Goal: Task Accomplishment & Management: Use online tool/utility

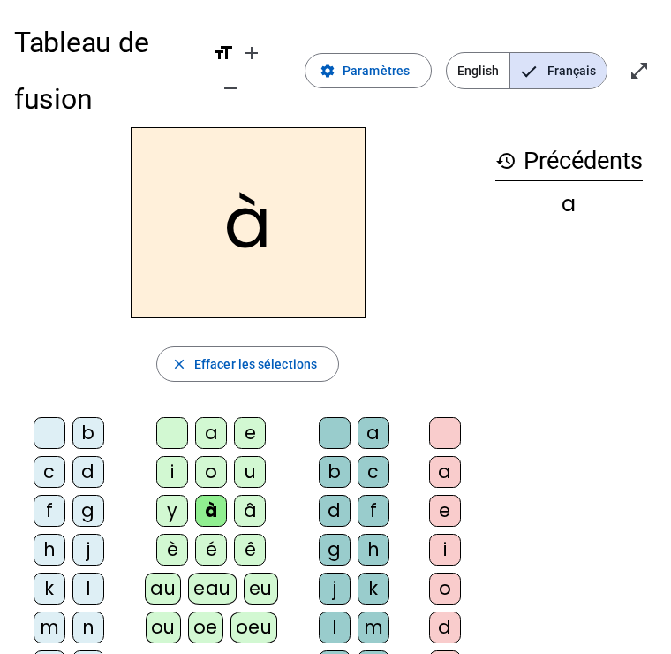
click at [212, 461] on div "o" at bounding box center [211, 472] width 32 height 32
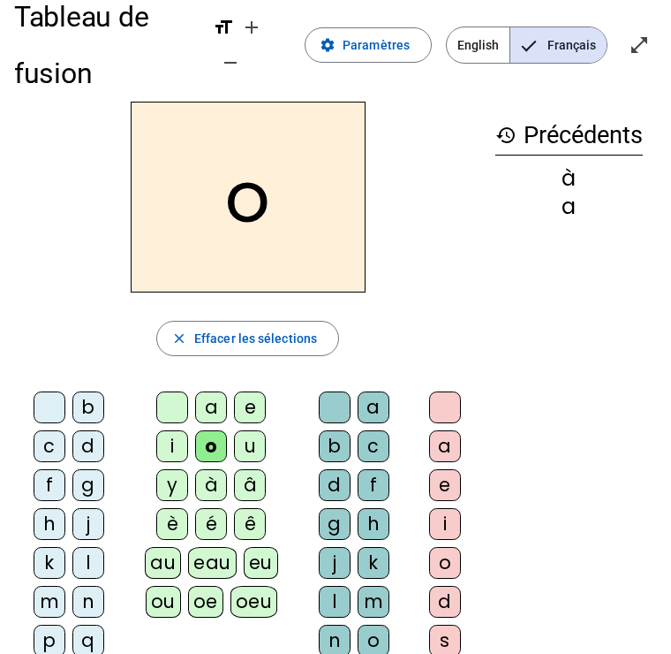
click at [197, 523] on div "é" at bounding box center [211, 524] width 32 height 32
click at [311, 348] on span "Effacer les sélections" at bounding box center [255, 338] width 123 height 21
click at [49, 418] on div at bounding box center [50, 407] width 32 height 32
click at [73, 415] on div "b" at bounding box center [88, 407] width 32 height 32
click at [56, 438] on div "c" at bounding box center [50, 446] width 32 height 32
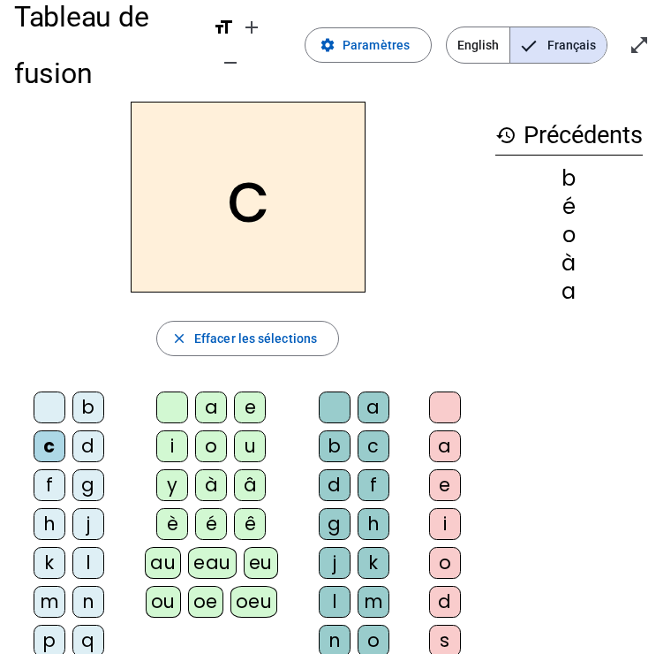
click at [200, 418] on div "a" at bounding box center [211, 407] width 32 height 32
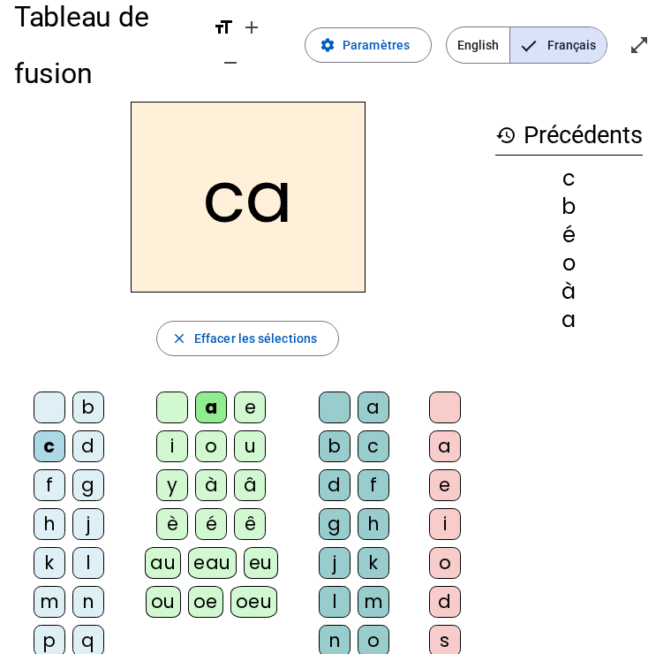
click at [372, 441] on div "c" at bounding box center [374, 446] width 32 height 32
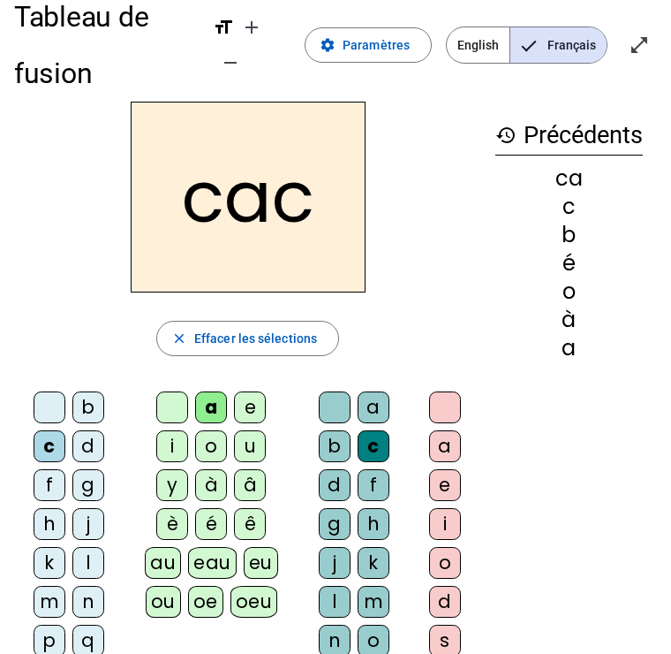
click at [440, 445] on div "a" at bounding box center [445, 446] width 32 height 32
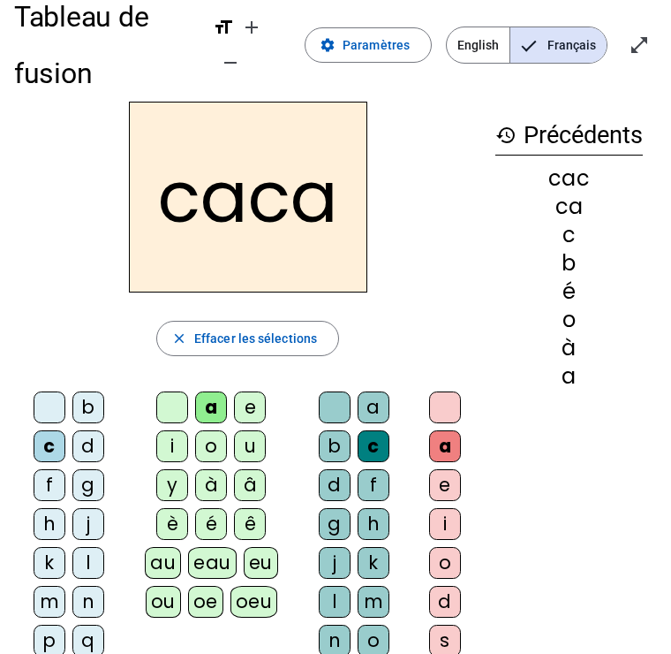
click at [267, 344] on span "Effacer les sélections" at bounding box center [255, 338] width 123 height 21
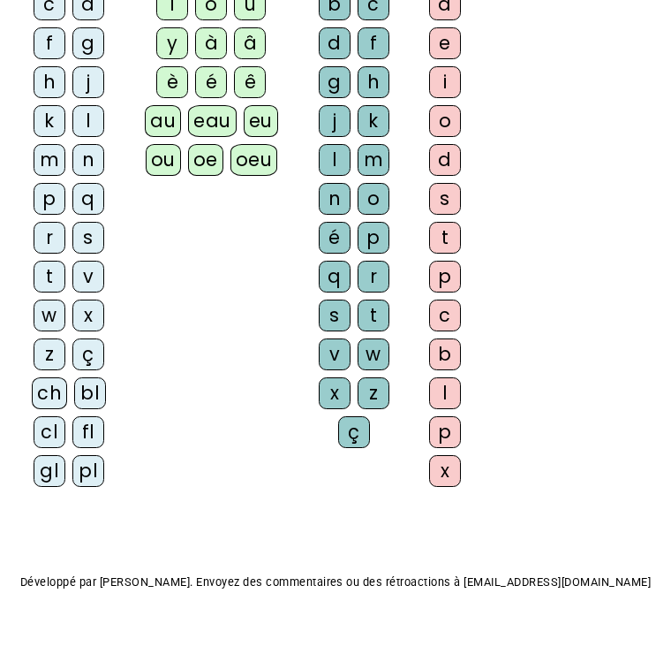
scroll to position [472, 0]
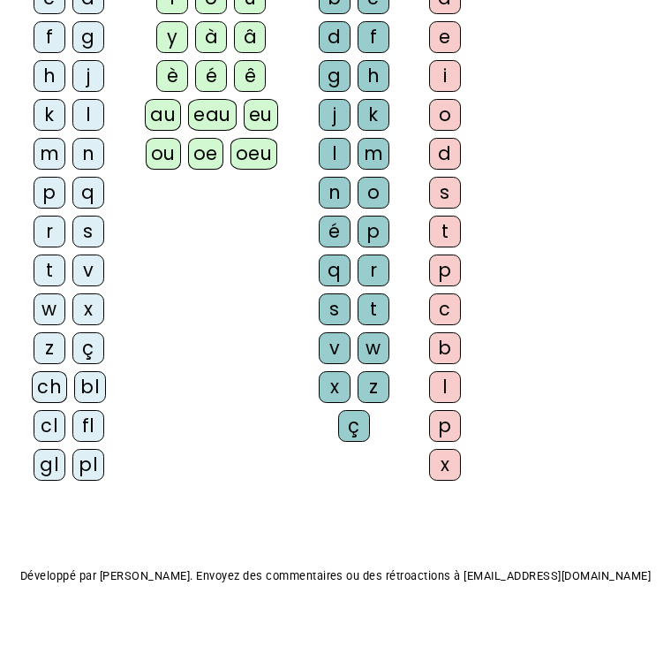
click at [447, 479] on div "x" at bounding box center [445, 466] width 32 height 32
click at [443, 471] on div "x" at bounding box center [445, 466] width 32 height 32
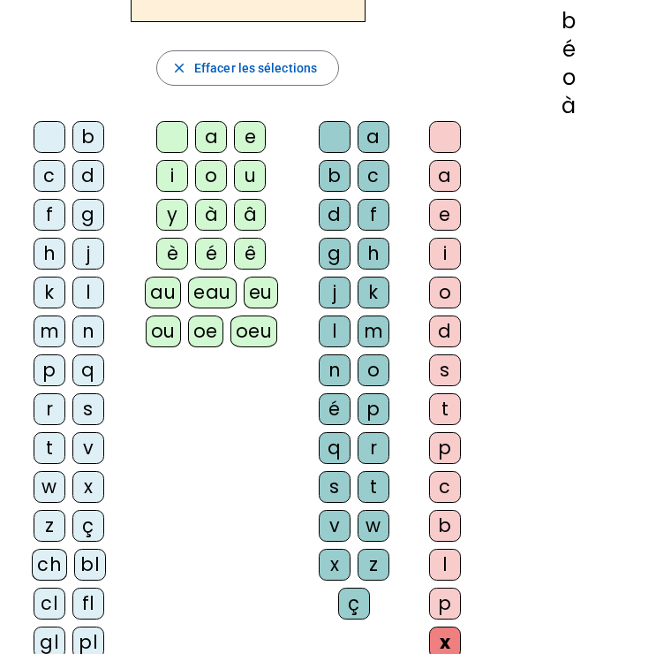
click at [539, 376] on div "history Précédents caca cac ca c b é o à" at bounding box center [569, 237] width 176 height 812
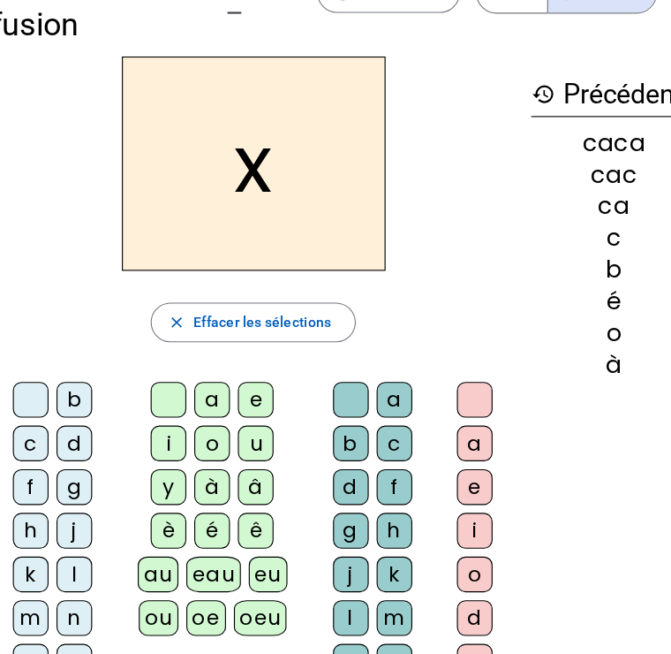
scroll to position [31, 0]
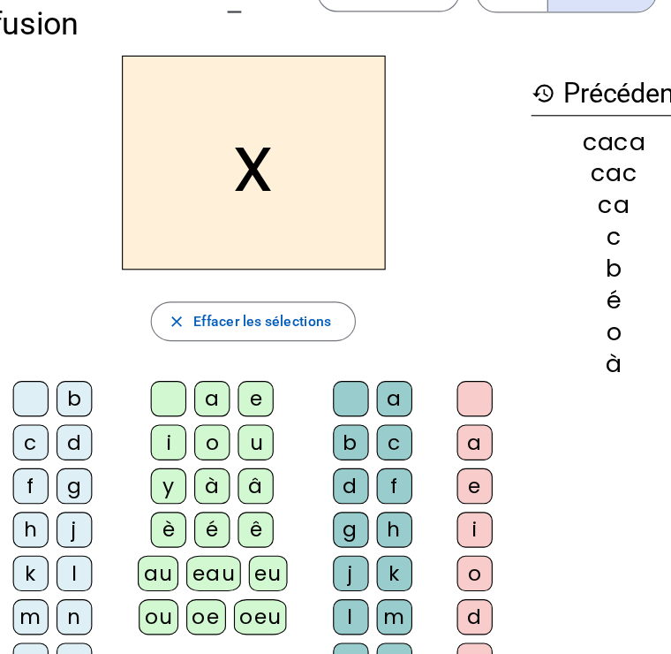
click at [251, 322] on span "Effacer les sélections" at bounding box center [255, 332] width 123 height 21
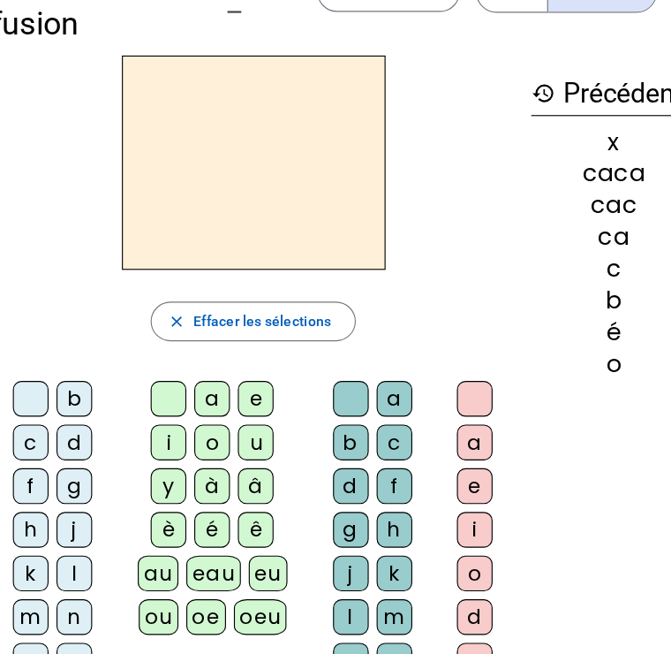
click at [275, 322] on span "Effacer les sélections" at bounding box center [255, 332] width 123 height 21
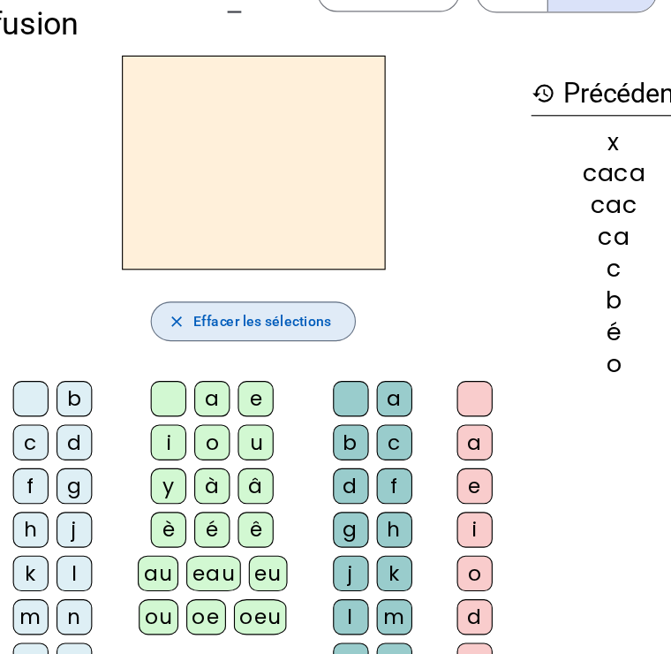
click at [268, 322] on span "Effacer les sélections" at bounding box center [255, 332] width 123 height 21
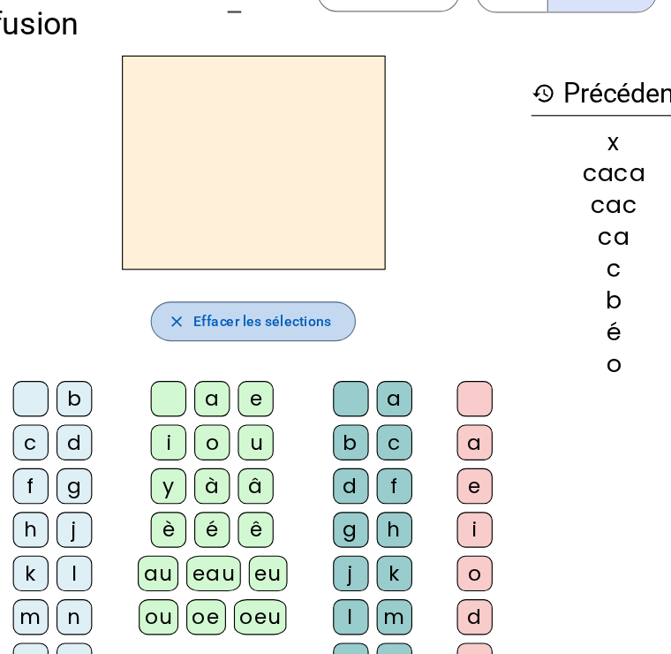
click at [274, 322] on span "Effacer les sélections" at bounding box center [255, 332] width 123 height 21
click at [281, 322] on span "Effacer les sélections" at bounding box center [255, 332] width 123 height 21
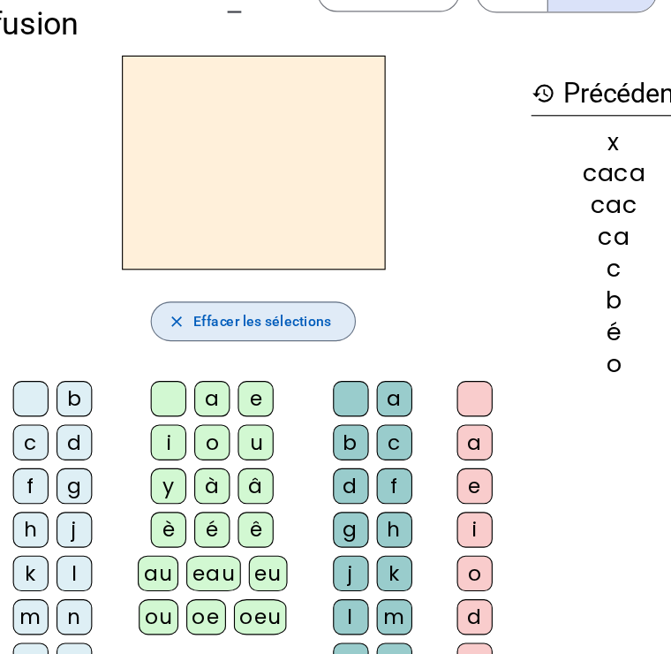
click at [262, 322] on span "Effacer les sélections" at bounding box center [255, 332] width 123 height 21
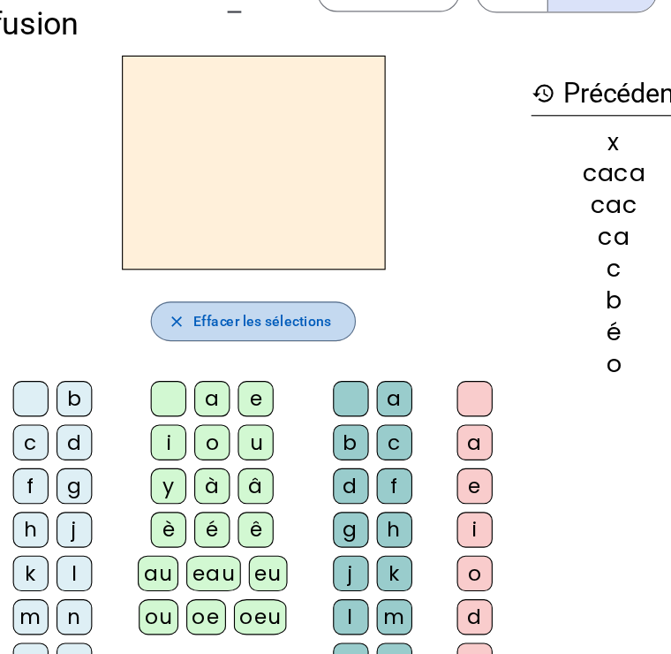
click at [268, 322] on span "Effacer les sélections" at bounding box center [255, 332] width 123 height 21
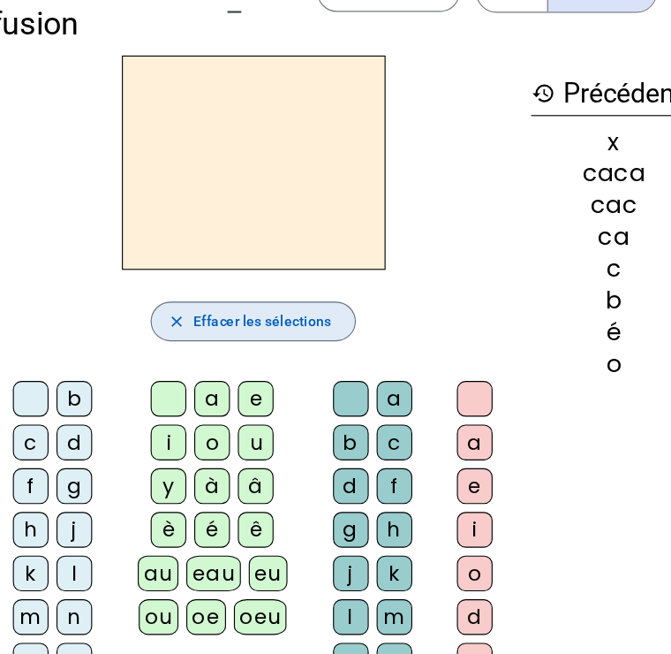
click at [268, 322] on span "Effacer les sélections" at bounding box center [255, 332] width 123 height 21
click at [279, 312] on span "button" at bounding box center [247, 333] width 181 height 42
click at [268, 322] on span "Effacer les sélections" at bounding box center [255, 332] width 123 height 21
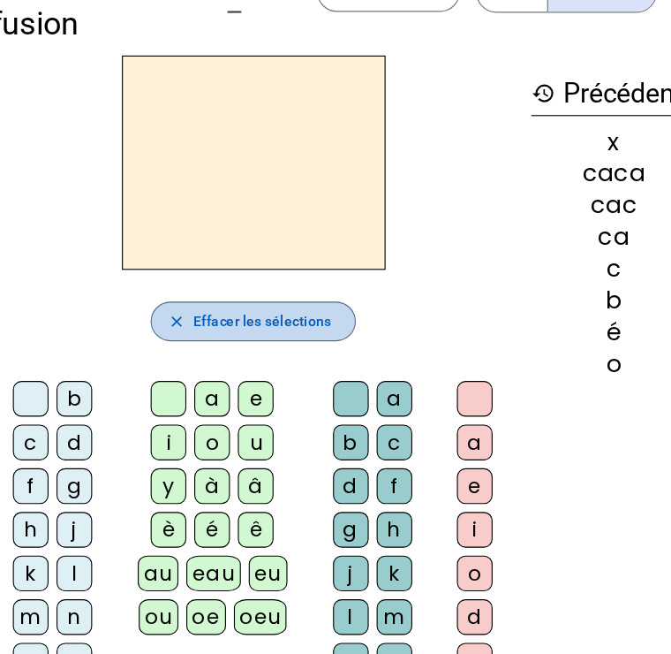
click at [274, 322] on span "Effacer les sélections" at bounding box center [255, 332] width 123 height 21
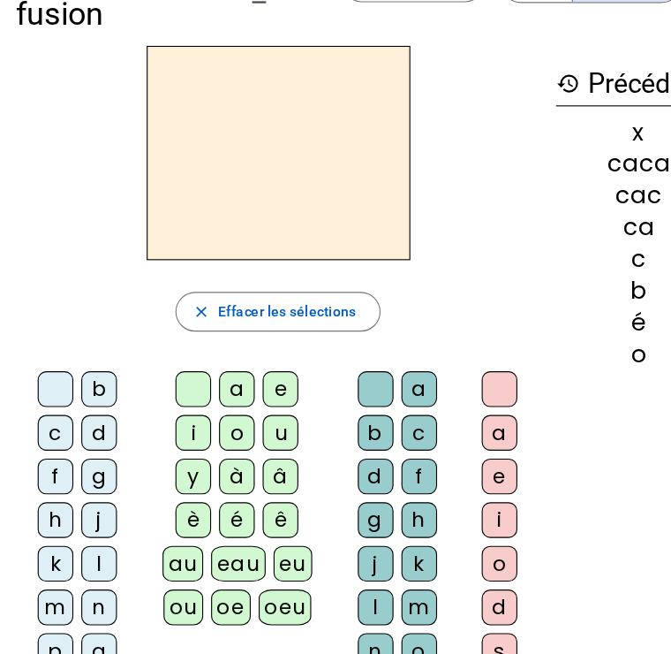
scroll to position [40, 0]
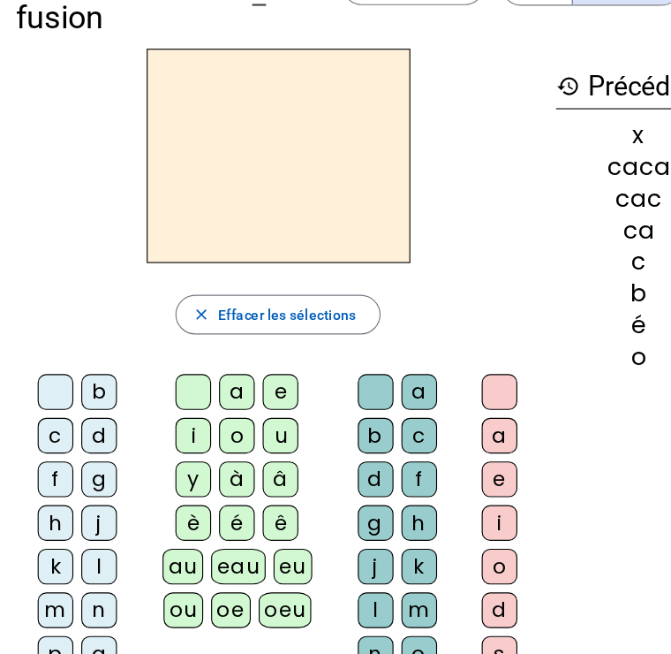
click at [264, 455] on div "â" at bounding box center [250, 471] width 32 height 32
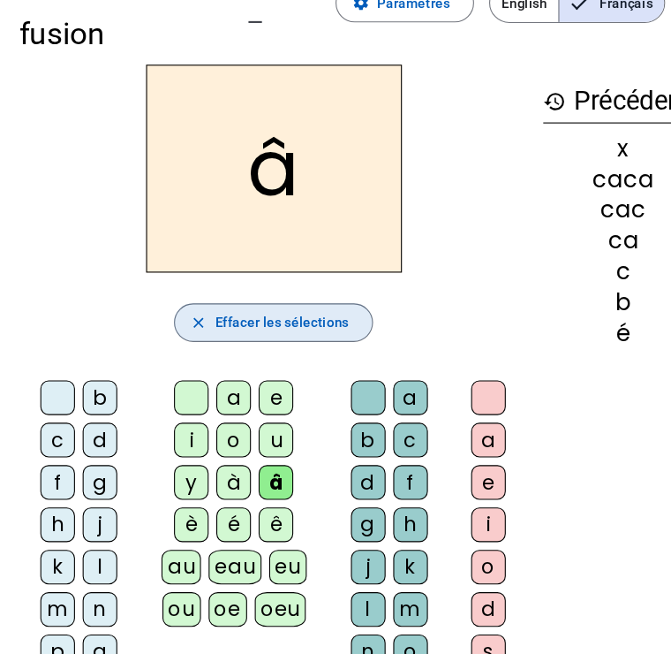
scroll to position [48, 0]
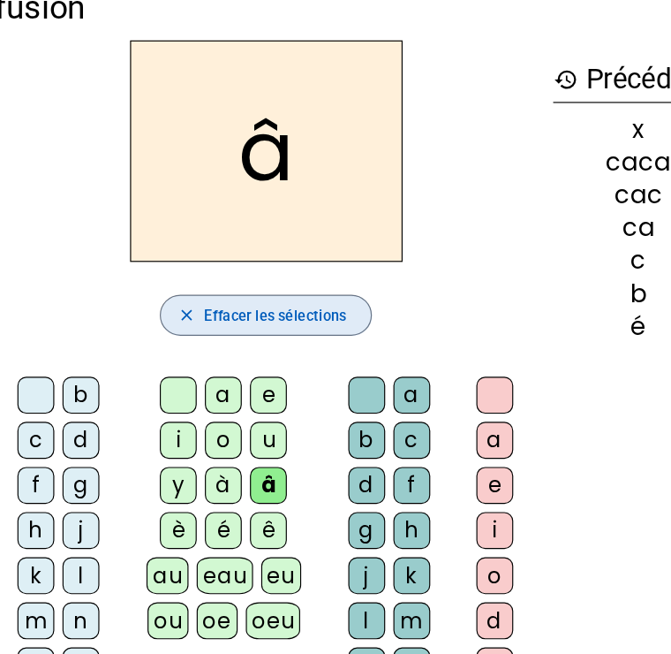
click at [245, 306] on span "Effacer les sélections" at bounding box center [255, 316] width 123 height 21
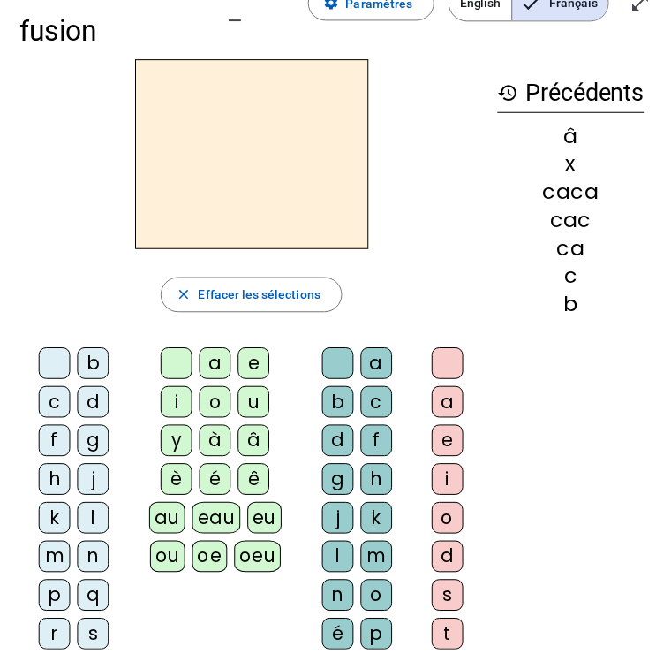
scroll to position [72, 0]
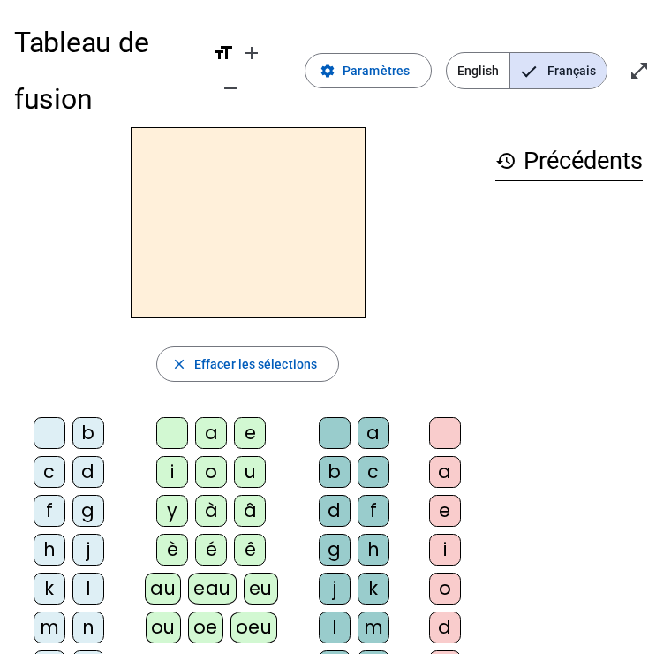
click at [374, 59] on span at bounding box center [368, 70] width 125 height 42
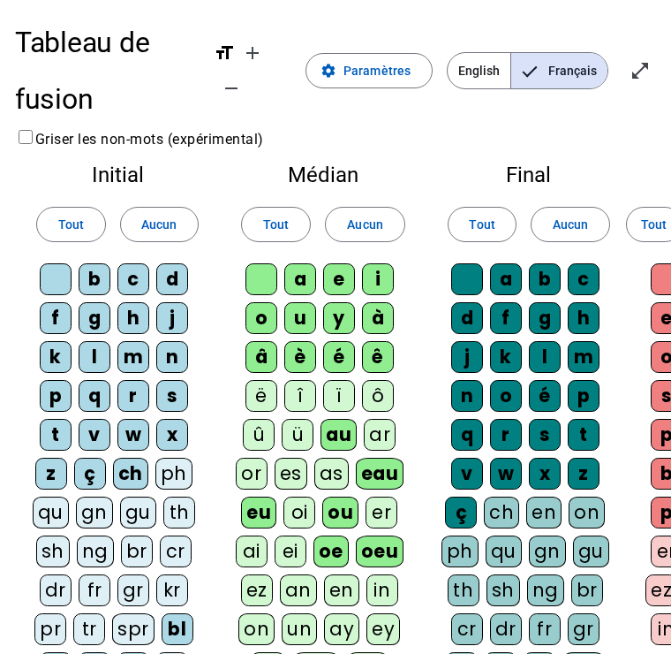
click at [262, 442] on div "û" at bounding box center [258, 435] width 32 height 32
click at [268, 440] on div "û" at bounding box center [258, 435] width 32 height 32
click at [302, 434] on div "ü" at bounding box center [297, 435] width 32 height 32
click at [256, 478] on div "or" at bounding box center [251, 473] width 32 height 32
click at [299, 472] on div "es" at bounding box center [290, 473] width 33 height 32
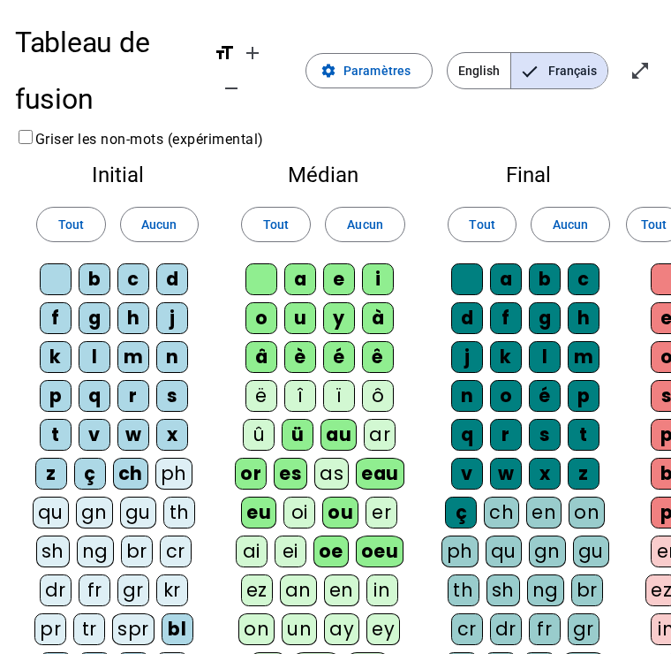
click at [272, 422] on div "û" at bounding box center [258, 435] width 32 height 32
click at [340, 468] on div "as" at bounding box center [331, 473] width 34 height 32
click at [385, 429] on div "ar" at bounding box center [379, 435] width 32 height 32
click at [389, 391] on div "ô" at bounding box center [377, 396] width 32 height 32
click at [338, 385] on div "ï" at bounding box center [338, 396] width 32 height 32
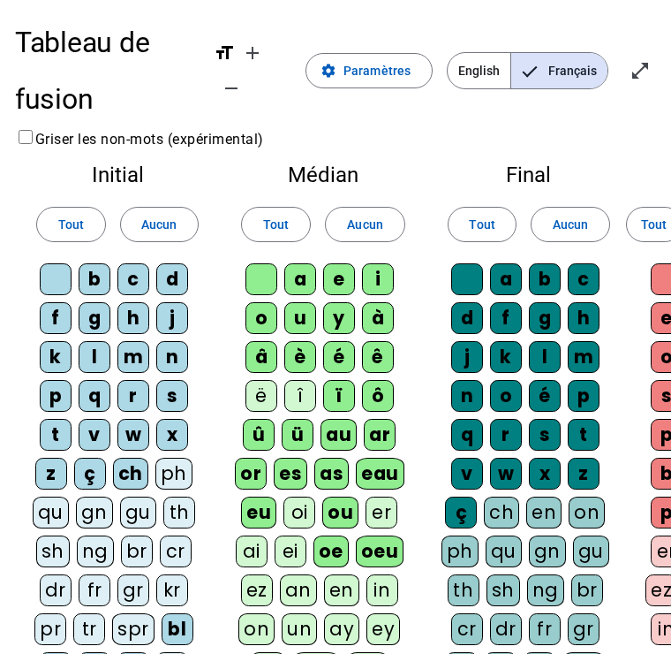
click at [296, 385] on div "î" at bounding box center [299, 396] width 32 height 32
click at [259, 392] on div "ë" at bounding box center [261, 396] width 32 height 32
click at [311, 501] on div "oi" at bounding box center [299, 512] width 32 height 32
click at [297, 542] on div "ei" at bounding box center [290, 551] width 32 height 32
click at [246, 551] on div "ai" at bounding box center [251, 551] width 32 height 32
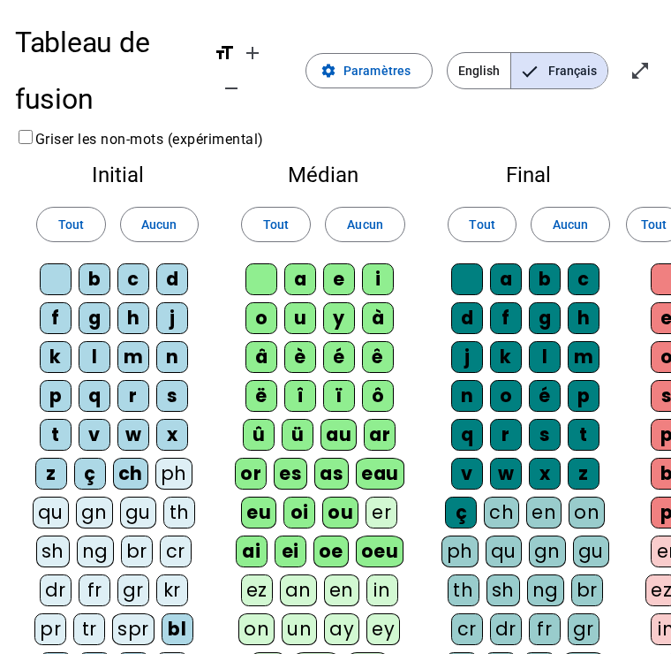
click at [253, 586] on div "ez" at bounding box center [256, 590] width 32 height 32
click at [304, 587] on div "an" at bounding box center [297, 590] width 37 height 32
click at [344, 587] on div "en" at bounding box center [340, 590] width 35 height 32
click at [391, 589] on div "in" at bounding box center [382, 590] width 32 height 32
click at [384, 499] on div "er" at bounding box center [381, 512] width 32 height 32
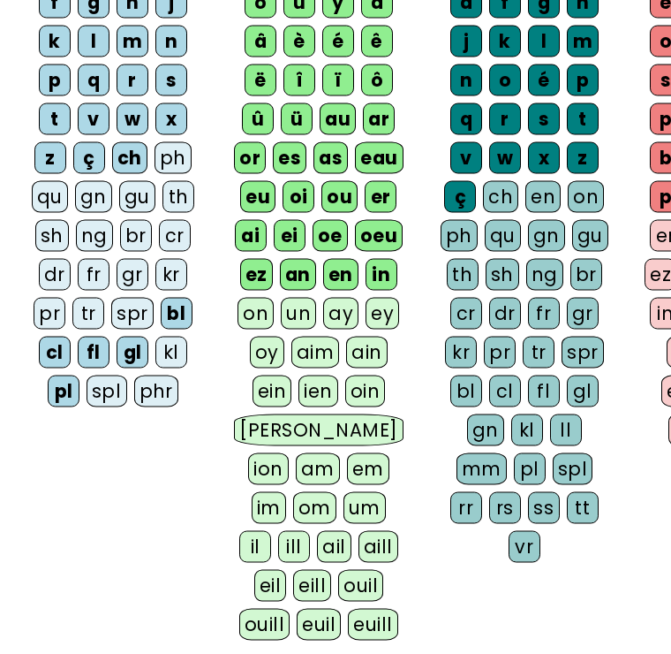
scroll to position [317, 0]
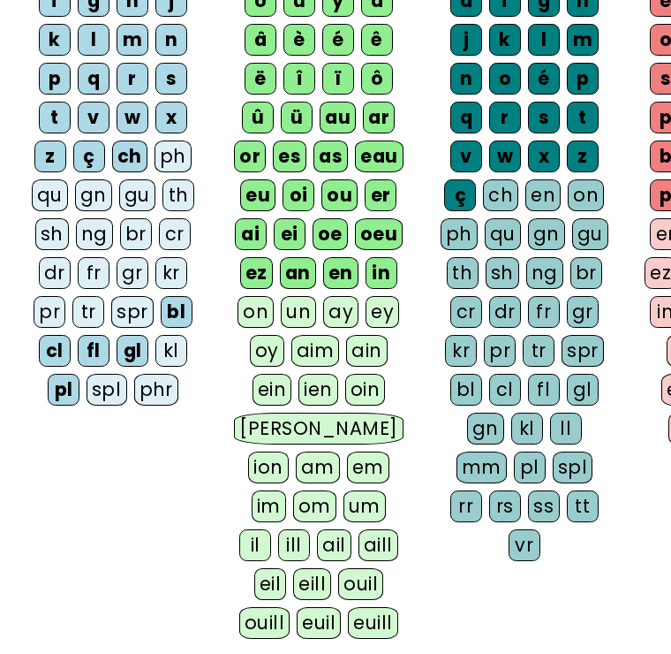
click at [298, 315] on div "un" at bounding box center [298, 312] width 35 height 32
click at [270, 313] on div "on" at bounding box center [256, 312] width 36 height 32
click at [349, 312] on div "ay" at bounding box center [341, 312] width 35 height 32
click at [393, 314] on div "ey" at bounding box center [383, 312] width 34 height 32
click at [266, 359] on div "oy" at bounding box center [267, 351] width 34 height 32
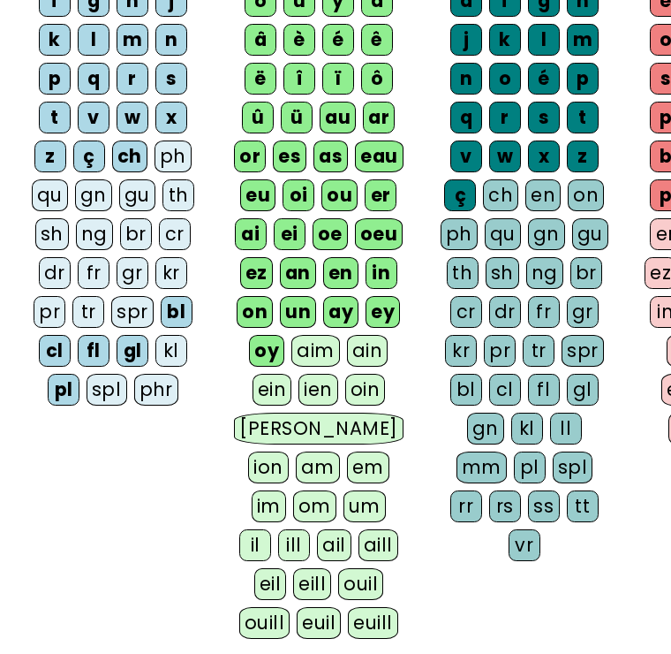
click at [314, 359] on div "aim" at bounding box center [315, 351] width 49 height 32
click at [360, 347] on div "ain" at bounding box center [368, 351] width 42 height 32
click at [272, 402] on div "ein" at bounding box center [273, 390] width 40 height 32
click at [324, 389] on div "ien" at bounding box center [319, 390] width 40 height 32
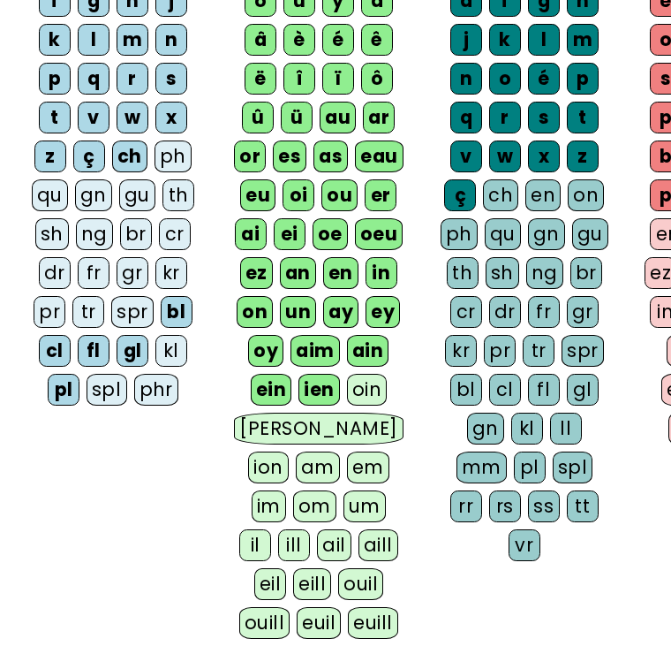
click at [370, 396] on div "oin" at bounding box center [367, 390] width 41 height 32
click at [271, 432] on div "ian" at bounding box center [318, 428] width 169 height 32
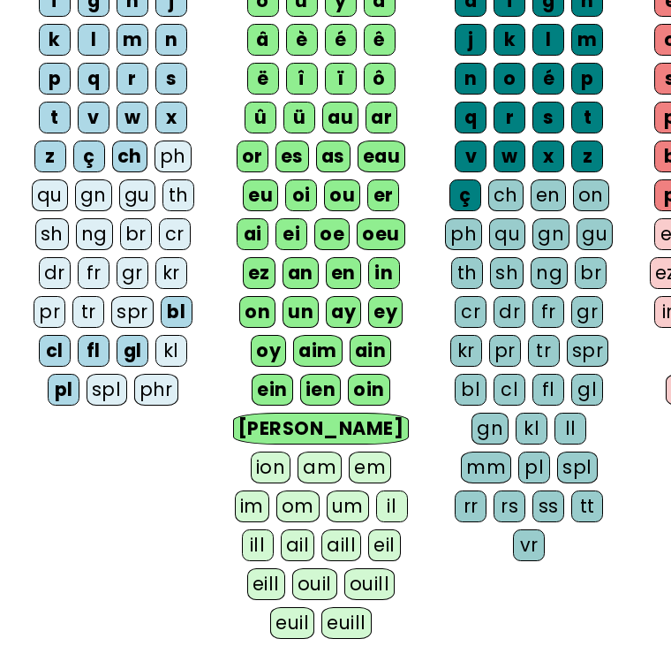
click at [291, 451] on div "ion" at bounding box center [271, 467] width 41 height 32
click at [343, 451] on div "am" at bounding box center [320, 467] width 44 height 32
click at [350, 472] on div "em" at bounding box center [371, 467] width 42 height 32
click at [269, 490] on div "im" at bounding box center [252, 506] width 34 height 32
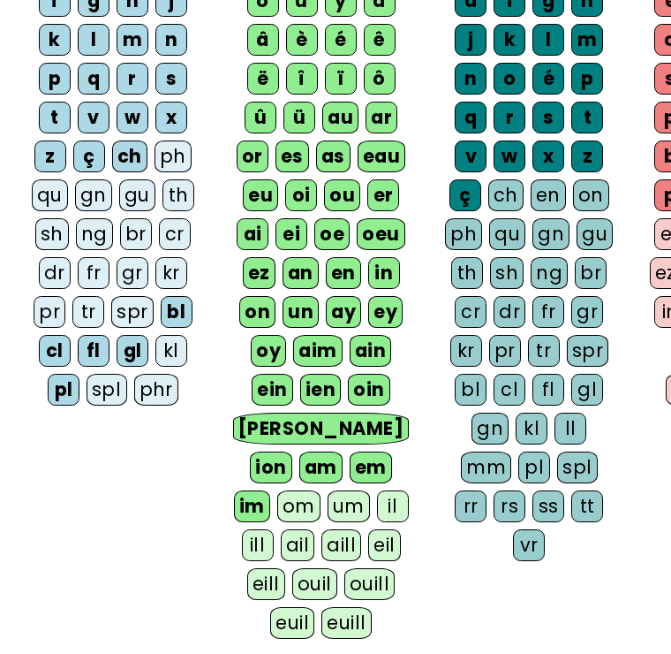
click at [321, 490] on div "om" at bounding box center [298, 506] width 43 height 32
click at [328, 513] on div "um" at bounding box center [349, 506] width 42 height 32
click at [377, 507] on div "il" at bounding box center [393, 506] width 32 height 32
click at [274, 529] on div "ill" at bounding box center [258, 545] width 32 height 32
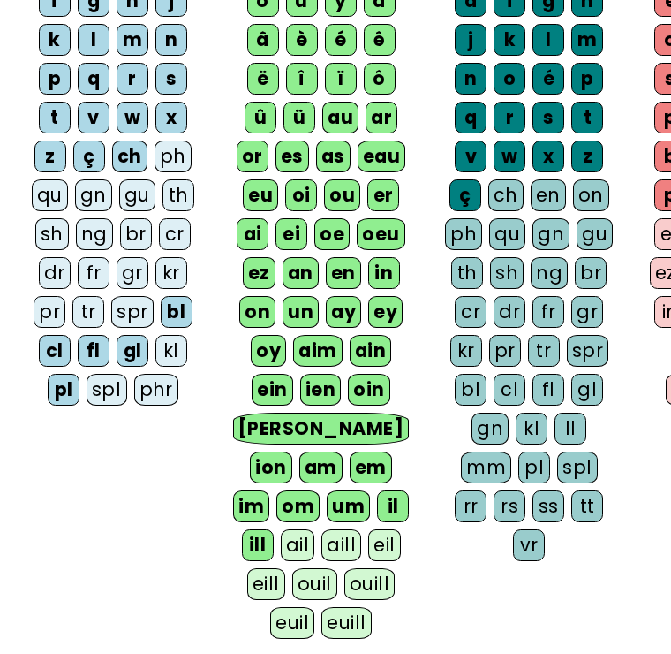
click at [322, 529] on letter-bubble "ail" at bounding box center [302, 548] width 42 height 39
click at [322, 552] on div "aill" at bounding box center [342, 545] width 40 height 32
click at [369, 549] on div "eil" at bounding box center [385, 545] width 33 height 32
click at [285, 568] on div "eill" at bounding box center [266, 584] width 38 height 32
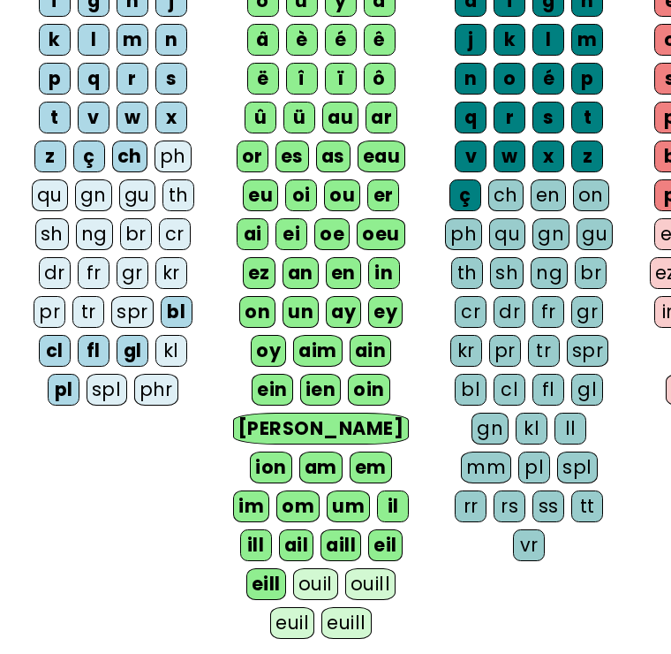
click at [293, 576] on div "ouil" at bounding box center [315, 584] width 45 height 32
click at [346, 591] on div "ouill" at bounding box center [371, 584] width 50 height 32
click at [314, 607] on div "euil" at bounding box center [292, 623] width 44 height 32
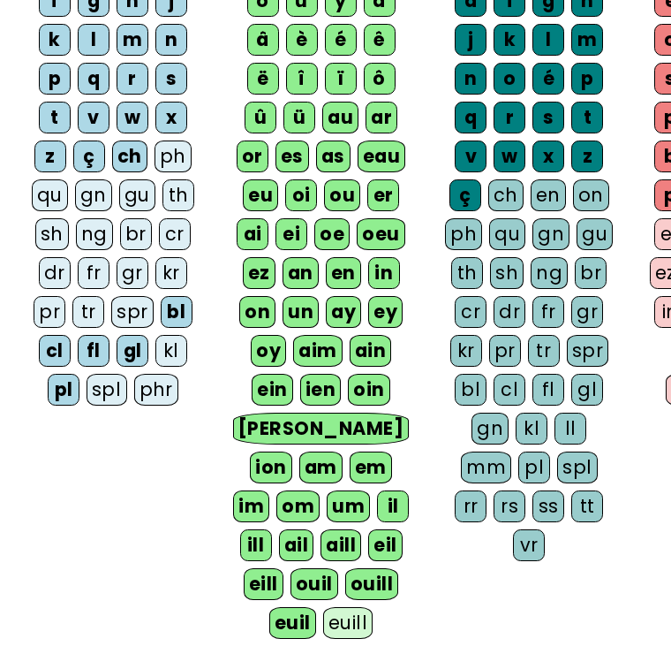
click at [323, 631] on div "euill" at bounding box center [347, 623] width 49 height 32
click at [173, 160] on div "ph" at bounding box center [173, 156] width 37 height 32
click at [48, 193] on div "qu" at bounding box center [50, 195] width 36 height 32
click at [94, 189] on div "gn" at bounding box center [93, 195] width 37 height 32
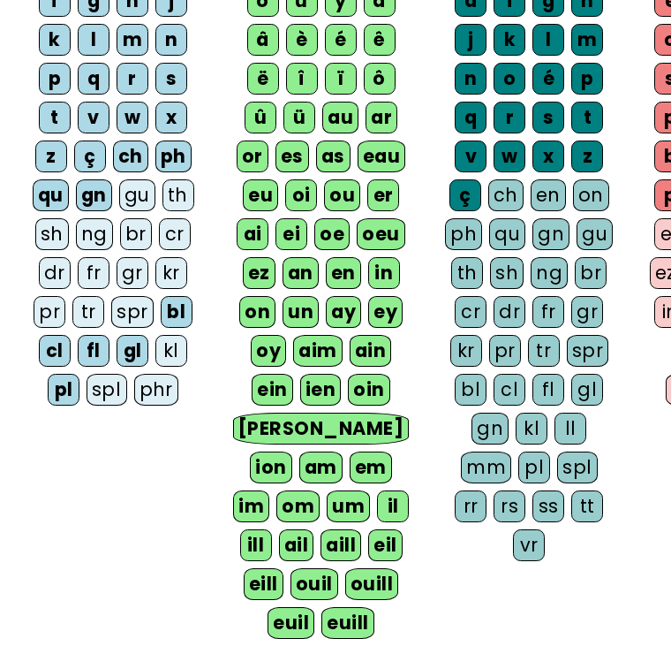
click at [143, 186] on div "gu" at bounding box center [137, 195] width 36 height 32
click at [185, 195] on div "th" at bounding box center [178, 195] width 32 height 32
click at [57, 223] on div "sh" at bounding box center [52, 234] width 34 height 32
click at [98, 238] on div "ng" at bounding box center [95, 234] width 37 height 32
click at [142, 238] on div "br" at bounding box center [136, 234] width 32 height 32
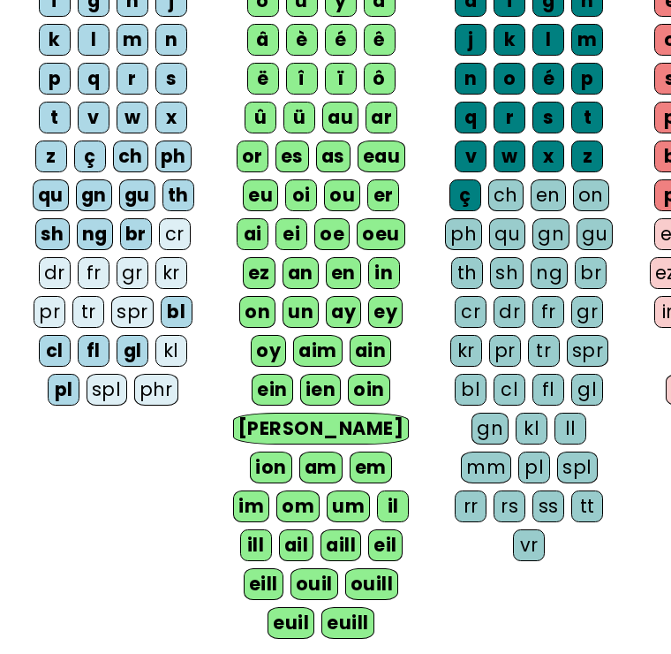
click at [174, 228] on div "cr" at bounding box center [175, 234] width 32 height 32
click at [65, 268] on div "dr" at bounding box center [55, 273] width 32 height 32
click at [93, 270] on div "fr" at bounding box center [94, 273] width 32 height 32
click at [133, 268] on div "gr" at bounding box center [133, 273] width 32 height 32
click at [179, 268] on div "kr" at bounding box center [171, 273] width 32 height 32
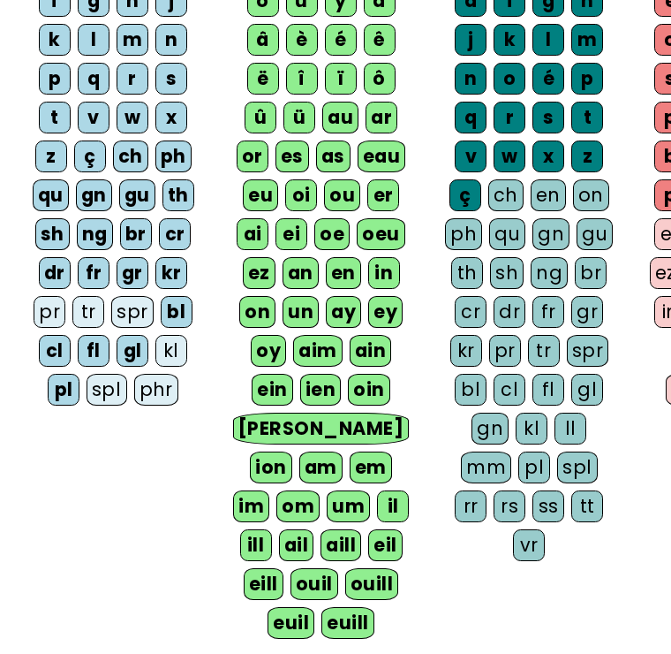
click at [57, 304] on div "pr" at bounding box center [50, 312] width 32 height 32
click at [89, 305] on div "tr" at bounding box center [88, 312] width 32 height 32
click at [144, 310] on div "spr" at bounding box center [132, 312] width 42 height 32
click at [179, 339] on div "kl" at bounding box center [171, 351] width 32 height 32
click at [115, 380] on div "spl" at bounding box center [107, 390] width 41 height 32
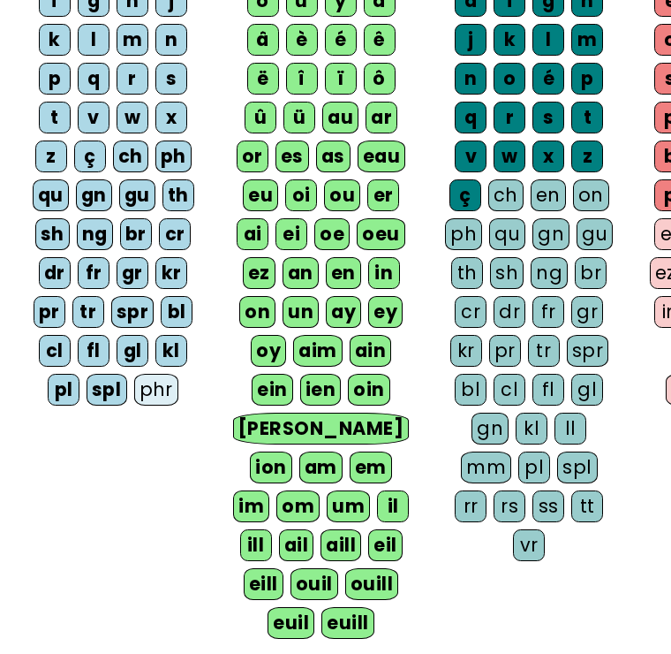
click at [158, 390] on div "phr" at bounding box center [156, 390] width 45 height 32
click at [515, 197] on div "ch" at bounding box center [505, 195] width 35 height 32
click at [544, 195] on div "en" at bounding box center [548, 195] width 35 height 32
click at [594, 191] on div "on" at bounding box center [591, 195] width 36 height 32
click at [463, 229] on div "ph" at bounding box center [463, 234] width 37 height 32
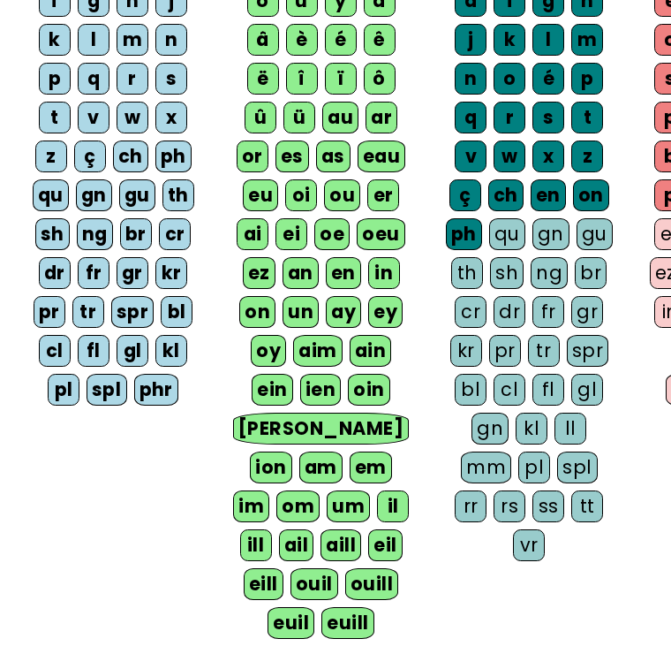
click at [507, 234] on div "qu" at bounding box center [507, 234] width 36 height 32
click at [553, 230] on div "gn" at bounding box center [551, 234] width 37 height 32
click at [584, 234] on div "gu" at bounding box center [594, 234] width 36 height 32
click at [499, 278] on div "sh" at bounding box center [507, 273] width 34 height 32
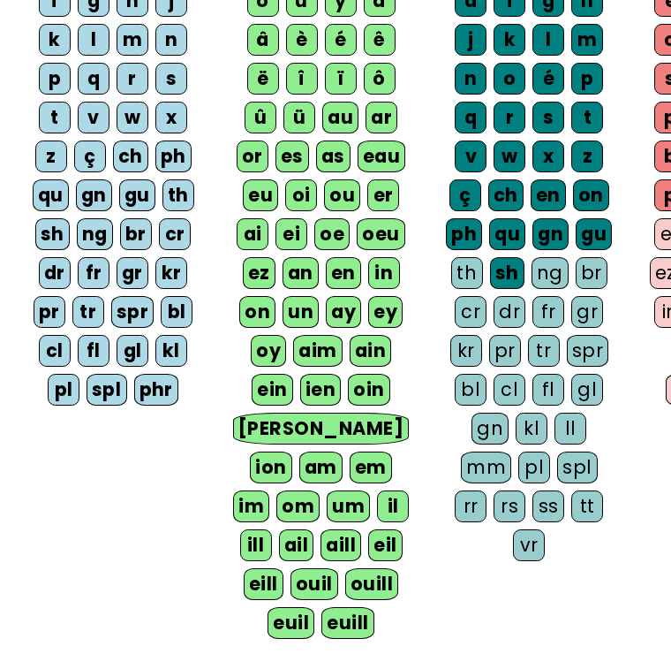
click at [467, 263] on div "th" at bounding box center [467, 273] width 32 height 32
click at [539, 246] on div "gn" at bounding box center [551, 234] width 36 height 32
click at [546, 284] on div "ng" at bounding box center [550, 273] width 37 height 32
click at [548, 229] on div "gn" at bounding box center [551, 234] width 37 height 32
click at [575, 266] on div "br" at bounding box center [591, 273] width 32 height 32
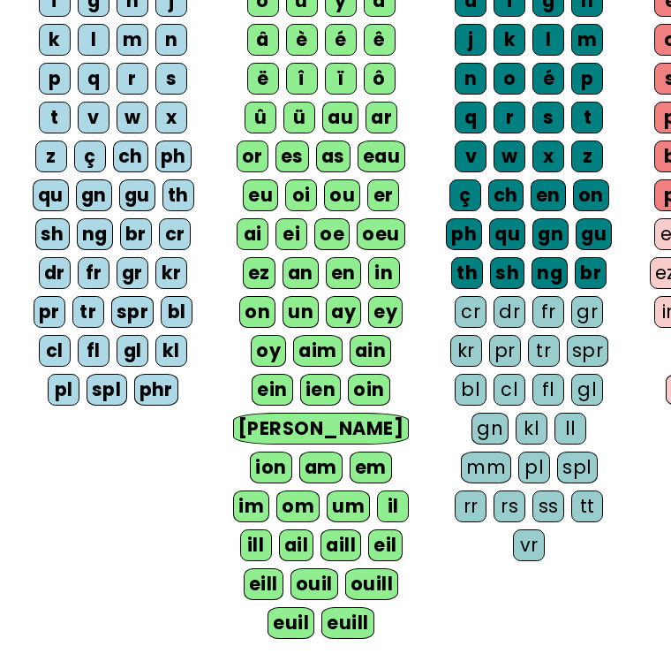
click at [470, 303] on div "cr" at bounding box center [471, 312] width 32 height 32
click at [513, 319] on div "dr" at bounding box center [510, 312] width 32 height 32
click at [541, 309] on div "fr" at bounding box center [549, 312] width 32 height 32
click at [578, 311] on div "gr" at bounding box center [587, 312] width 32 height 32
click at [458, 349] on div "kr" at bounding box center [466, 351] width 32 height 32
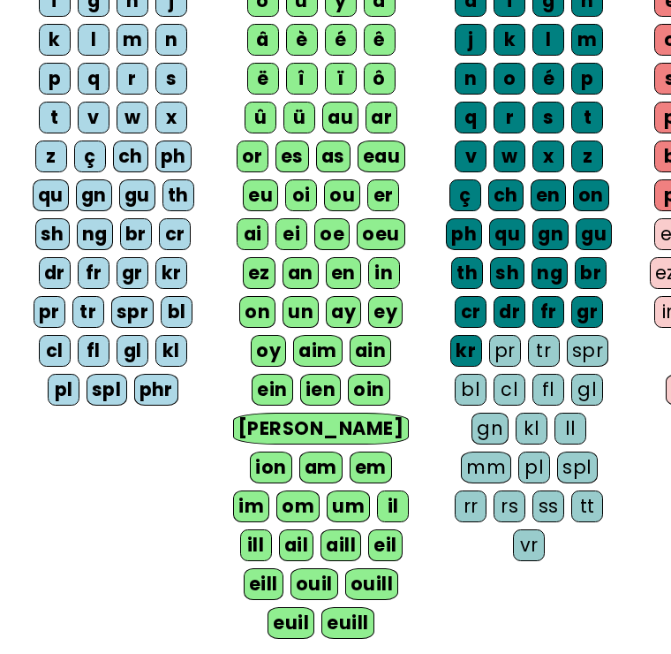
click at [501, 354] on div "pr" at bounding box center [505, 351] width 32 height 32
click at [549, 344] on div "tr" at bounding box center [544, 351] width 32 height 32
click at [590, 352] on div "spr" at bounding box center [588, 351] width 42 height 32
click at [462, 384] on div "bl" at bounding box center [471, 390] width 32 height 32
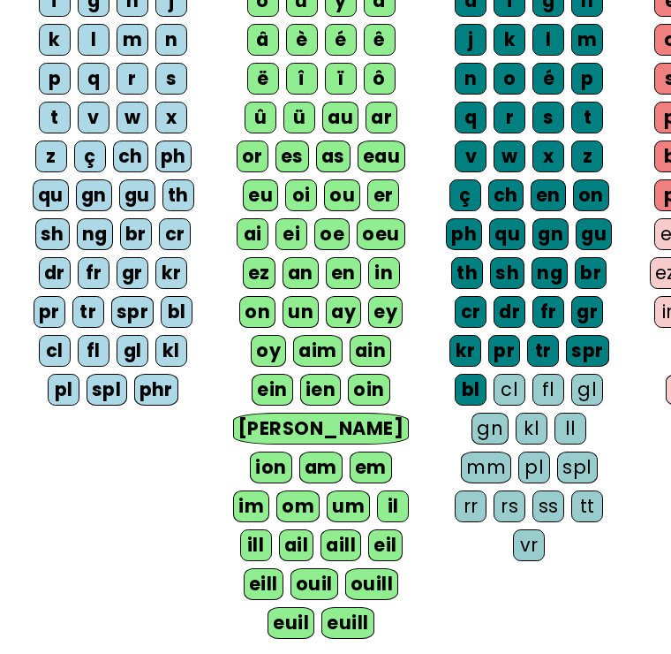
click at [508, 390] on div "cl" at bounding box center [510, 390] width 32 height 32
click at [541, 382] on div "fl" at bounding box center [549, 390] width 32 height 32
click at [587, 382] on div "gl" at bounding box center [587, 390] width 32 height 32
click at [490, 428] on div "gn" at bounding box center [490, 428] width 37 height 32
click at [521, 416] on div "kl" at bounding box center [532, 428] width 32 height 32
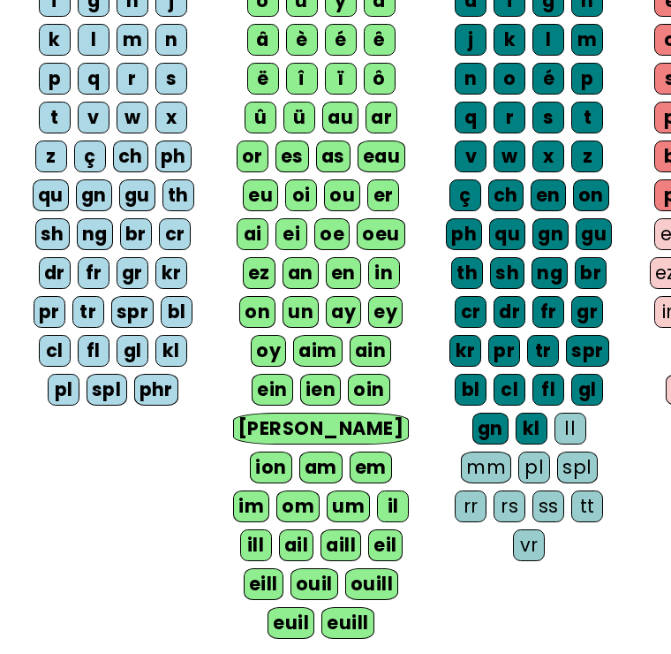
click at [578, 431] on div "ll" at bounding box center [571, 428] width 32 height 32
click at [465, 480] on div "mm" at bounding box center [486, 467] width 50 height 32
click at [530, 465] on div "pl" at bounding box center [534, 467] width 32 height 32
click at [584, 462] on div "spl" at bounding box center [577, 467] width 41 height 32
click at [463, 510] on div "rr" at bounding box center [471, 506] width 32 height 32
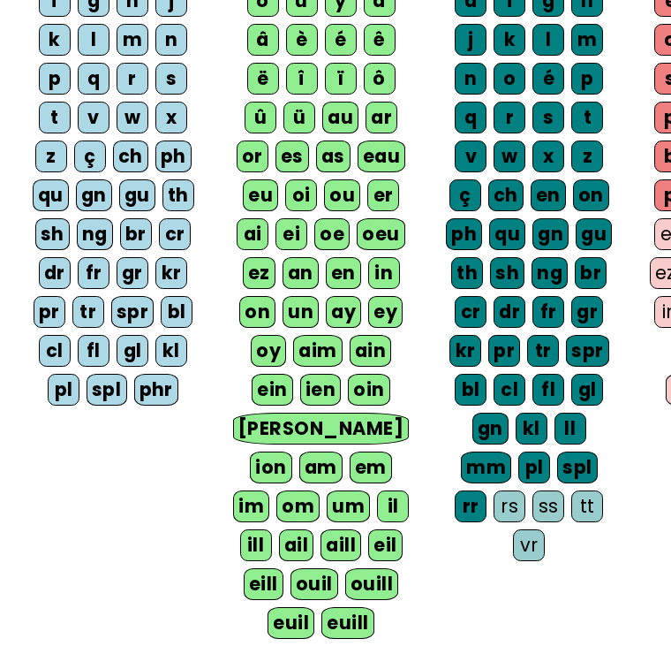
click at [515, 511] on div "rs" at bounding box center [510, 506] width 32 height 32
click at [542, 508] on div "ss" at bounding box center [549, 506] width 32 height 32
click at [595, 497] on div "tt" at bounding box center [588, 506] width 32 height 32
click at [514, 556] on div "vr" at bounding box center [529, 545] width 32 height 32
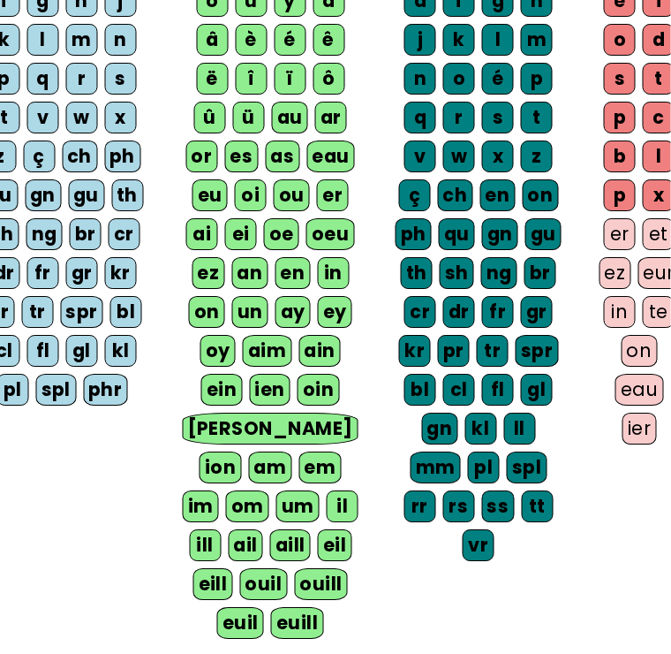
scroll to position [317, 80]
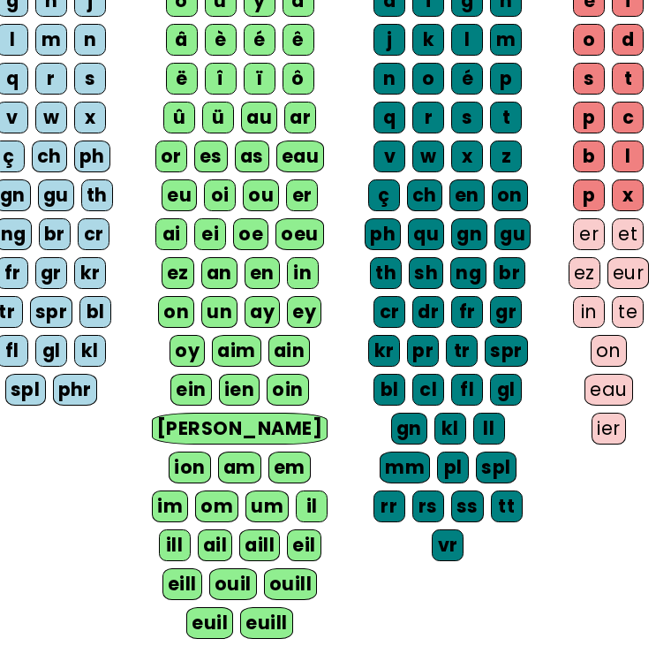
click at [594, 236] on div "er" at bounding box center [590, 234] width 32 height 32
click at [631, 236] on div "et" at bounding box center [629, 234] width 32 height 32
click at [570, 281] on div "ez" at bounding box center [586, 273] width 32 height 32
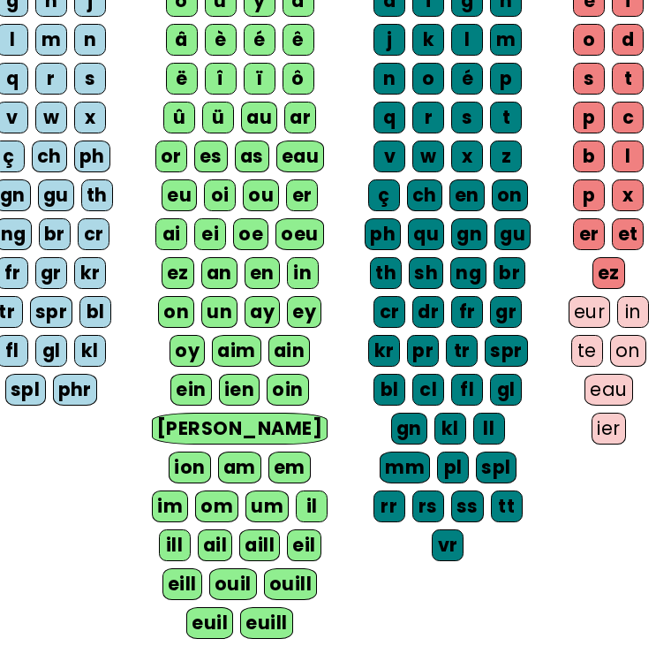
click at [612, 296] on div "eur" at bounding box center [591, 312] width 42 height 32
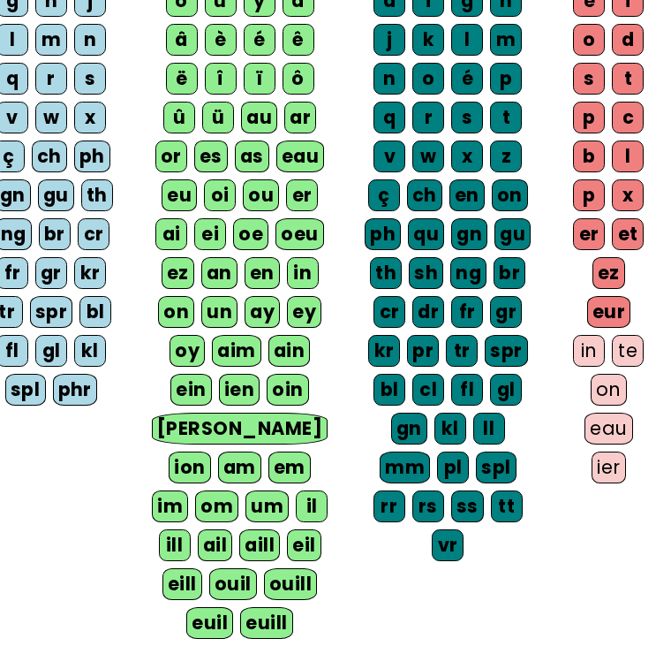
click at [588, 321] on letter-bubble "eur" at bounding box center [613, 315] width 51 height 39
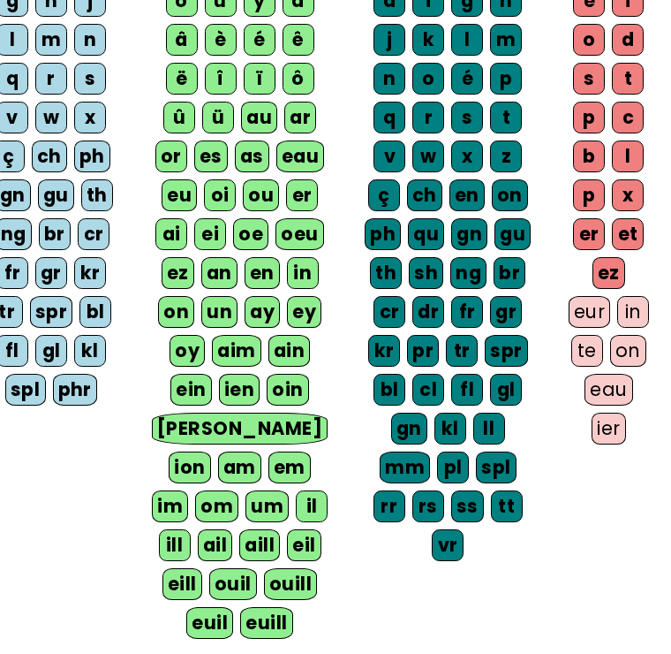
click at [612, 296] on div "eur" at bounding box center [591, 312] width 42 height 32
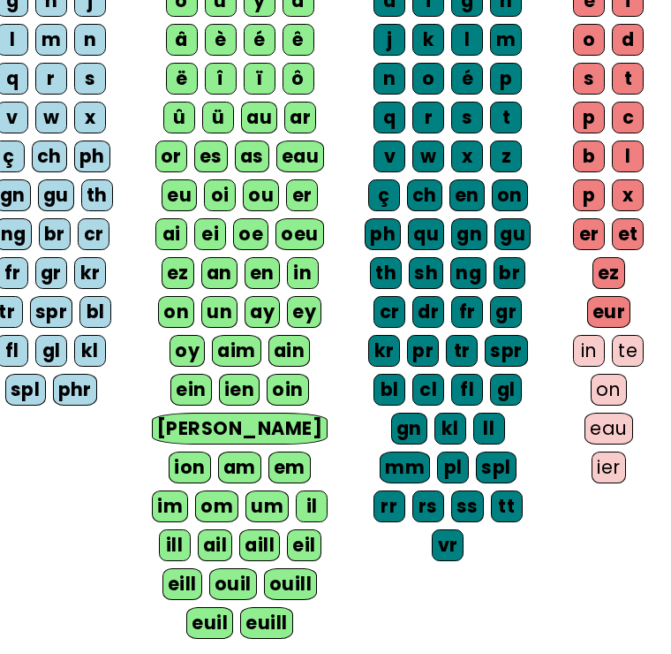
click at [591, 348] on div "in" at bounding box center [590, 351] width 32 height 32
click at [631, 347] on div "te" at bounding box center [629, 351] width 32 height 32
click at [618, 386] on div "on" at bounding box center [610, 390] width 36 height 32
click at [608, 427] on div "eau" at bounding box center [610, 428] width 49 height 32
click at [604, 478] on div "ier" at bounding box center [610, 467] width 34 height 32
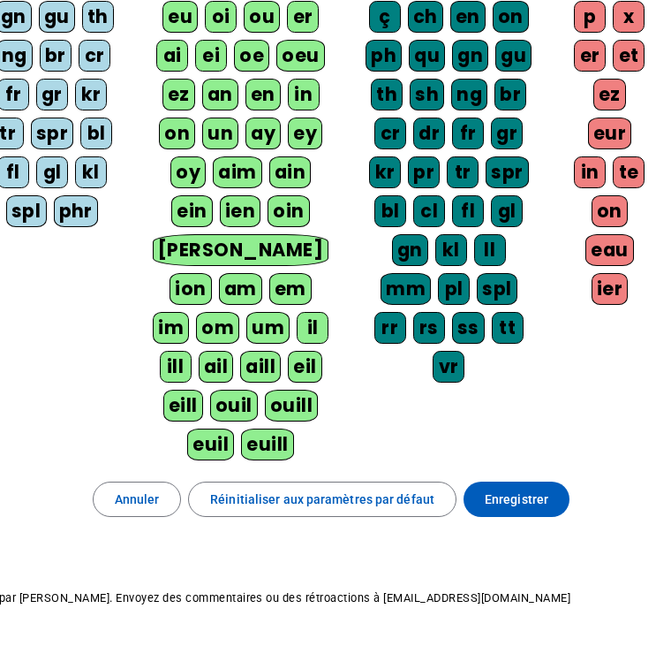
scroll to position [515, 80]
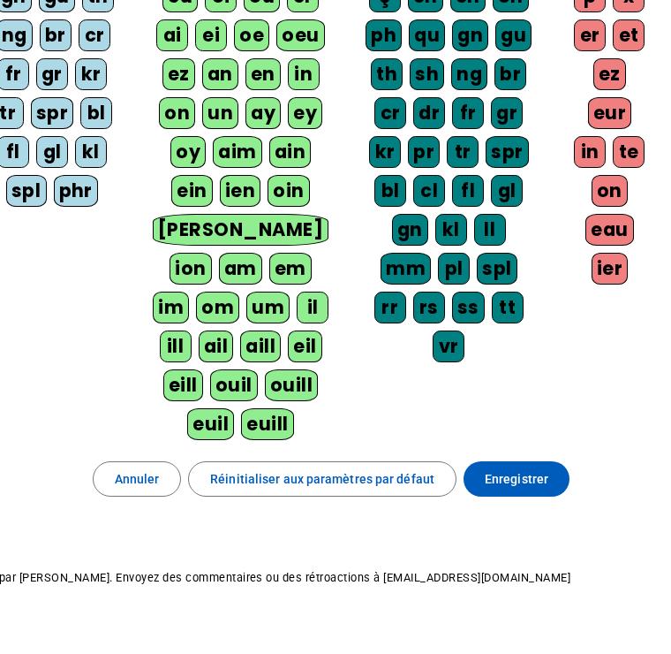
click at [513, 484] on span "Enregistrer" at bounding box center [517, 479] width 64 height 21
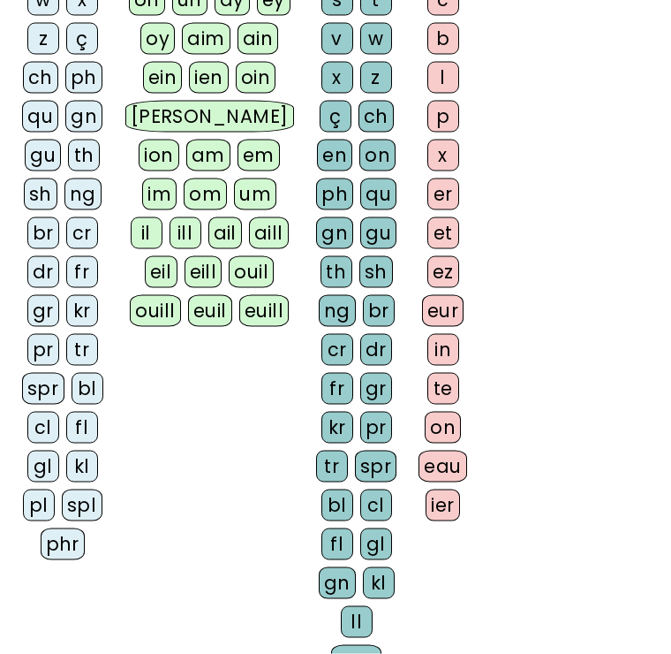
click at [239, 327] on div "euill" at bounding box center [263, 311] width 49 height 32
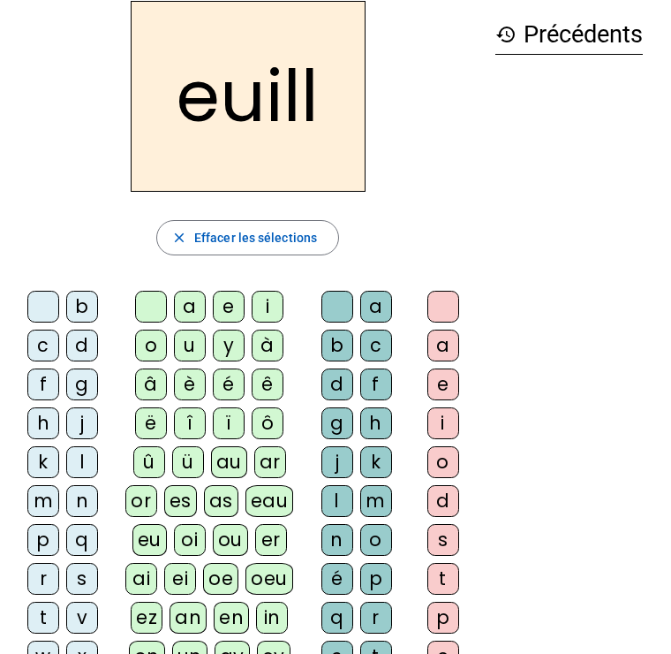
scroll to position [122, 0]
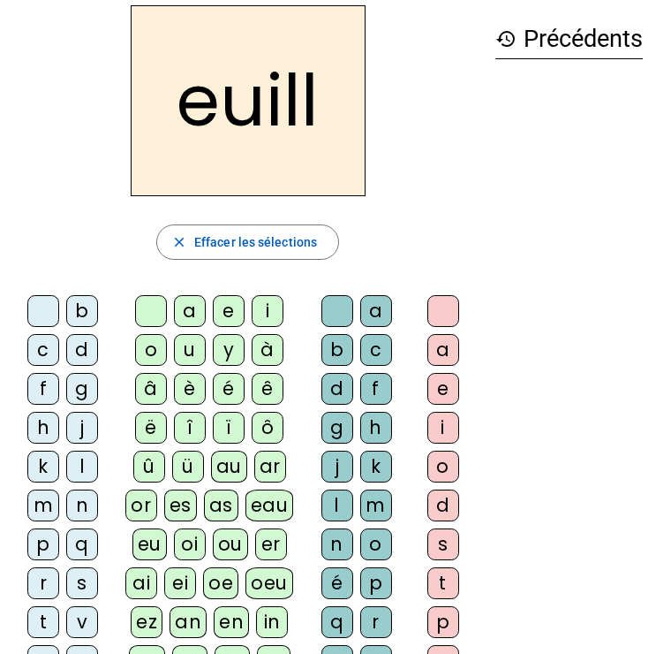
click at [278, 245] on span "Effacer les sélections" at bounding box center [255, 241] width 123 height 21
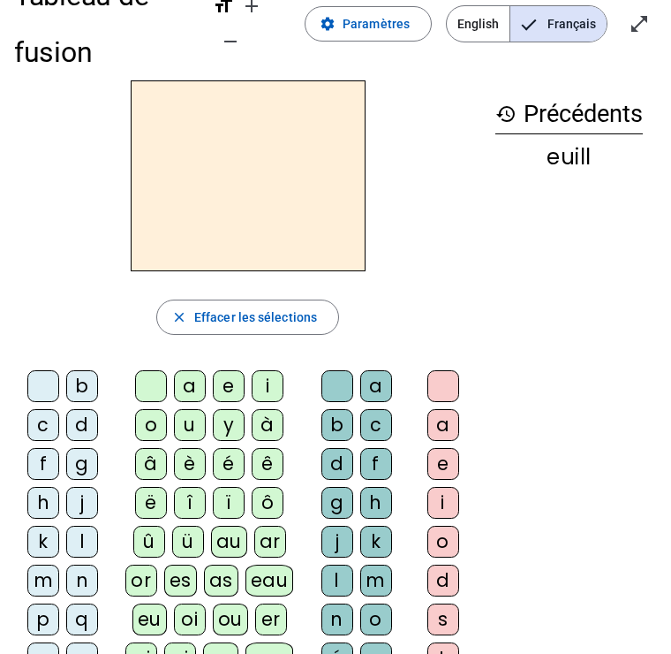
scroll to position [0, 0]
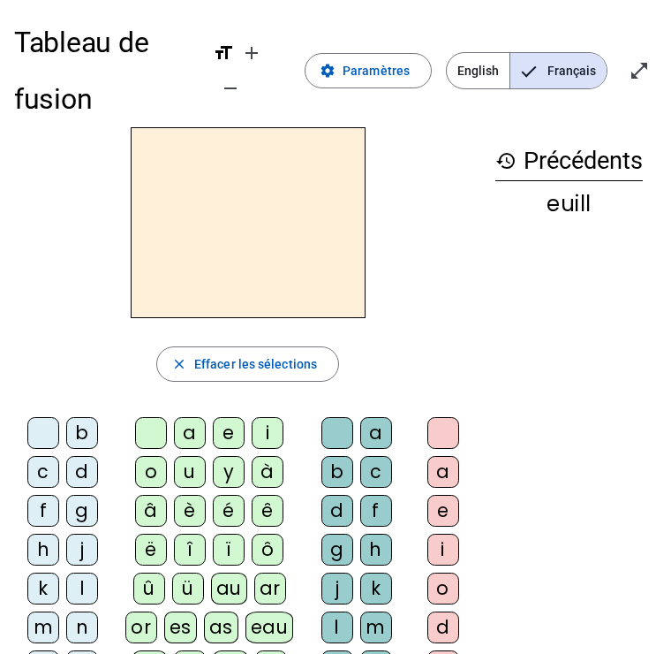
click at [383, 69] on span "Paramètres" at bounding box center [376, 70] width 67 height 21
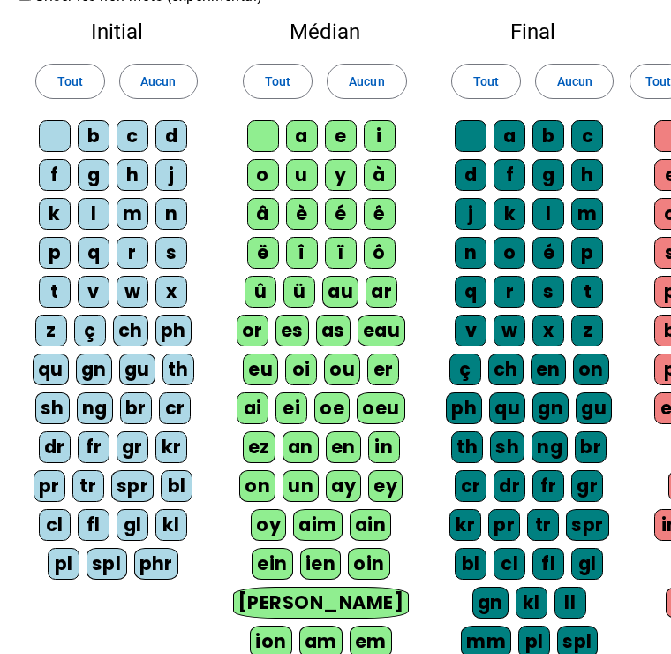
scroll to position [515, 0]
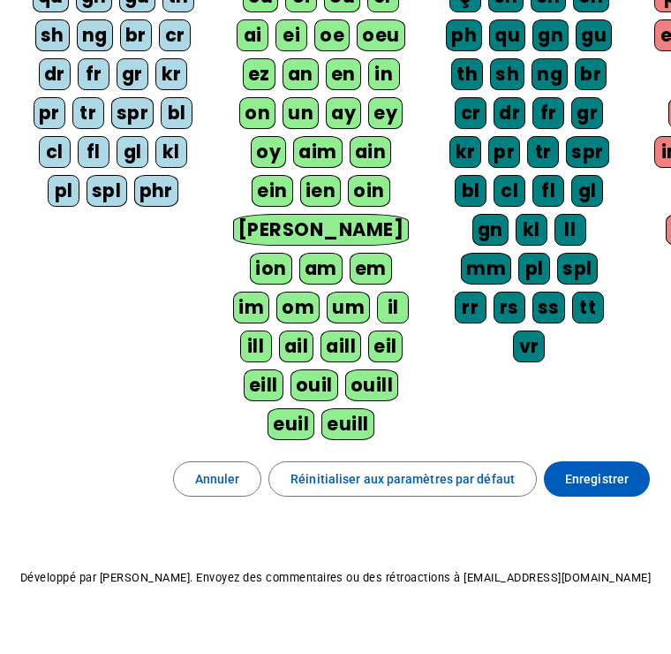
click at [610, 484] on span "Enregistrer" at bounding box center [597, 479] width 64 height 21
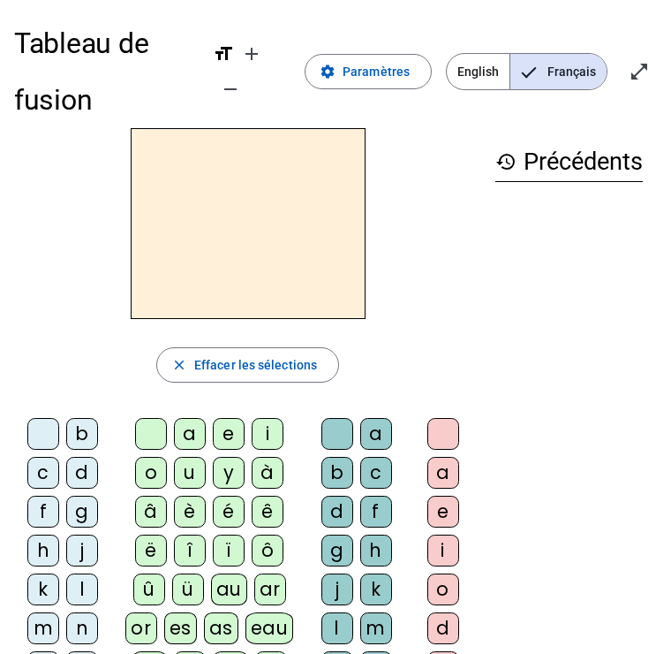
click at [403, 62] on span "Paramètres" at bounding box center [376, 70] width 67 height 21
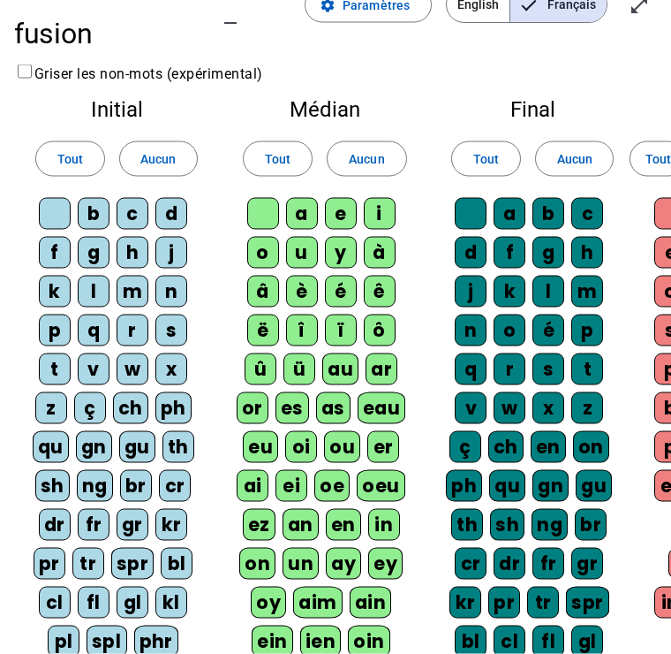
scroll to position [72, 0]
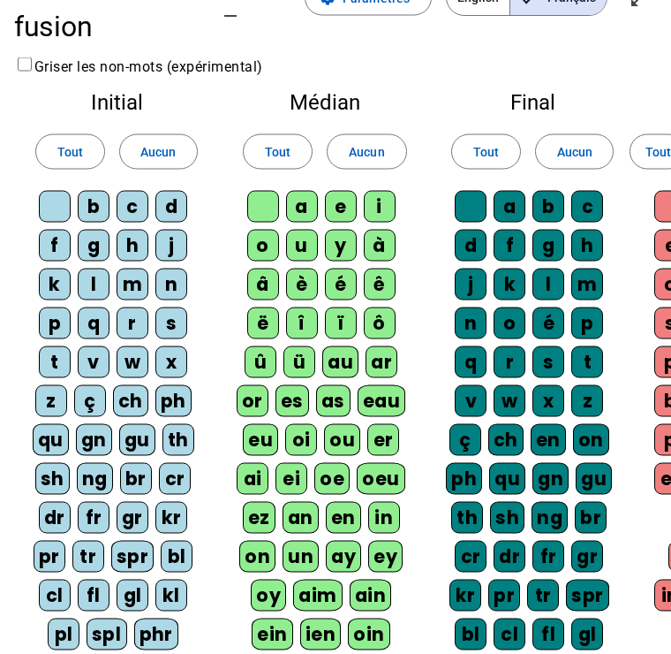
click at [347, 404] on div "as" at bounding box center [333, 401] width 34 height 32
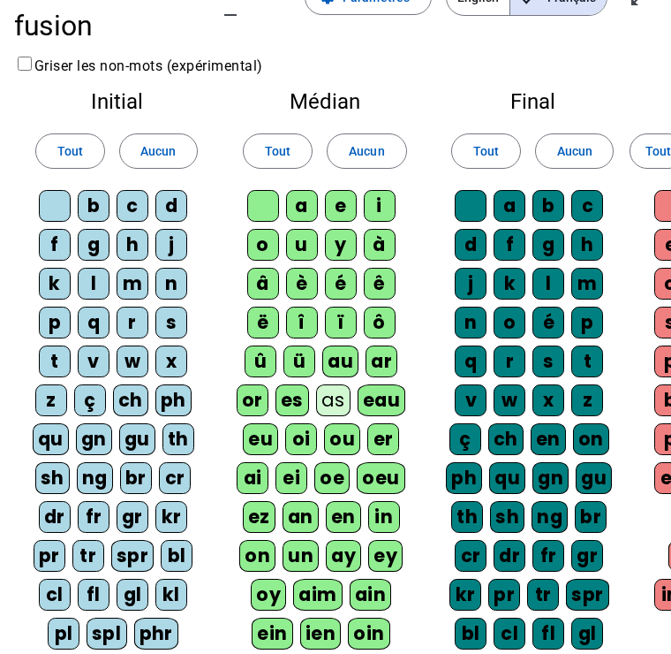
click at [338, 395] on div "as" at bounding box center [333, 400] width 34 height 32
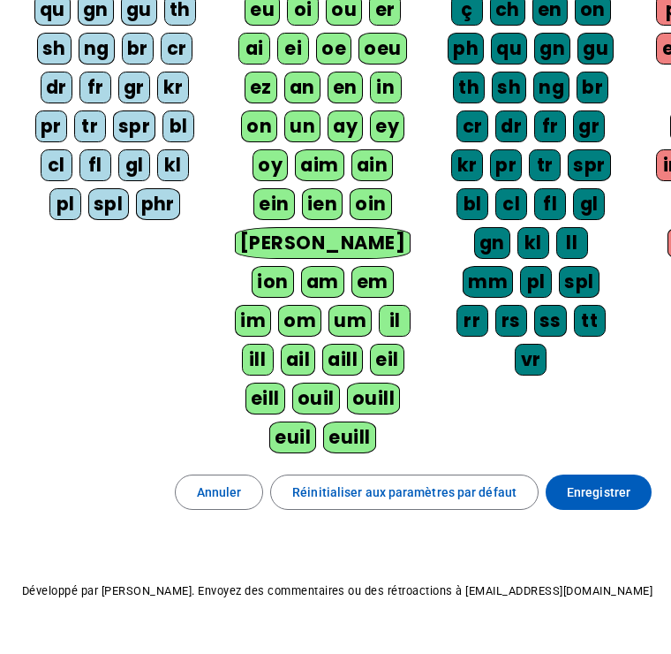
scroll to position [515, 0]
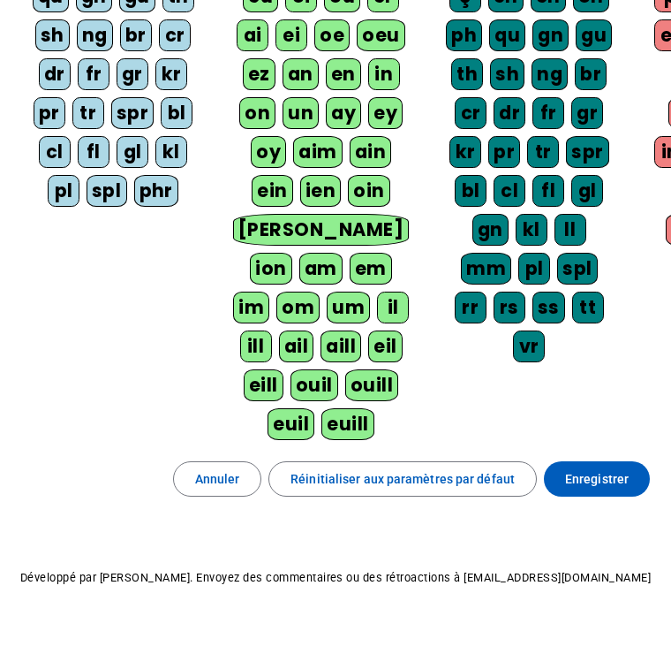
click at [590, 485] on span "Enregistrer" at bounding box center [597, 479] width 64 height 21
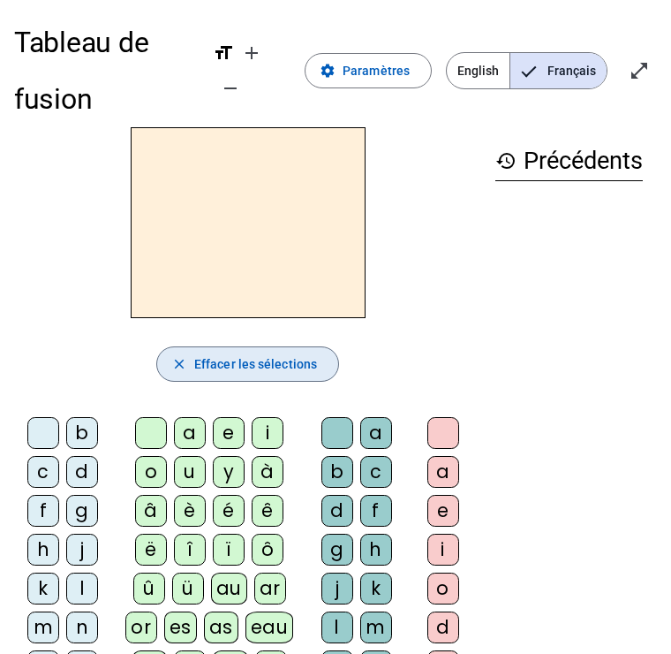
click at [294, 369] on span "Effacer les sélections" at bounding box center [255, 363] width 123 height 21
click at [275, 360] on span "Effacer les sélections" at bounding box center [255, 363] width 123 height 21
click at [289, 351] on span "button" at bounding box center [247, 364] width 181 height 42
click at [302, 358] on span "Effacer les sélections" at bounding box center [255, 363] width 123 height 21
click at [308, 359] on span "Effacer les sélections" at bounding box center [255, 363] width 123 height 21
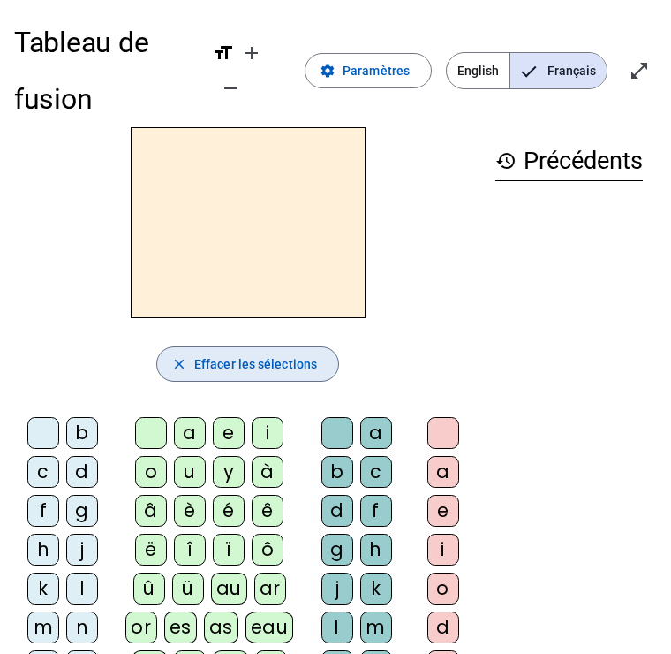
click at [321, 361] on span "button" at bounding box center [247, 364] width 181 height 42
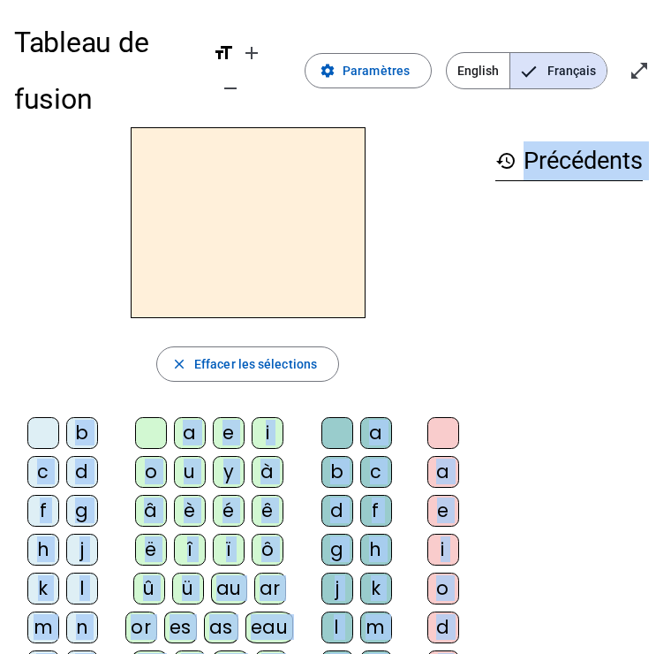
click at [397, 305] on div at bounding box center [247, 222] width 467 height 191
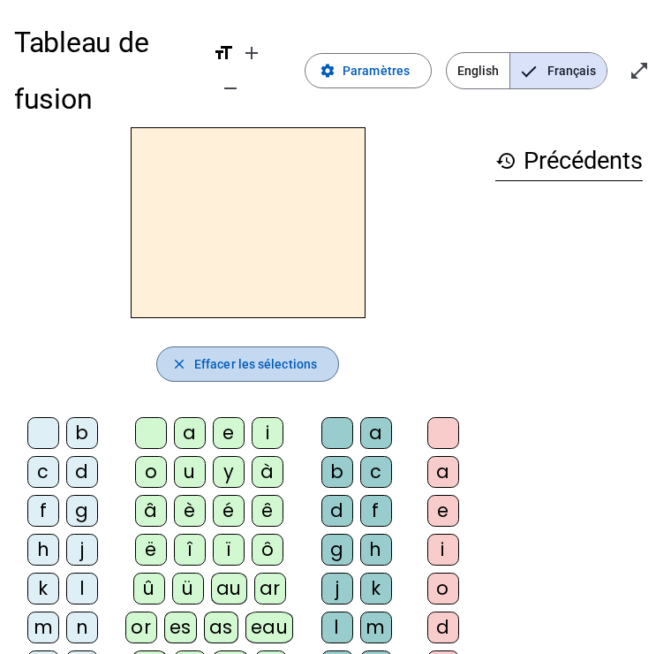
click at [284, 372] on span "Effacer les sélections" at bounding box center [255, 363] width 123 height 21
click at [281, 376] on span "button" at bounding box center [247, 364] width 181 height 42
click at [291, 360] on span "Effacer les sélections" at bounding box center [255, 363] width 123 height 21
click at [272, 374] on span "button" at bounding box center [247, 364] width 181 height 42
click at [272, 379] on span "button" at bounding box center [247, 364] width 181 height 42
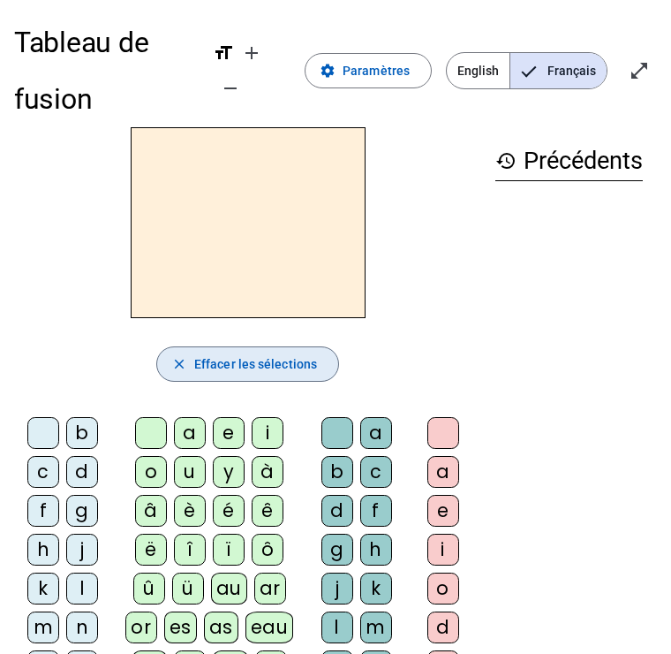
click at [272, 380] on span "button" at bounding box center [247, 364] width 181 height 42
click at [272, 370] on span "Effacer les sélections" at bounding box center [255, 363] width 123 height 21
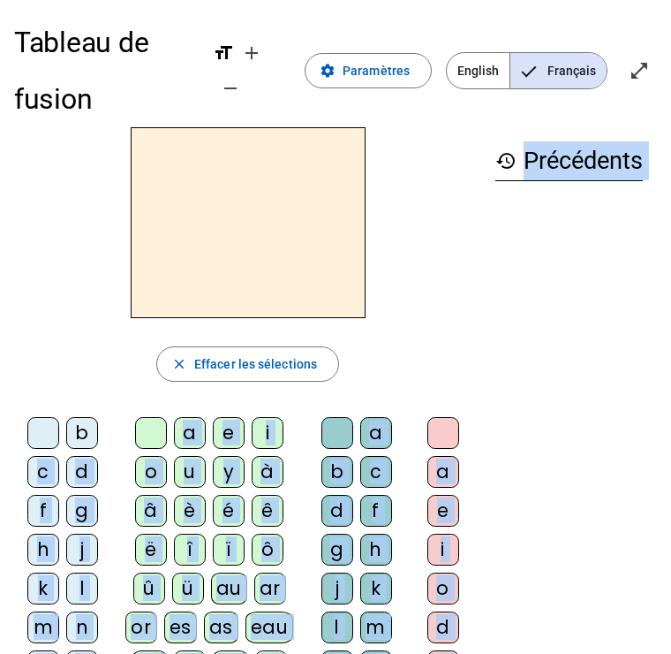
click at [433, 301] on div at bounding box center [247, 222] width 467 height 191
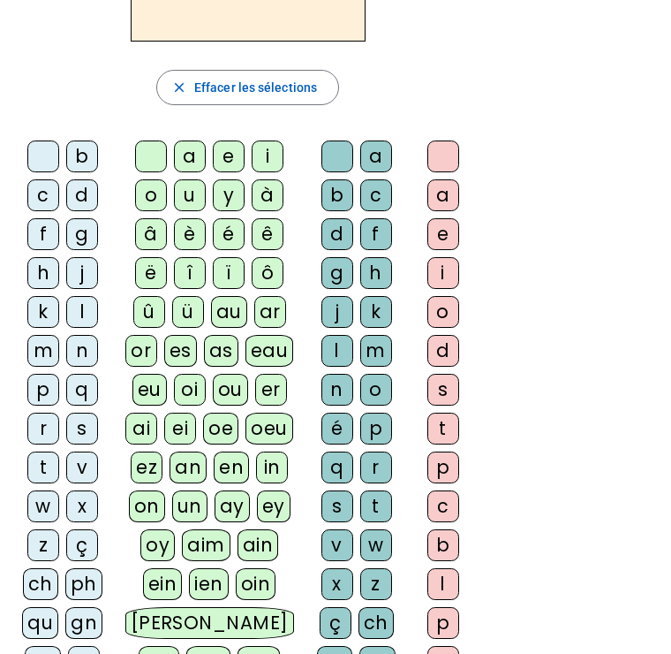
scroll to position [229, 0]
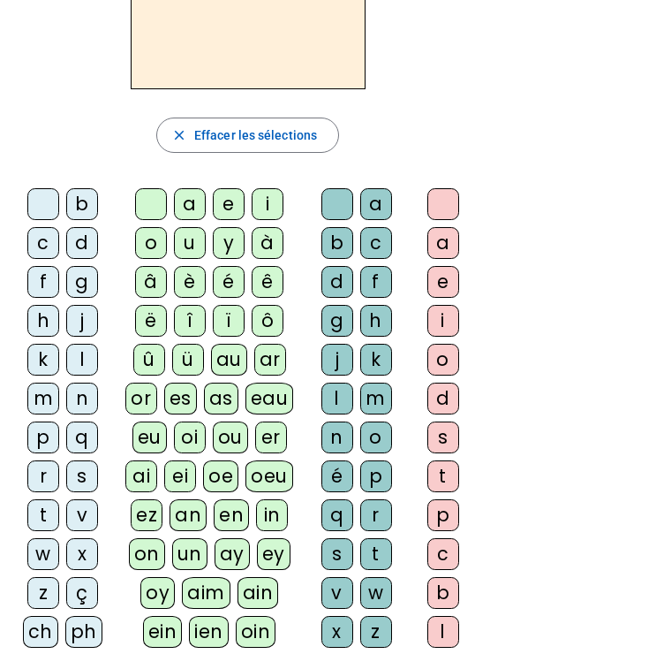
click at [145, 180] on div "close Effacer les sélections b c d f g h j k l m n p q r s t v w x z ç ch ph qu…" at bounding box center [247, 648] width 467 height 1501
click at [47, 238] on div "c" at bounding box center [43, 243] width 32 height 32
click at [46, 193] on div at bounding box center [43, 204] width 32 height 32
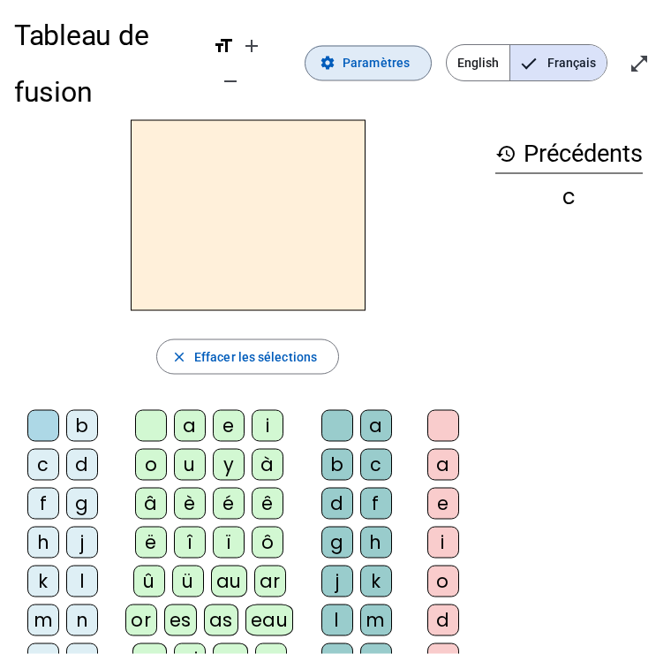
click at [366, 64] on span "Paramètres" at bounding box center [376, 63] width 67 height 21
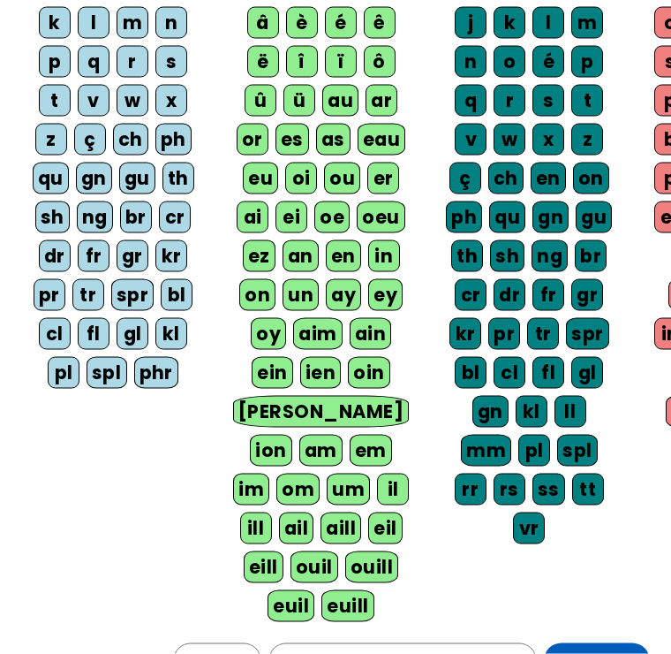
scroll to position [515, 0]
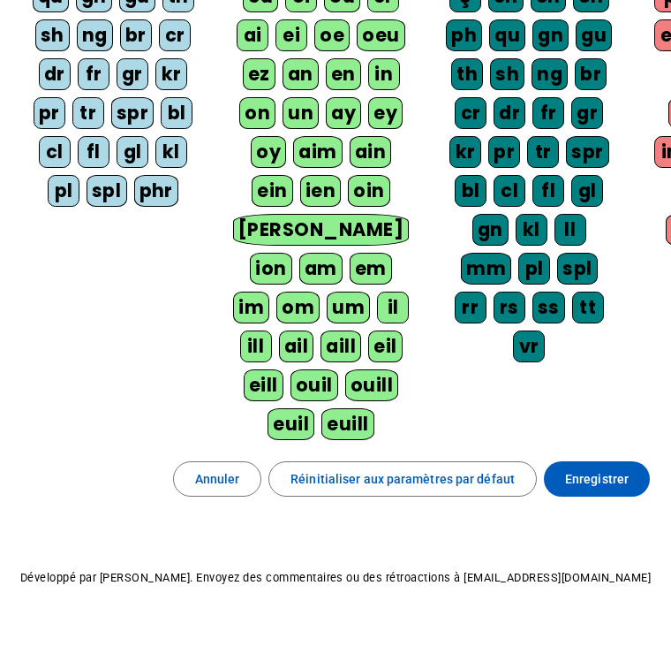
click at [601, 495] on span at bounding box center [597, 479] width 106 height 42
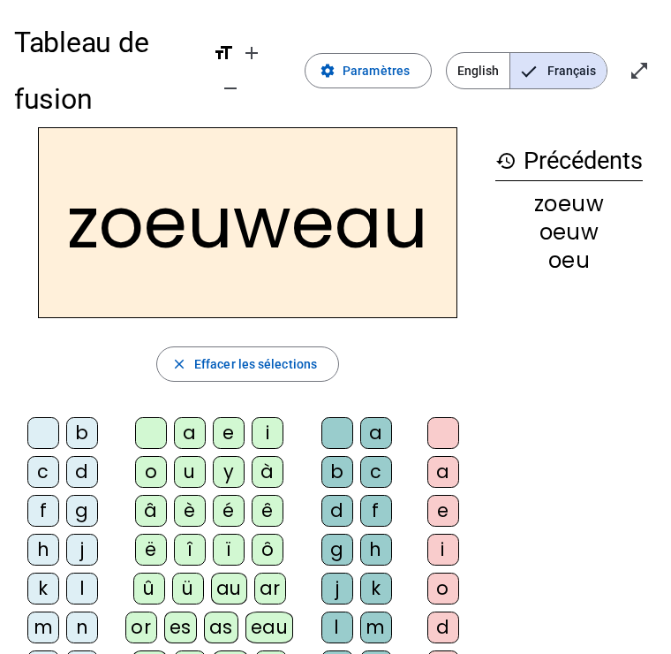
scroll to position [-1, 0]
click at [282, 357] on span "Effacer les sélections" at bounding box center [255, 363] width 123 height 21
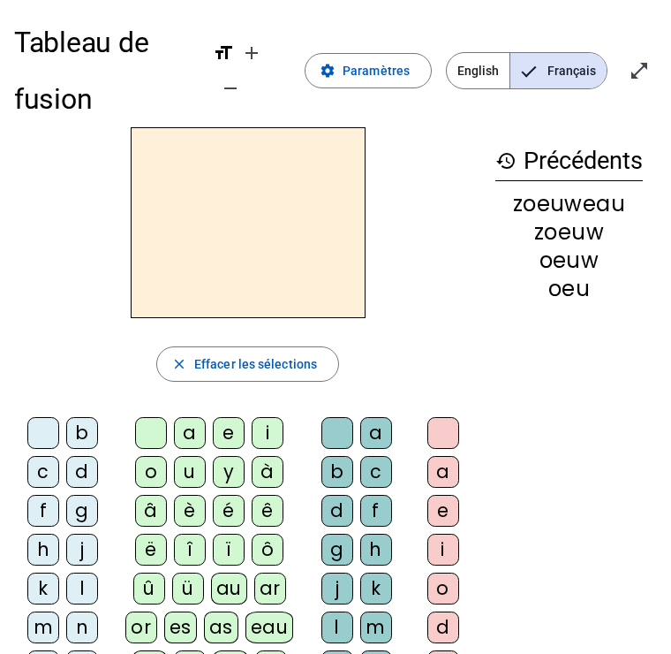
click at [383, 71] on span "Paramètres" at bounding box center [376, 70] width 67 height 21
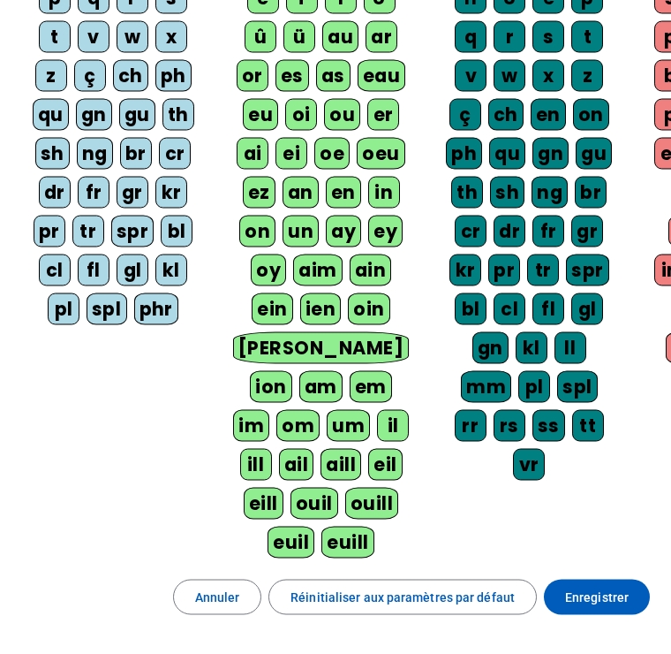
scroll to position [515, 0]
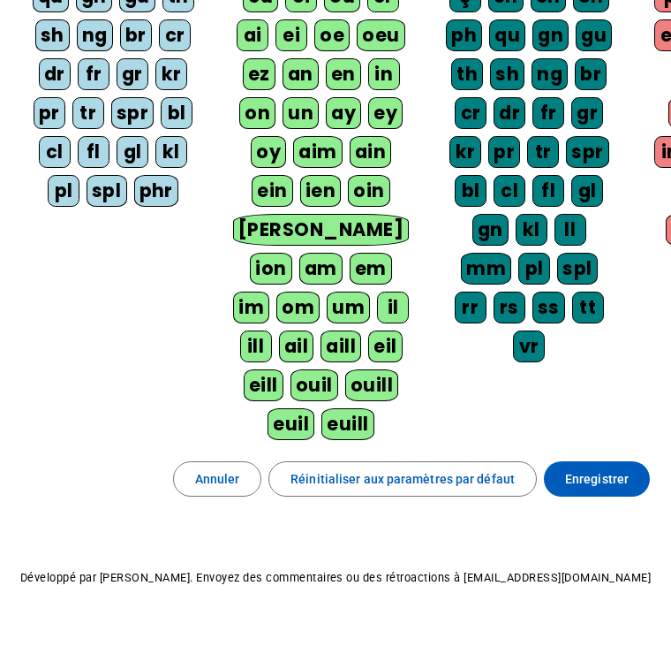
click at [593, 482] on span "Enregistrer" at bounding box center [597, 479] width 64 height 21
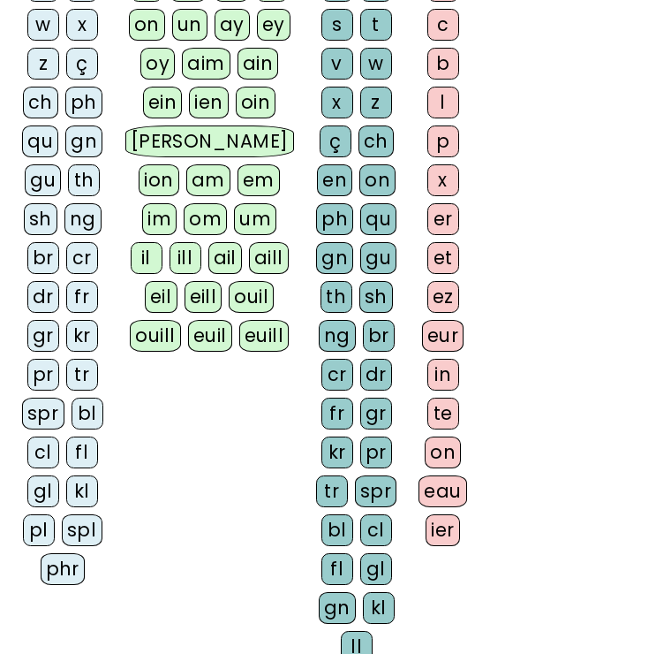
scroll to position [758, 0]
click at [72, 568] on div "phr" at bounding box center [63, 569] width 45 height 32
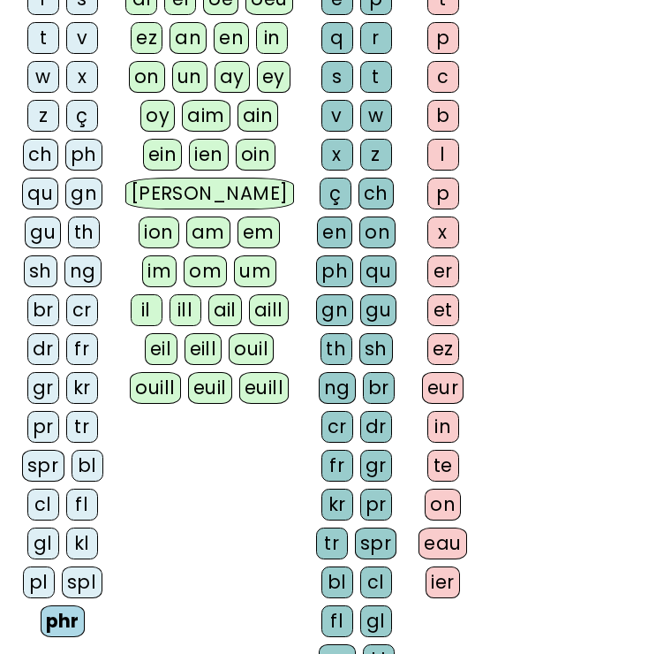
scroll to position [703, 0]
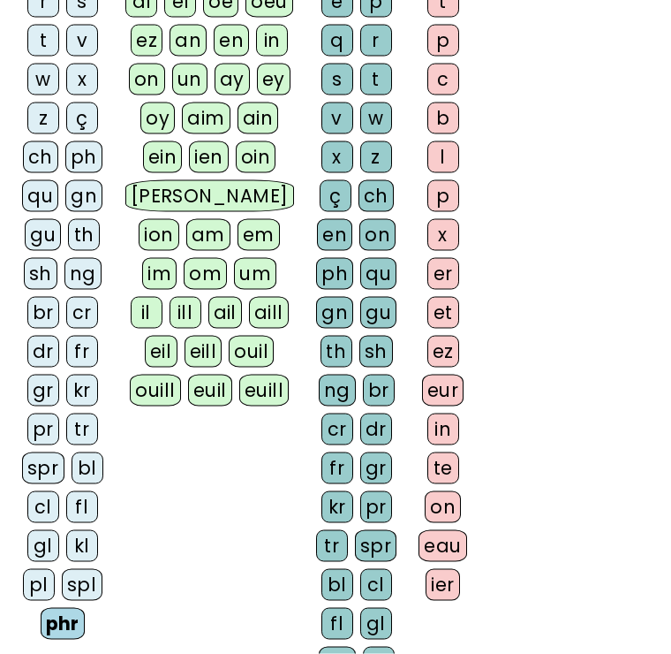
click at [173, 406] on div "ouill" at bounding box center [155, 390] width 50 height 32
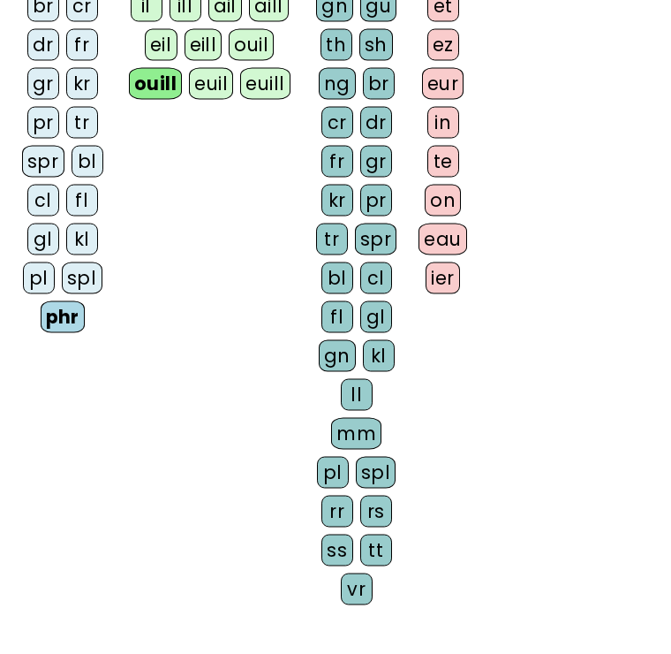
click at [334, 534] on div "ss" at bounding box center [337, 550] width 32 height 32
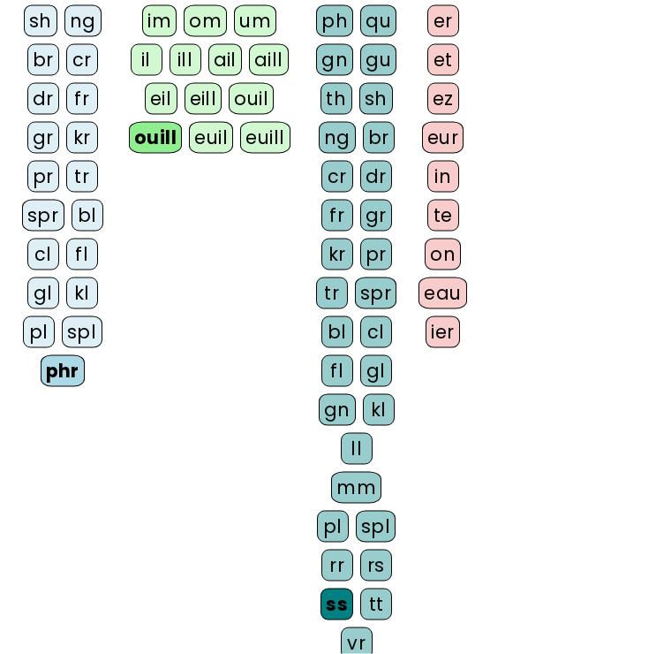
click at [445, 292] on div "eau" at bounding box center [443, 293] width 49 height 32
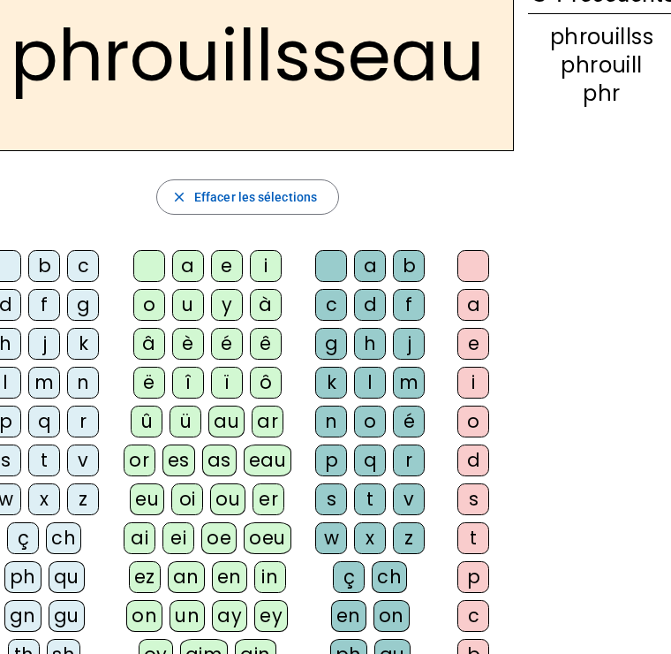
scroll to position [0, 0]
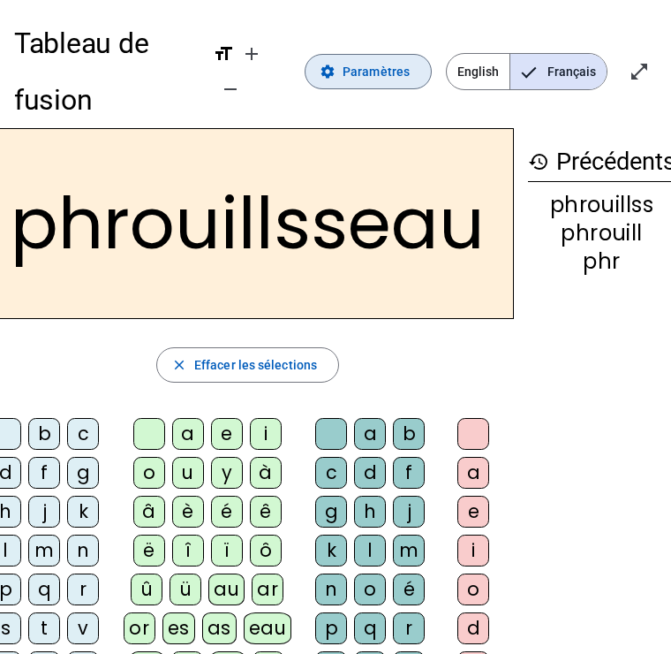
click at [397, 51] on span at bounding box center [368, 70] width 125 height 42
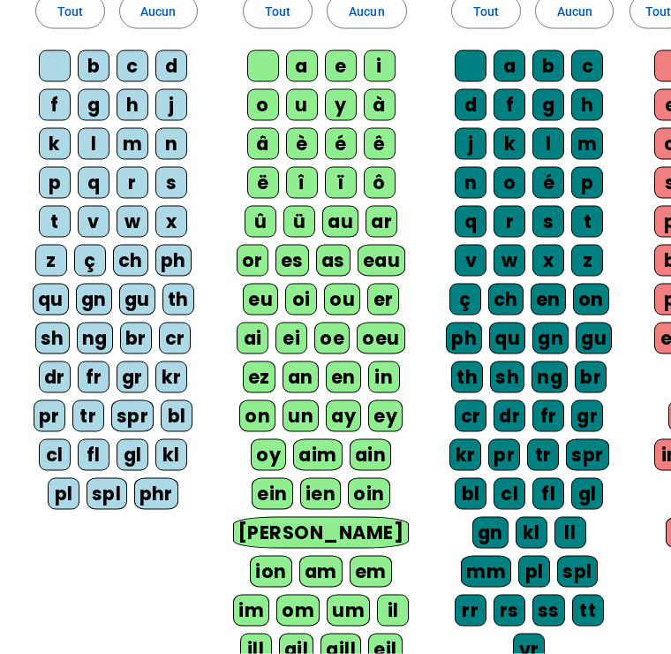
scroll to position [515, 0]
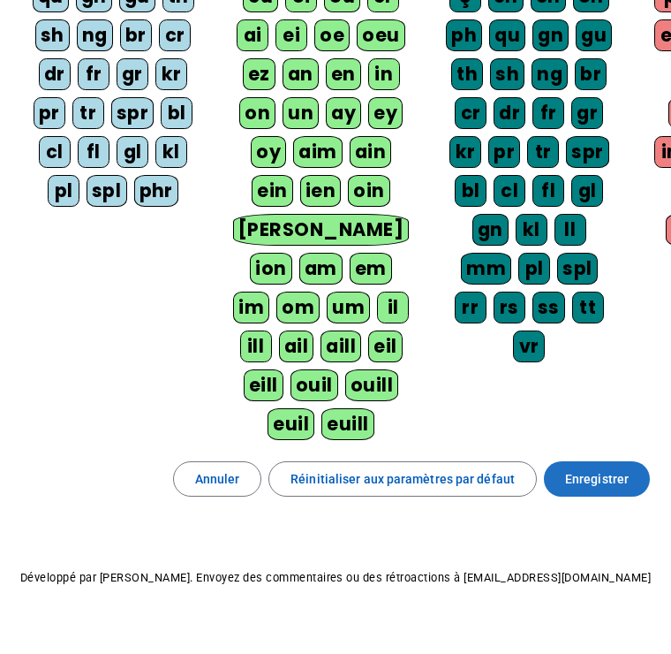
click at [617, 472] on span "Enregistrer" at bounding box center [597, 479] width 64 height 21
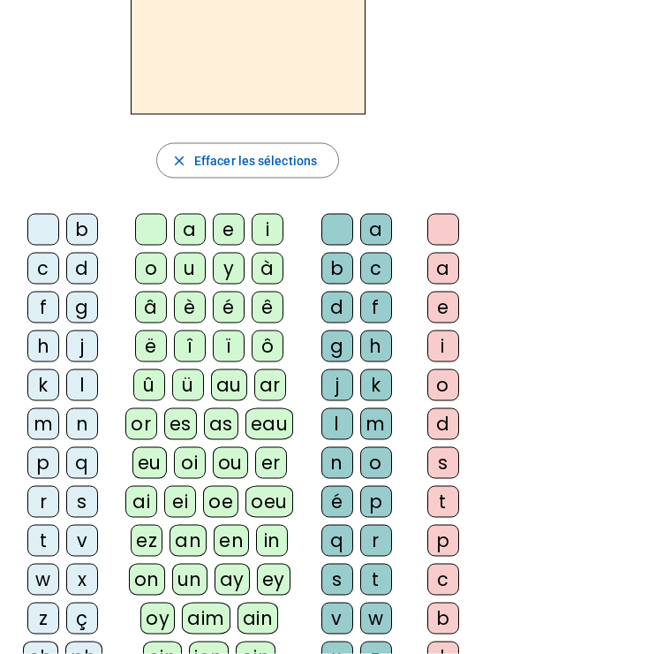
scroll to position [204, 0]
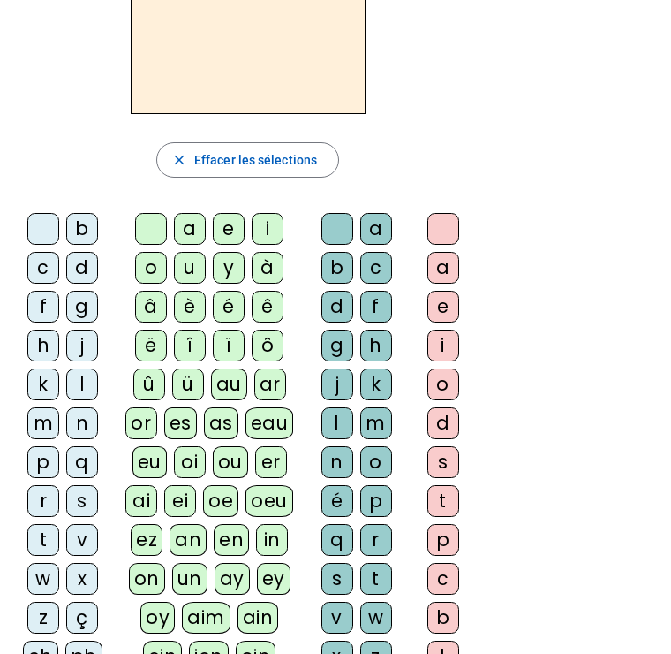
click at [94, 265] on div "d" at bounding box center [82, 268] width 32 height 32
click at [90, 224] on div "b" at bounding box center [82, 229] width 32 height 32
click at [167, 273] on div "o" at bounding box center [151, 268] width 32 height 32
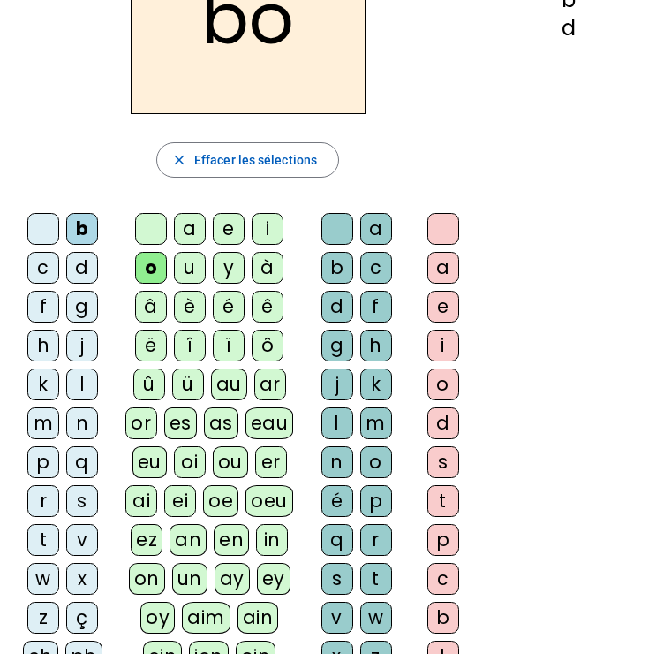
click at [373, 227] on div "a" at bounding box center [376, 229] width 32 height 32
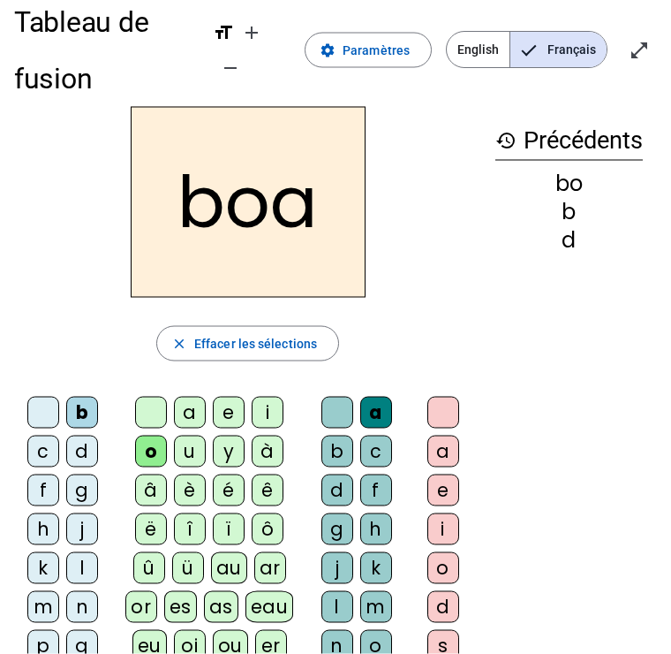
scroll to position [0, 0]
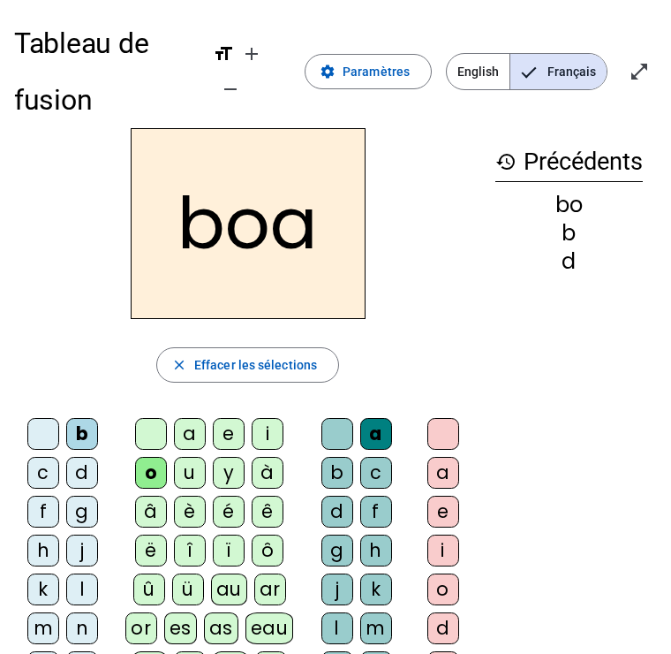
click at [369, 75] on span "Paramètres" at bounding box center [376, 70] width 67 height 21
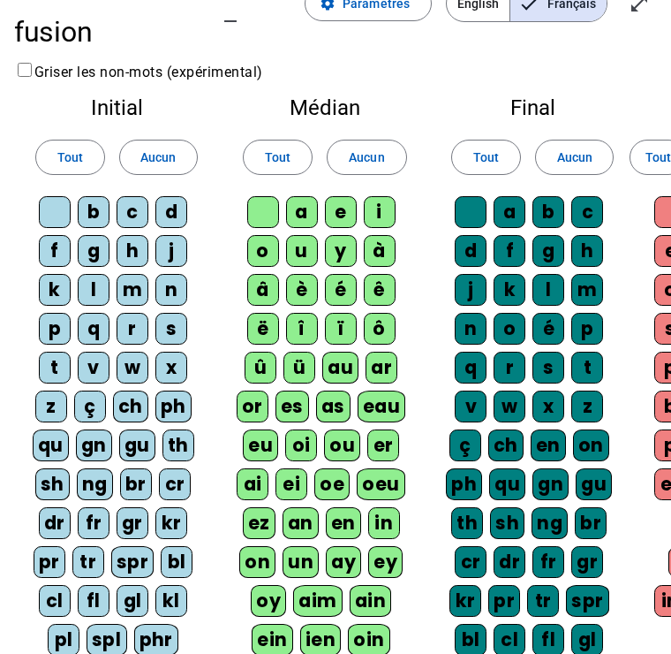
scroll to position [66, 0]
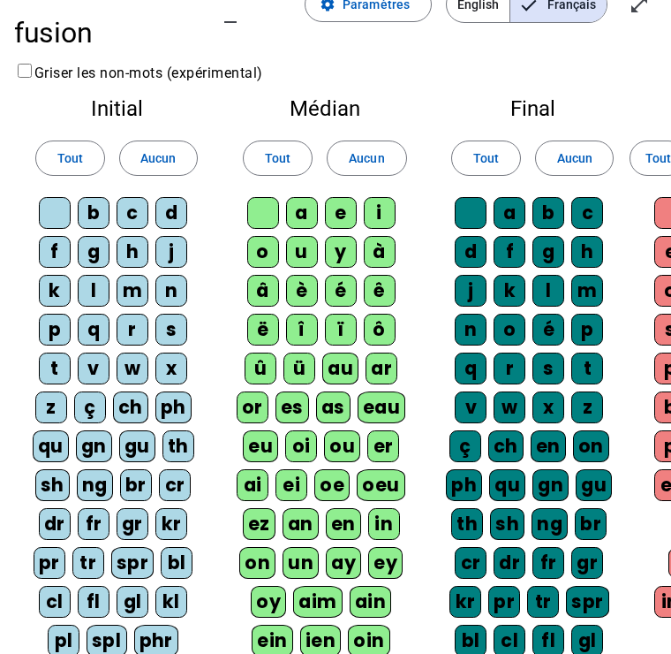
click at [331, 434] on div "ou" at bounding box center [342, 446] width 36 height 32
click at [373, 470] on div "oeu" at bounding box center [381, 485] width 49 height 32
click at [325, 445] on div "ou" at bounding box center [342, 446] width 35 height 32
click at [376, 484] on div "oeu" at bounding box center [382, 485] width 48 height 32
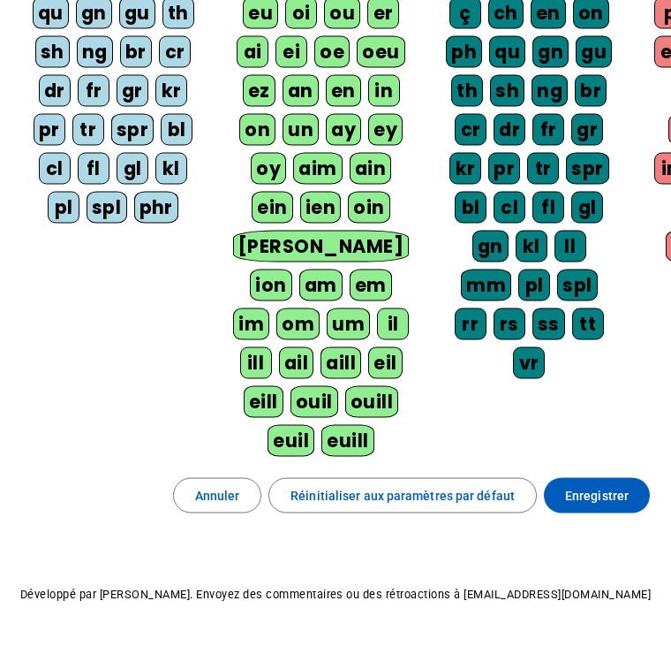
scroll to position [515, 0]
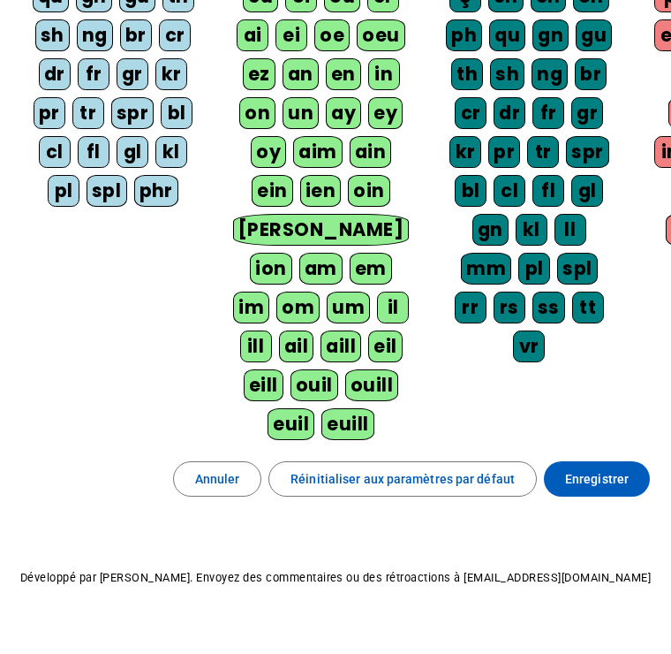
click at [605, 485] on span "Enregistrer" at bounding box center [597, 479] width 64 height 21
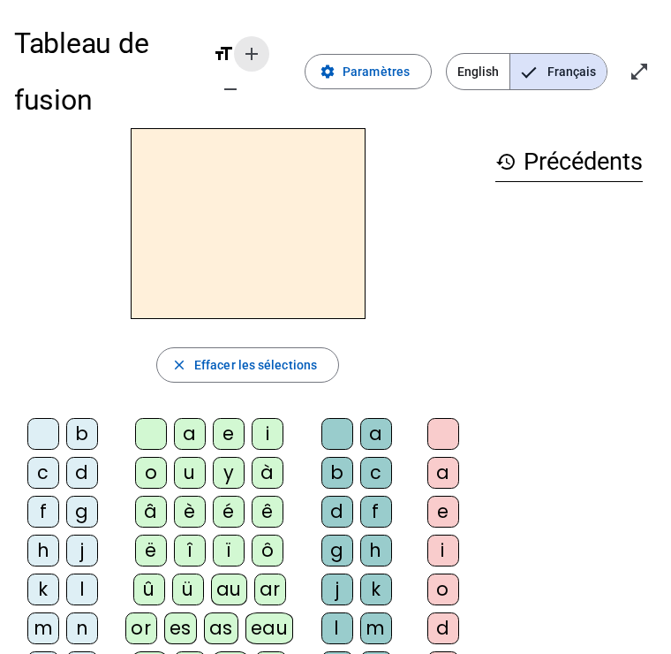
click at [261, 46] on mat-icon "add" at bounding box center [251, 52] width 21 height 21
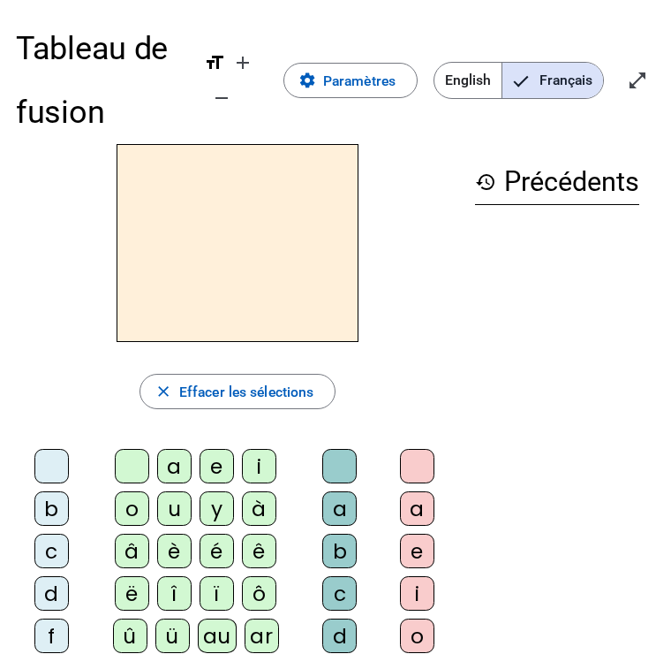
click at [263, 45] on span "Augmenter la taille de la police" at bounding box center [243, 62] width 42 height 42
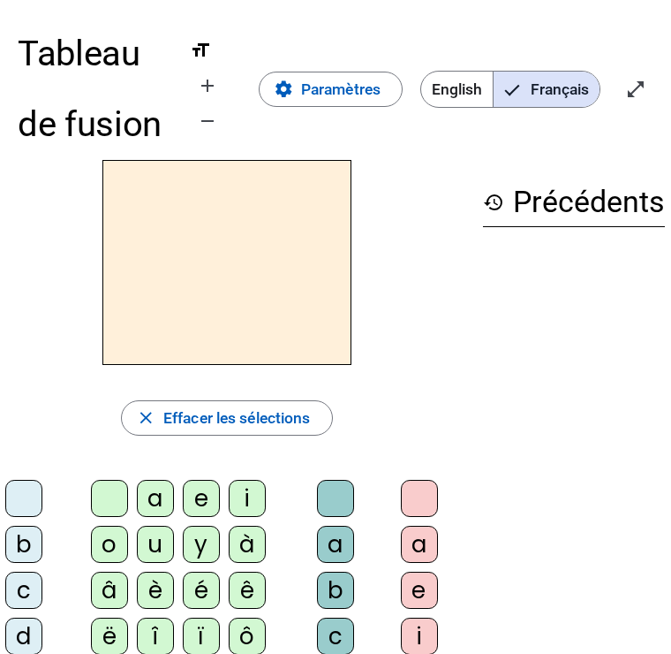
click at [266, 49] on div "Tableau de fusion format_size add remove settings Paramètres English Français o…" at bounding box center [336, 88] width 636 height 141
click at [208, 83] on mat-icon "add" at bounding box center [207, 84] width 21 height 21
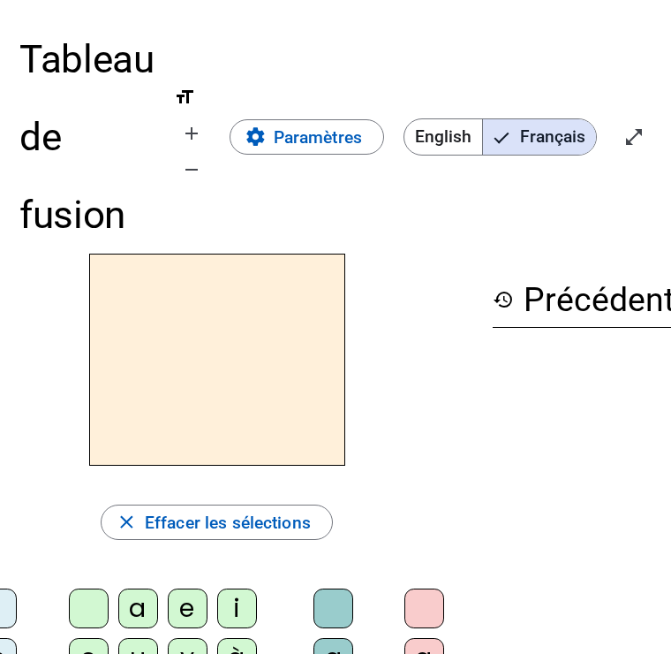
click at [224, 74] on div "Tableau de fusion format_size add remove settings Paramètres English Français o…" at bounding box center [335, 135] width 632 height 233
click at [191, 155] on span "Diminuer la taille de la police" at bounding box center [191, 168] width 42 height 42
click at [202, 158] on mat-icon "remove" at bounding box center [191, 168] width 21 height 21
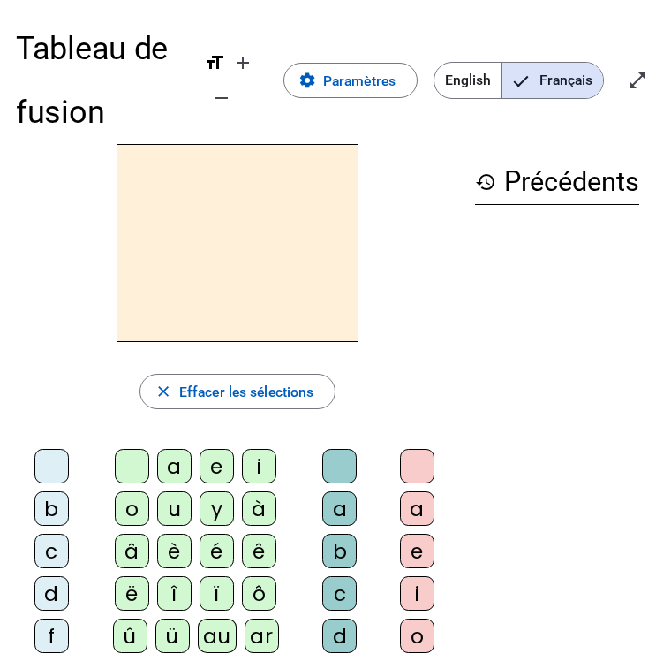
click at [230, 89] on mat-icon "remove" at bounding box center [221, 97] width 21 height 21
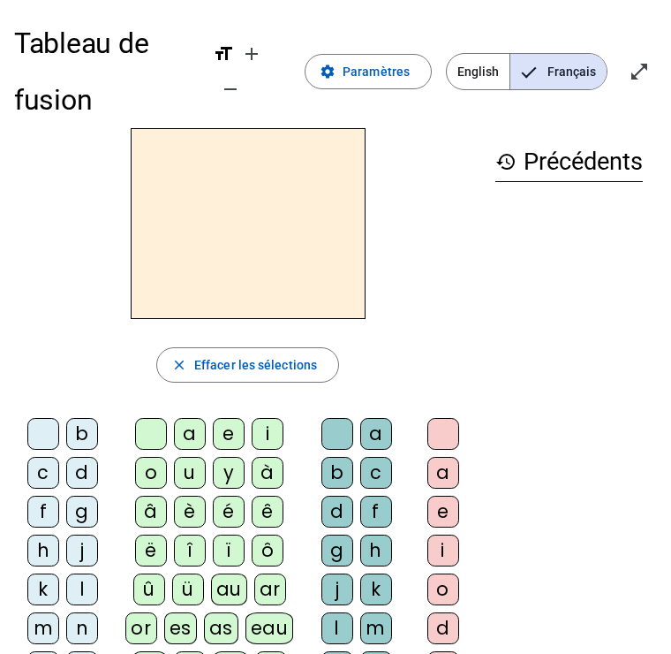
click at [270, 34] on span "Augmenter la taille de la police" at bounding box center [251, 53] width 42 height 42
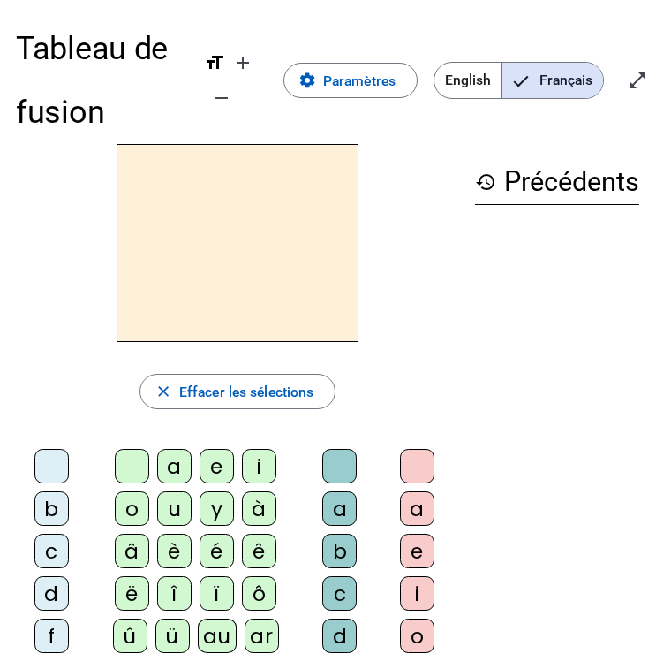
click at [262, 42] on span "Augmenter la taille de la police" at bounding box center [243, 62] width 42 height 42
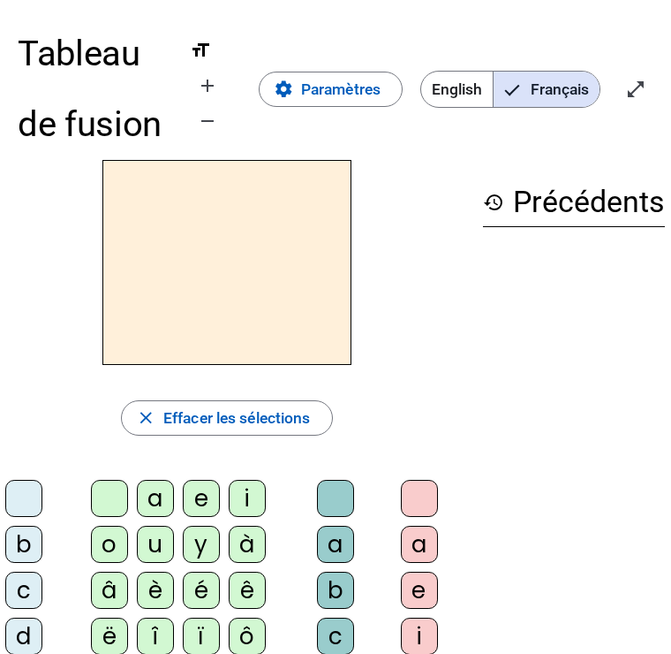
click at [201, 80] on mat-icon "add" at bounding box center [207, 84] width 21 height 21
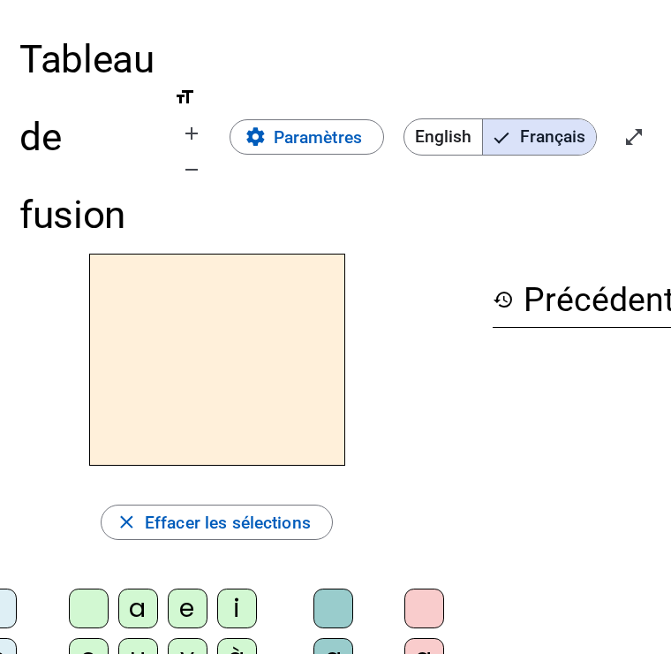
click at [197, 117] on span "Augmenter la taille de la police" at bounding box center [191, 132] width 42 height 42
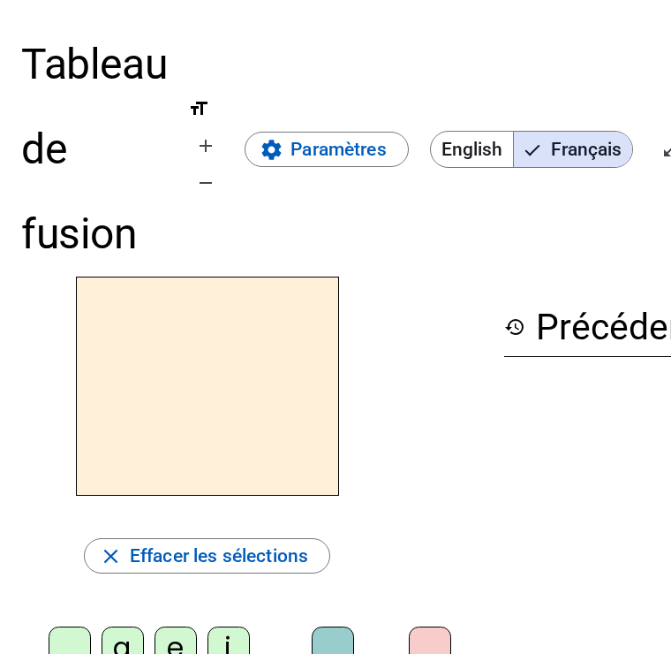
click at [204, 129] on span "Augmenter la taille de la police" at bounding box center [206, 145] width 42 height 42
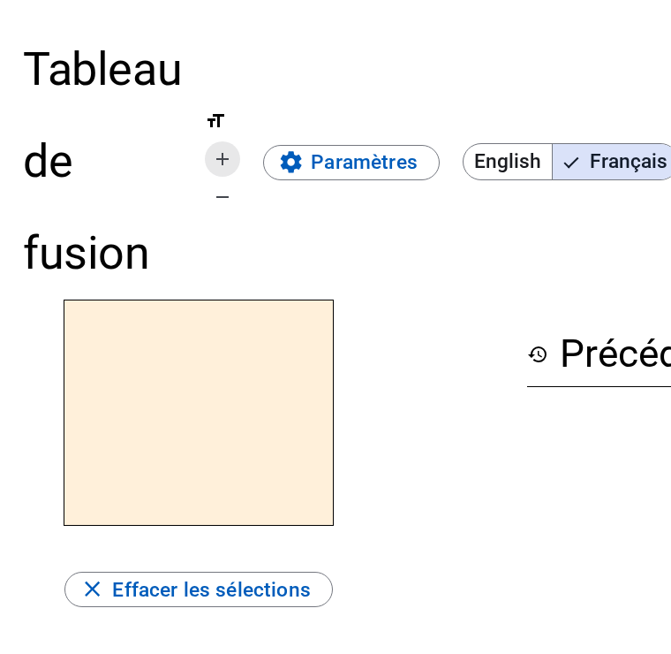
click at [208, 138] on span "Augmenter la taille de la police" at bounding box center [222, 158] width 42 height 42
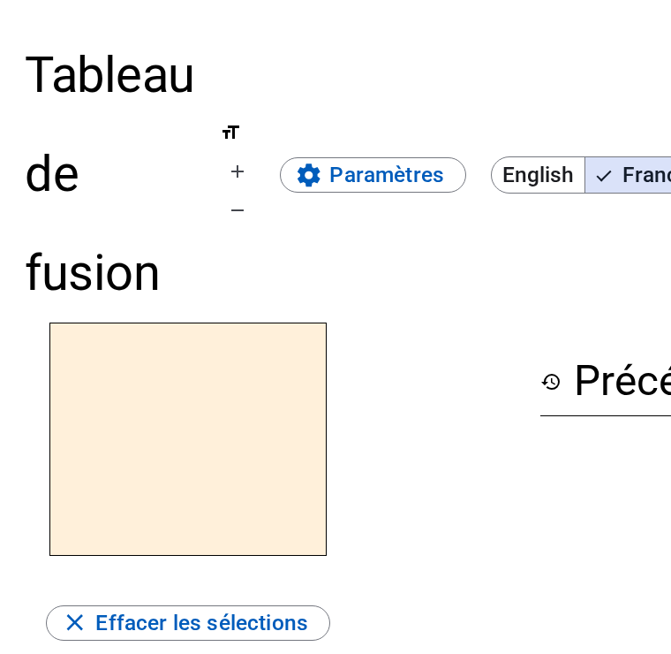
click at [228, 150] on span "Augmenter la taille de la police" at bounding box center [237, 170] width 42 height 42
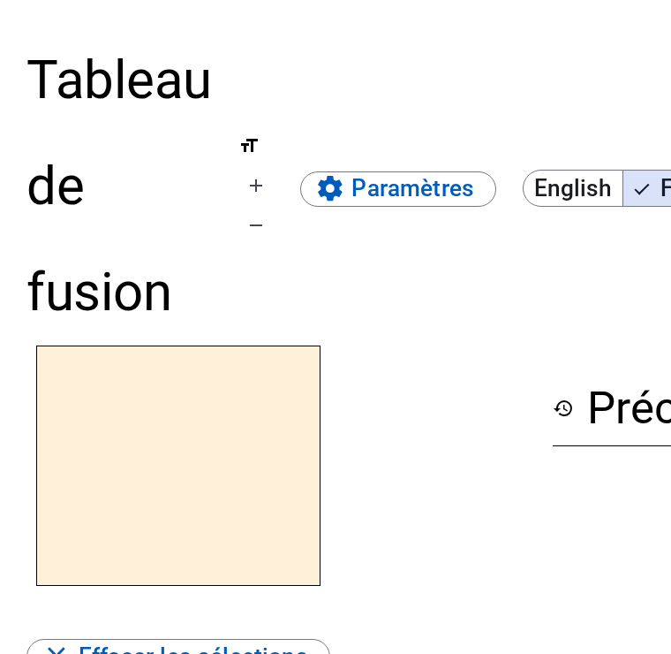
click at [251, 155] on span "format_size add remove" at bounding box center [255, 186] width 35 height 110
click at [273, 185] on span "Augmenter la taille de la police" at bounding box center [256, 184] width 42 height 42
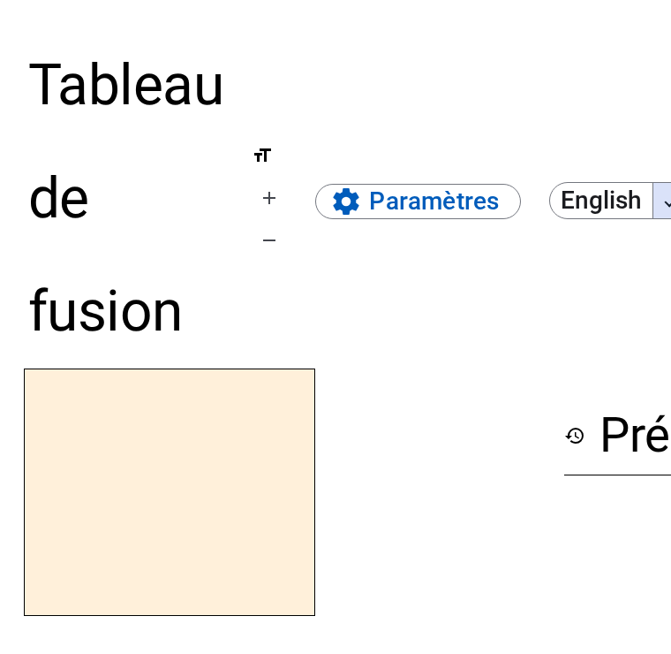
click at [276, 185] on span "Augmenter la taille de la police" at bounding box center [269, 197] width 42 height 42
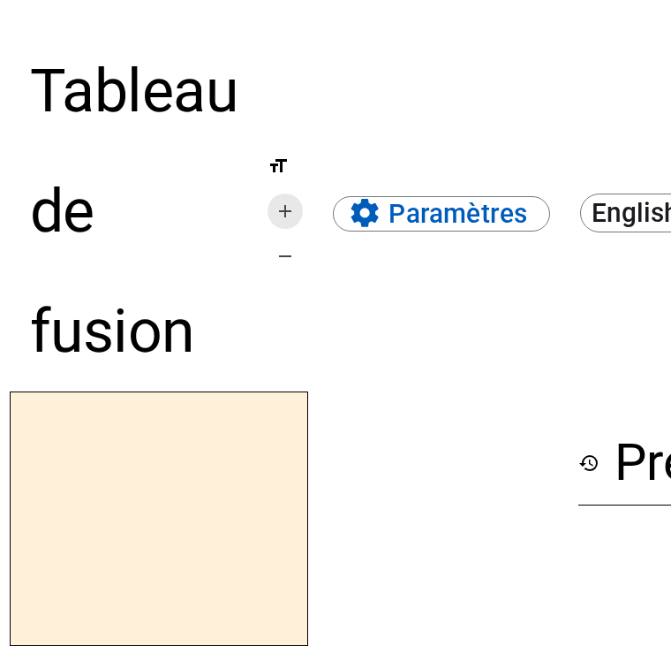
click at [292, 218] on mat-icon "add" at bounding box center [285, 210] width 21 height 21
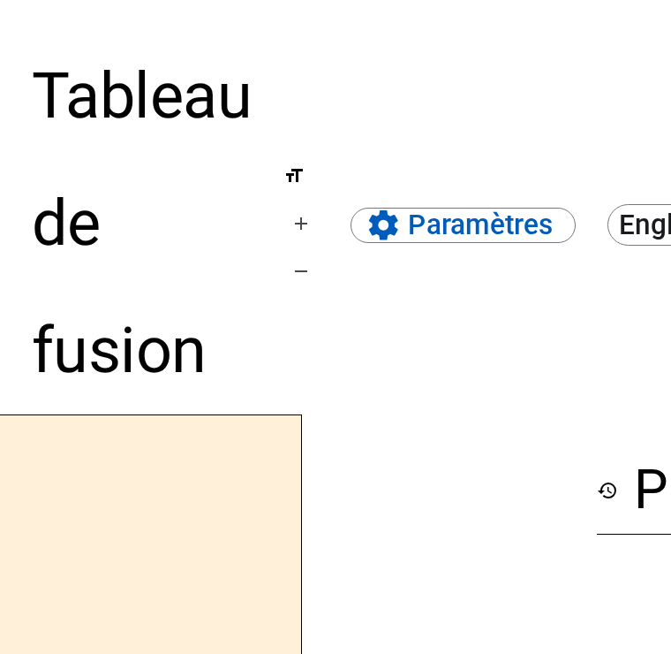
click at [299, 207] on span "Augmenter la taille de la police" at bounding box center [301, 222] width 42 height 42
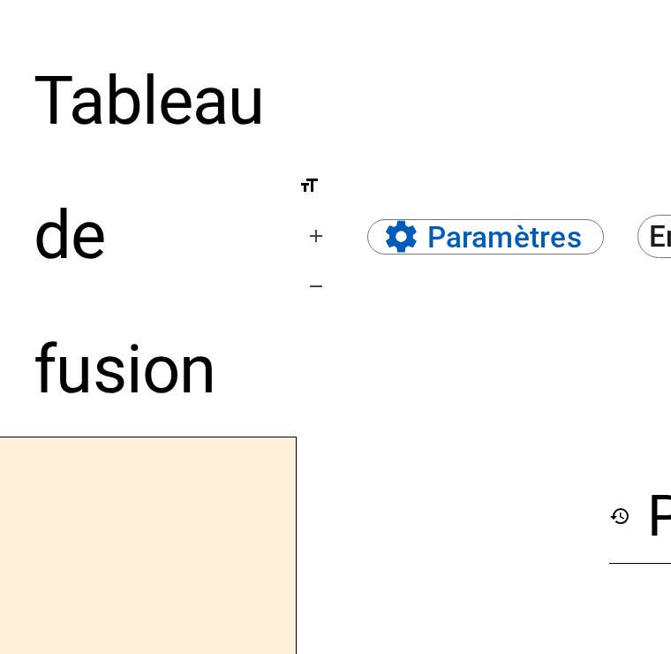
click at [114, 251] on h1 "Tableau de fusion" at bounding box center [149, 235] width 231 height 403
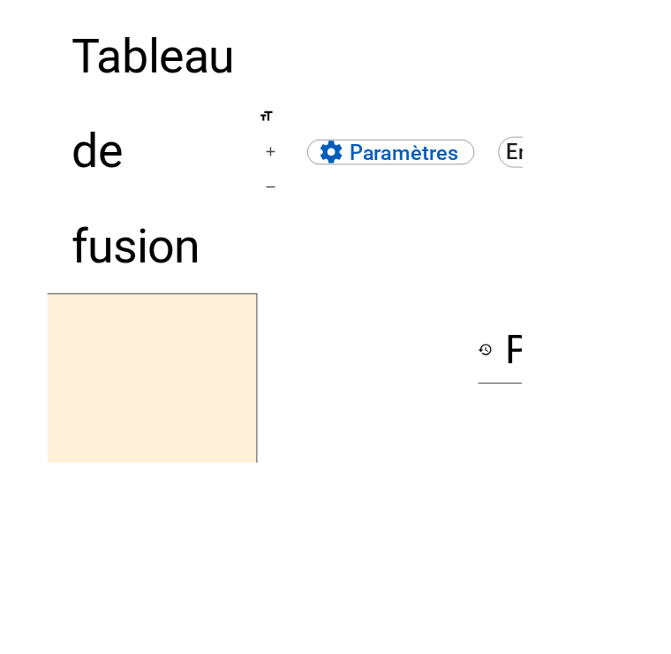
scroll to position [145, 19]
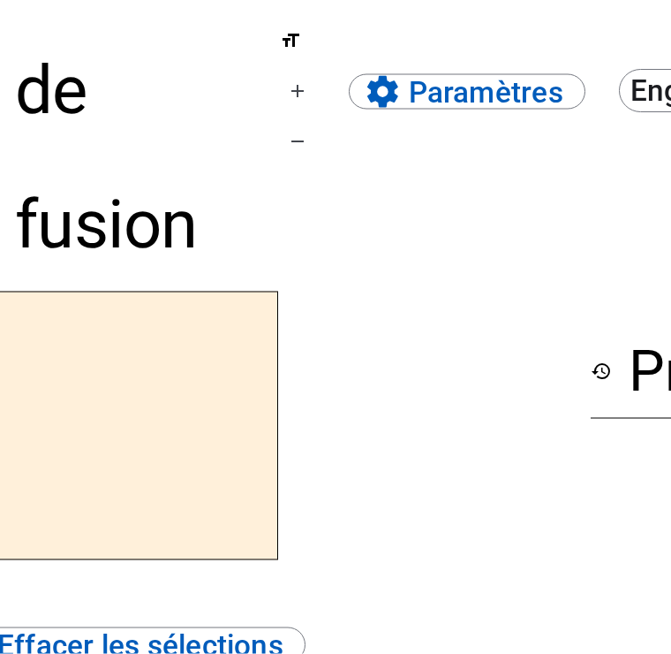
click at [21, 111] on h1 "Tableau de fusion" at bounding box center [130, 90] width 231 height 403
click at [312, 140] on span "Diminuer la taille de la police" at bounding box center [297, 141] width 42 height 42
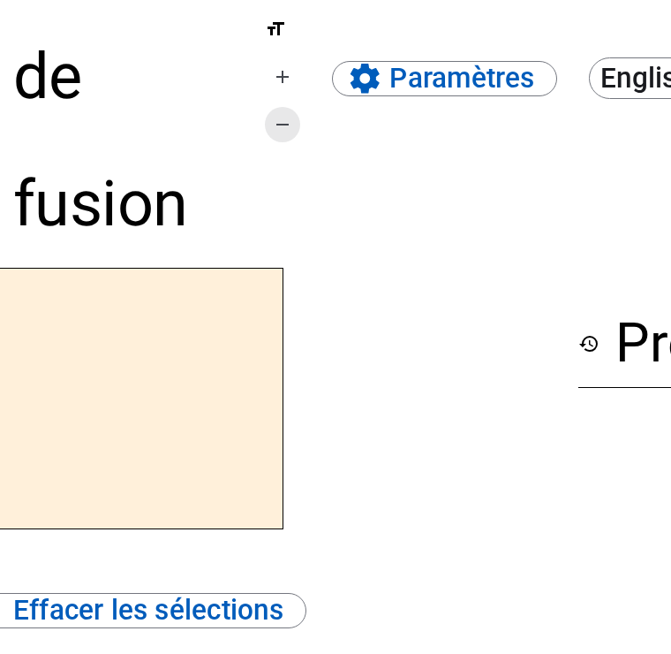
click at [301, 131] on span "Diminuer la taille de la police" at bounding box center [282, 124] width 42 height 42
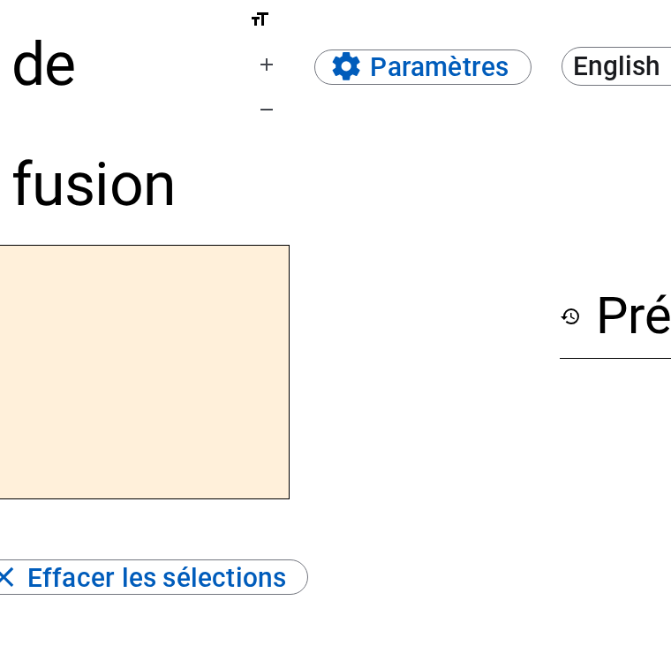
click at [288, 112] on span "Diminuer la taille de la police" at bounding box center [267, 109] width 42 height 42
click at [270, 109] on span "Diminuer la taille de la police" at bounding box center [267, 109] width 42 height 42
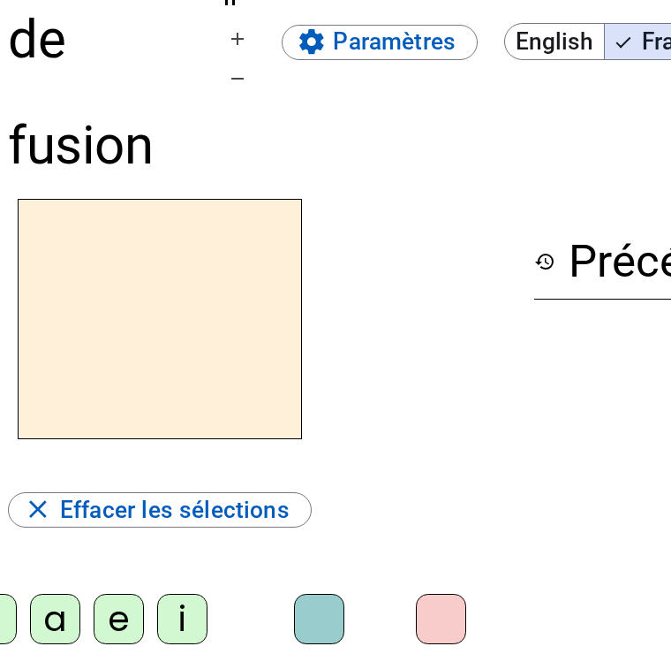
click at [270, 117] on div "Tableau de fusion format_size add remove settings Paramètres English Français o…" at bounding box center [317, 40] width 618 height 318
click at [254, 88] on span "Diminuer la taille de la police" at bounding box center [237, 78] width 42 height 42
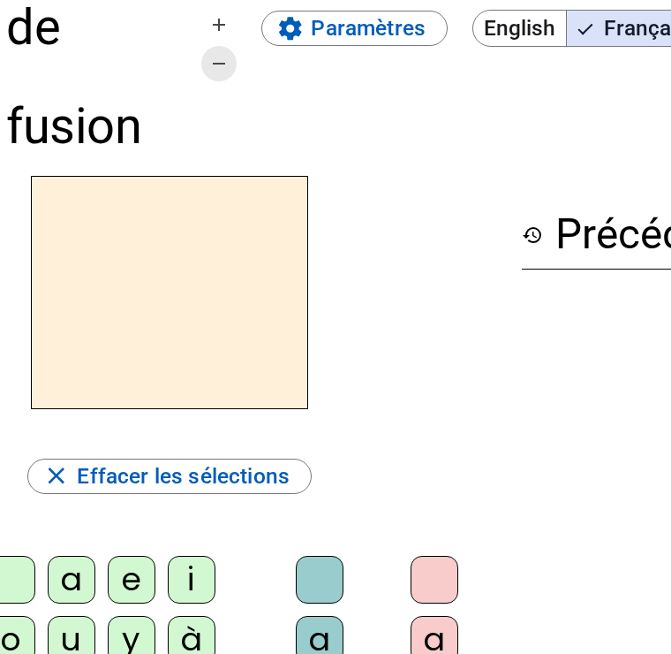
click at [237, 83] on span "Diminuer la taille de la police" at bounding box center [219, 63] width 42 height 42
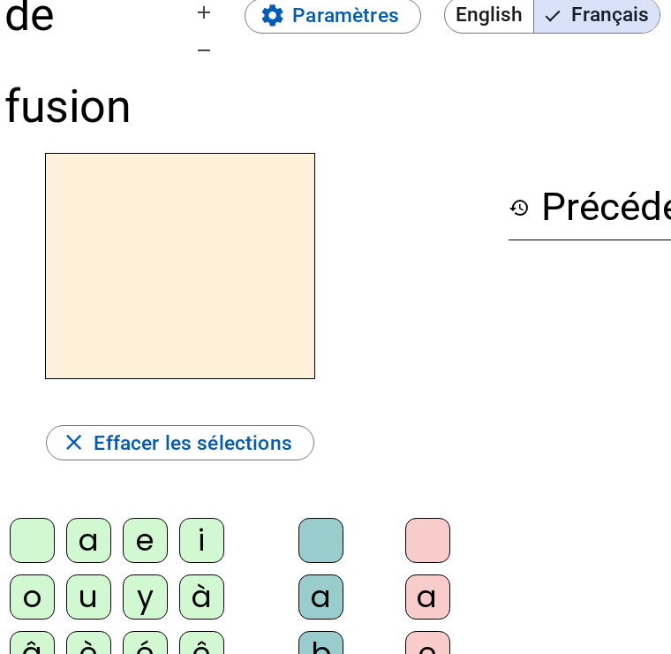
click at [223, 62] on span "Diminuer la taille de la police" at bounding box center [204, 50] width 42 height 42
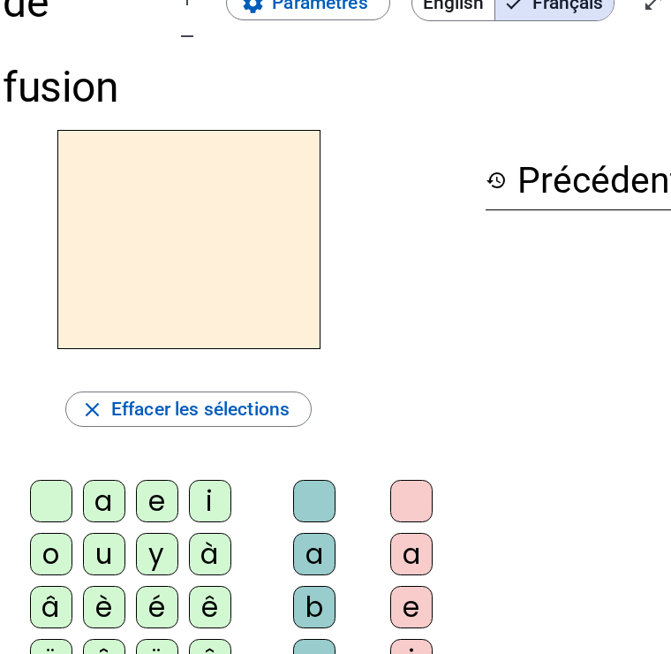
click at [205, 57] on span "Diminuer la taille de la police" at bounding box center [187, 36] width 42 height 42
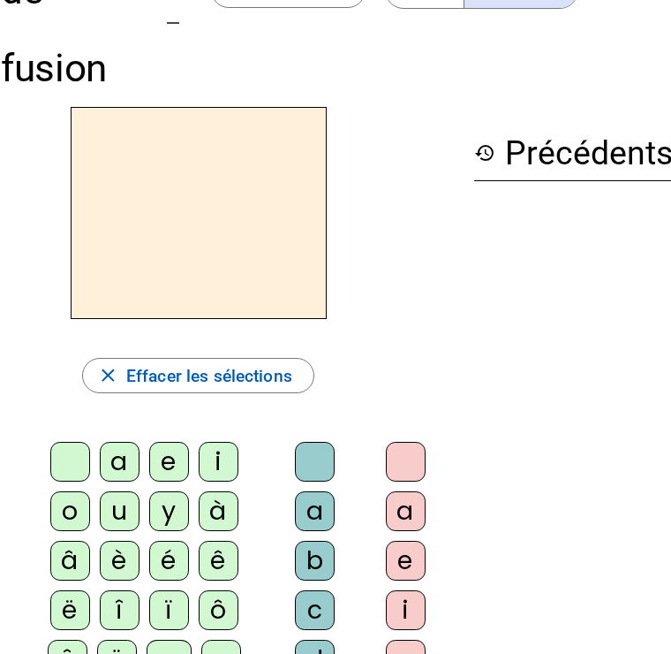
scroll to position [146, 0]
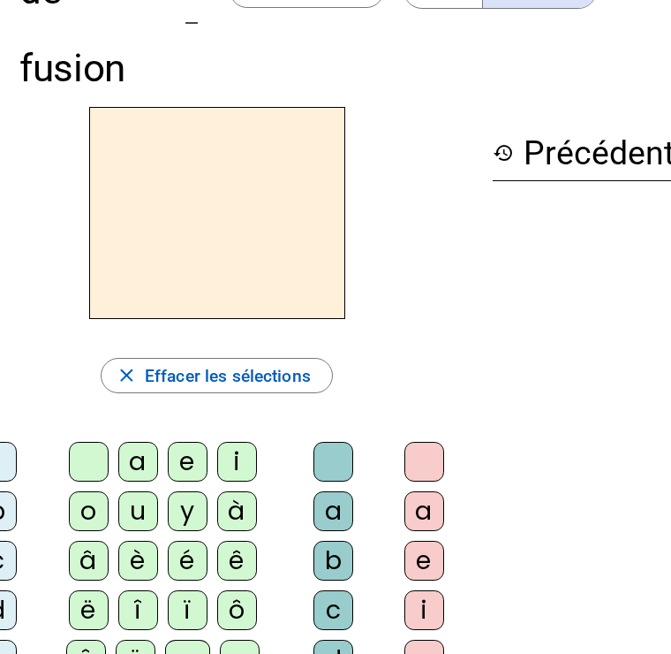
click at [187, 20] on mat-icon "remove" at bounding box center [191, 22] width 21 height 21
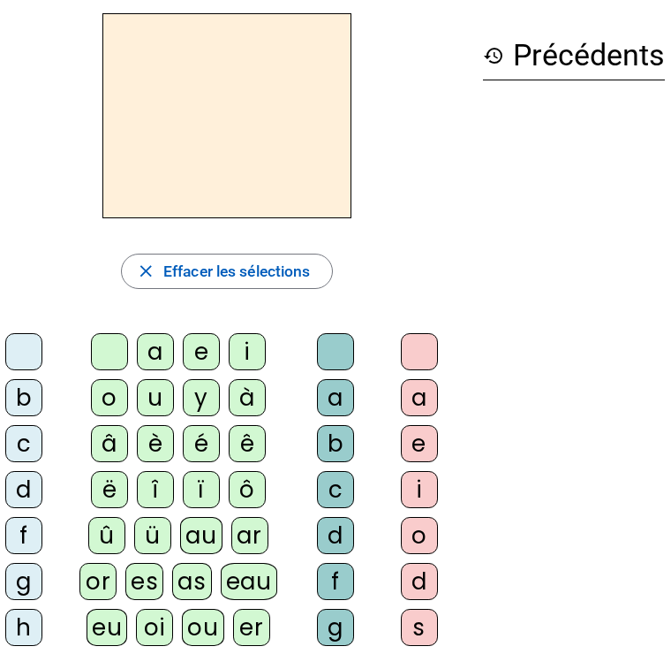
click at [189, 27] on h2 at bounding box center [226, 115] width 249 height 205
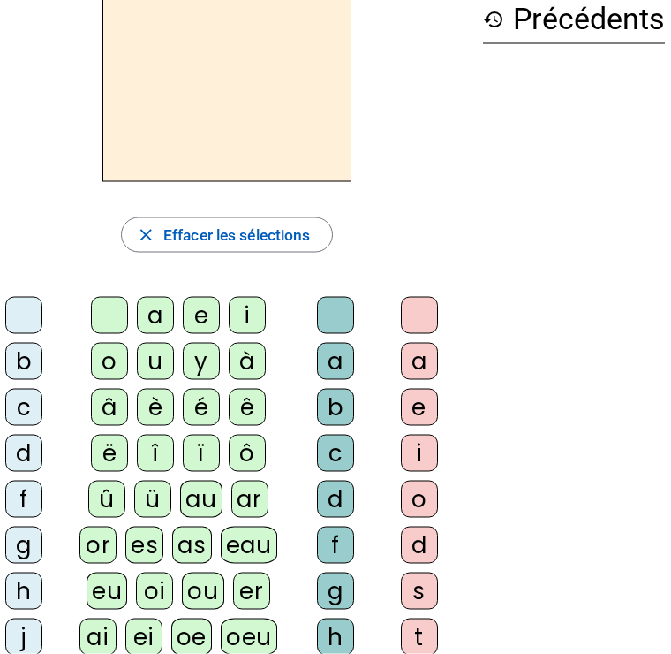
scroll to position [204, 0]
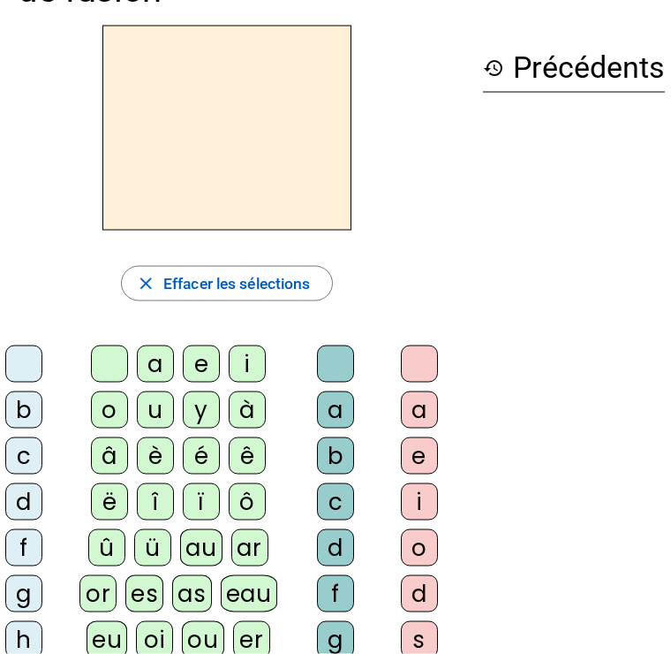
scroll to position [0, 0]
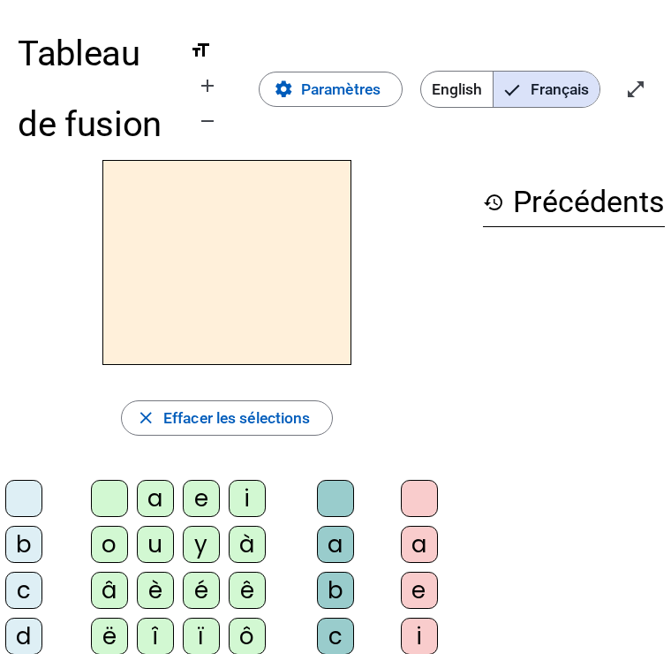
click at [213, 130] on mat-icon "remove" at bounding box center [207, 120] width 21 height 21
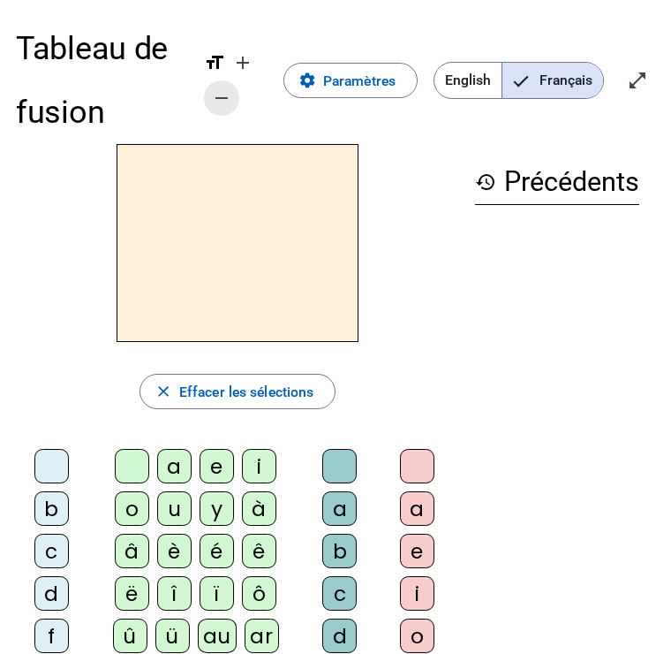
click at [219, 116] on span "Diminuer la taille de la police" at bounding box center [221, 97] width 42 height 42
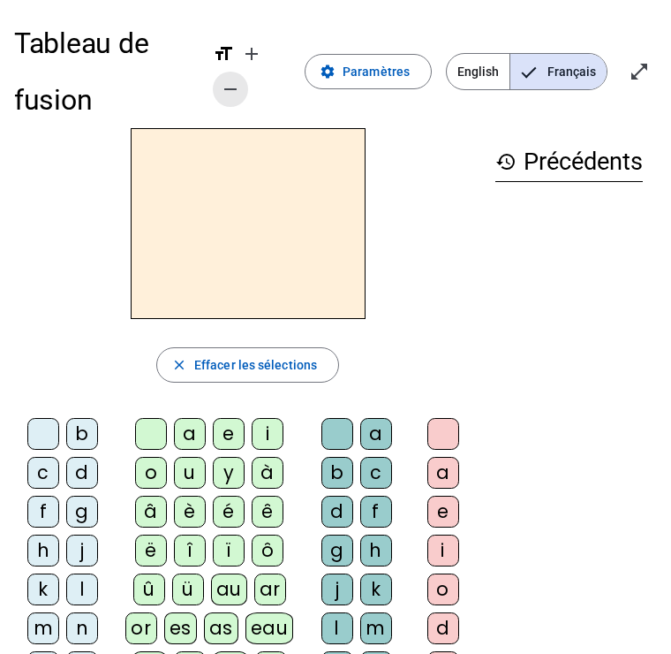
click at [230, 74] on span "Diminuer la taille de la police" at bounding box center [230, 88] width 42 height 42
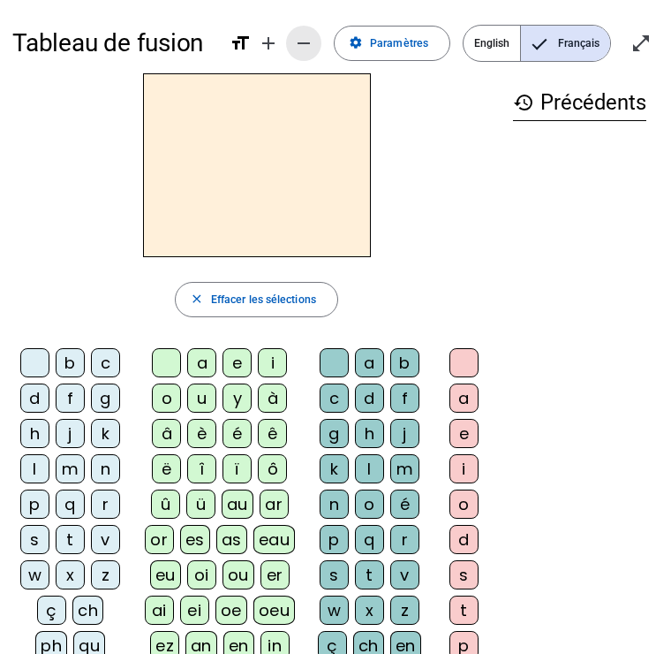
click at [325, 32] on span "Diminuer la taille de la police" at bounding box center [304, 42] width 42 height 42
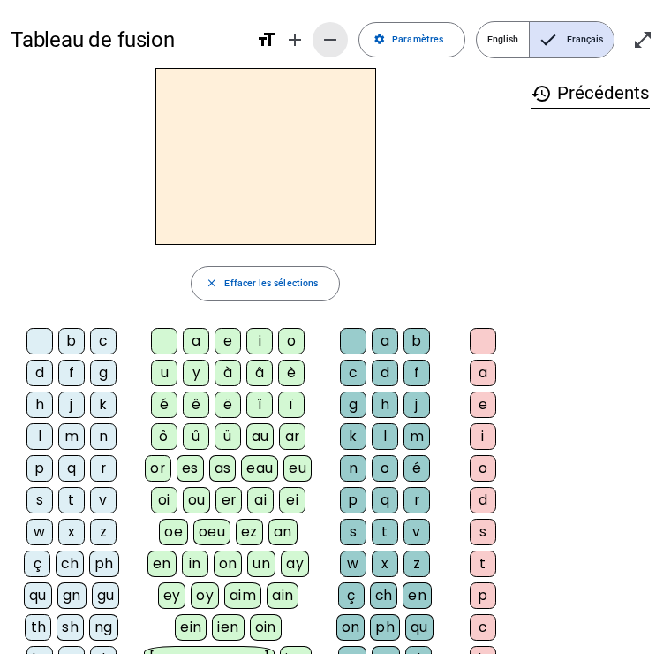
click at [325, 28] on span "Diminuer la taille de la police" at bounding box center [330, 39] width 42 height 42
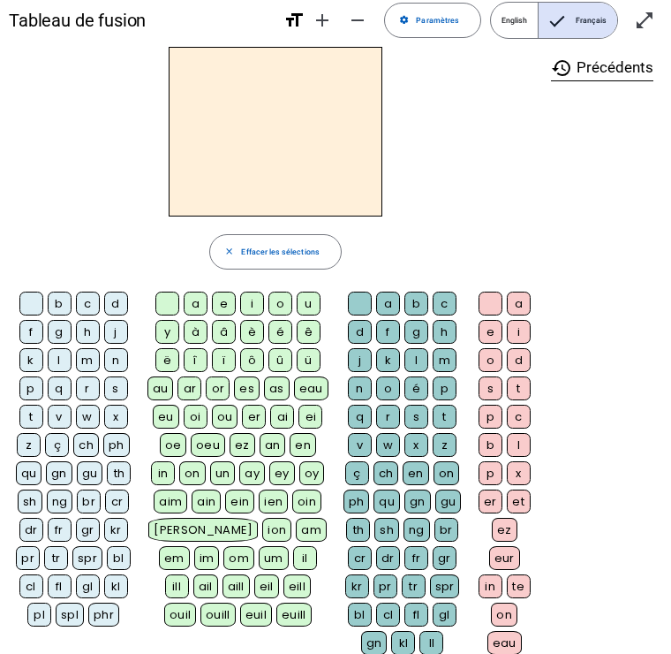
scroll to position [8, 0]
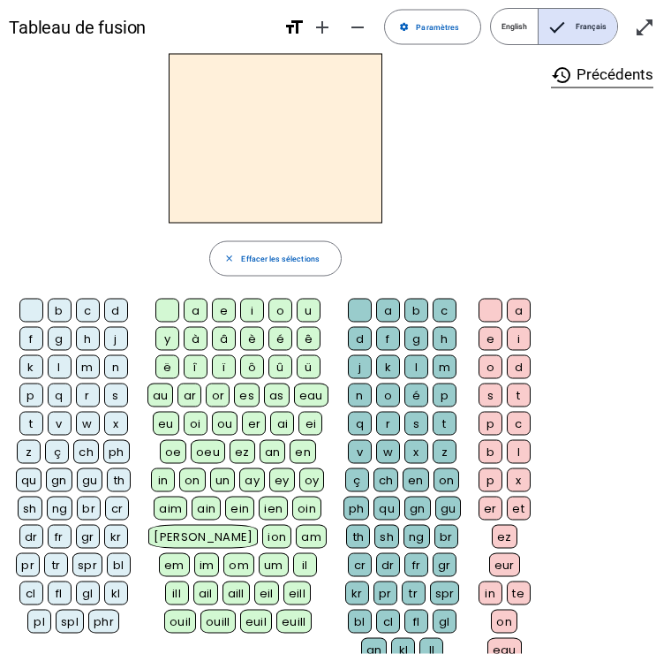
click at [33, 428] on div "t" at bounding box center [31, 424] width 24 height 24
click at [196, 306] on div "a" at bounding box center [196, 310] width 24 height 24
click at [325, 20] on mat-icon "add" at bounding box center [322, 26] width 21 height 21
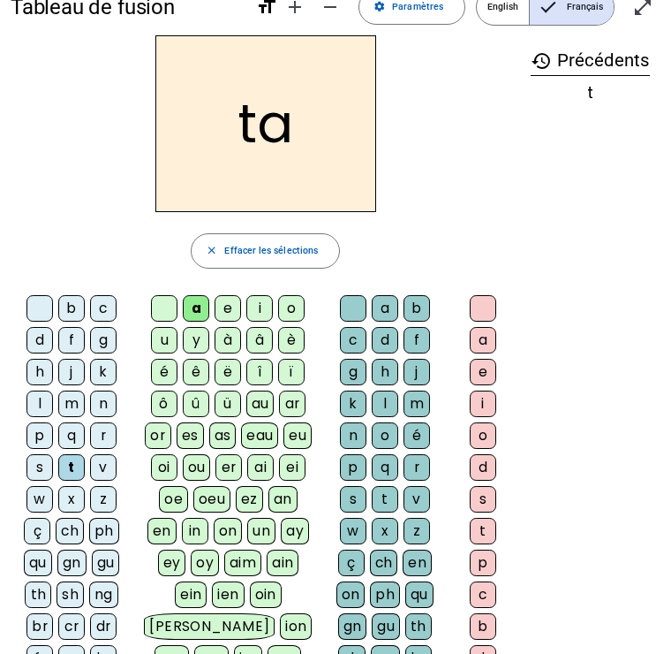
scroll to position [30, 0]
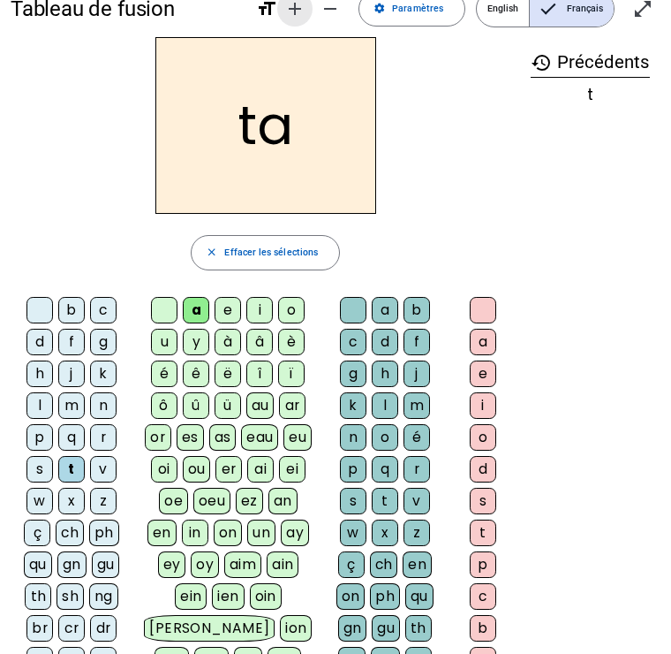
click at [290, 11] on mat-icon "add" at bounding box center [294, 8] width 21 height 21
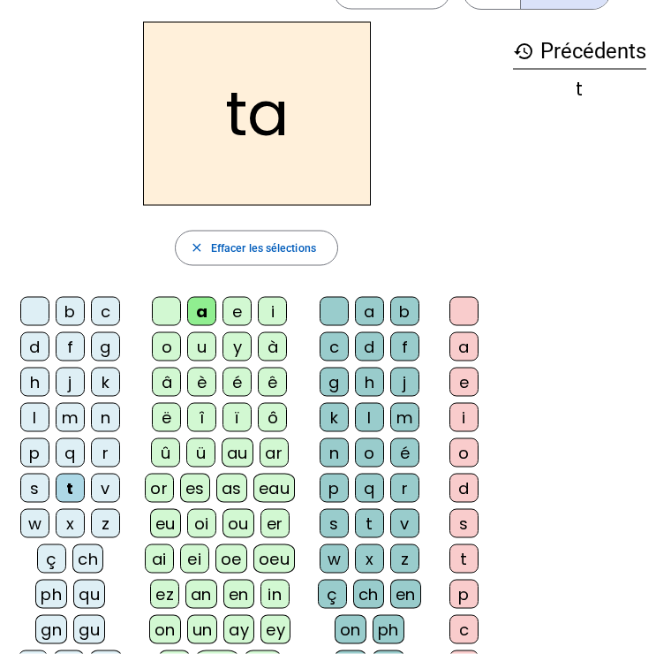
scroll to position [0, 0]
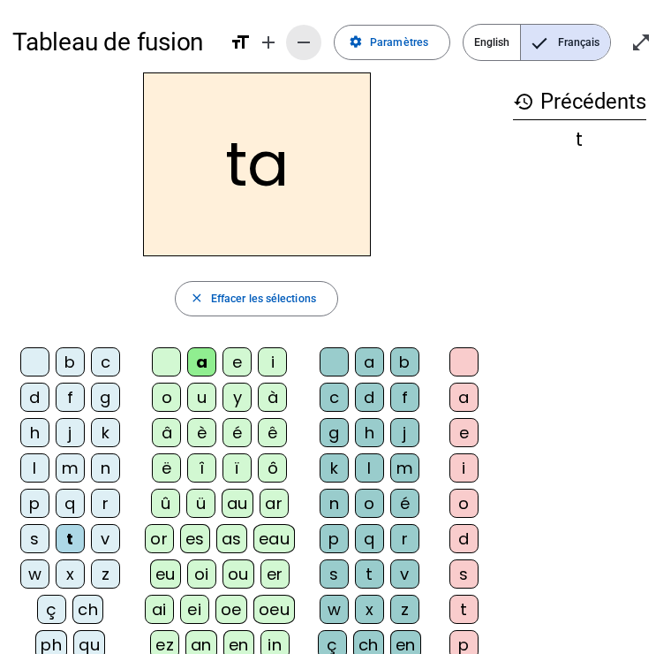
click at [305, 44] on mat-icon "remove" at bounding box center [303, 42] width 21 height 21
click at [279, 43] on mat-icon "add" at bounding box center [268, 42] width 21 height 21
click at [307, 42] on mat-icon "remove" at bounding box center [303, 42] width 21 height 21
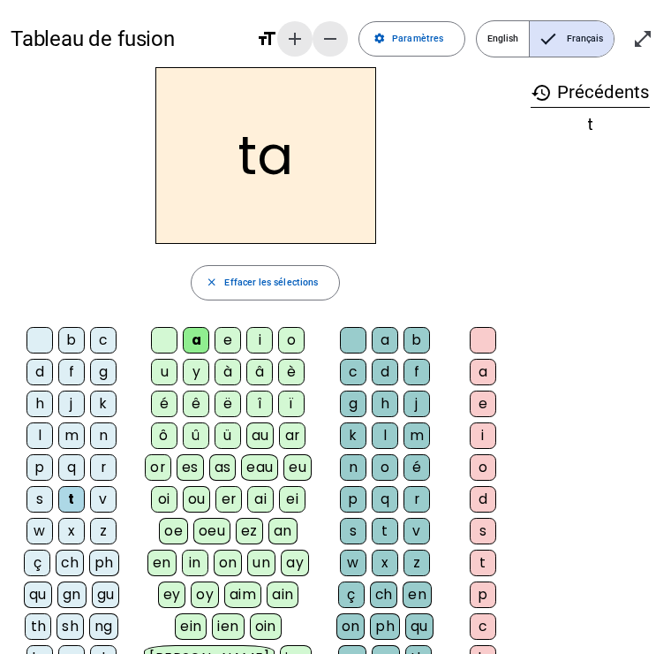
click at [306, 42] on mat-icon "add" at bounding box center [294, 38] width 21 height 21
click at [320, 42] on mat-icon "remove" at bounding box center [330, 38] width 21 height 21
click at [306, 42] on mat-icon "add" at bounding box center [294, 38] width 21 height 21
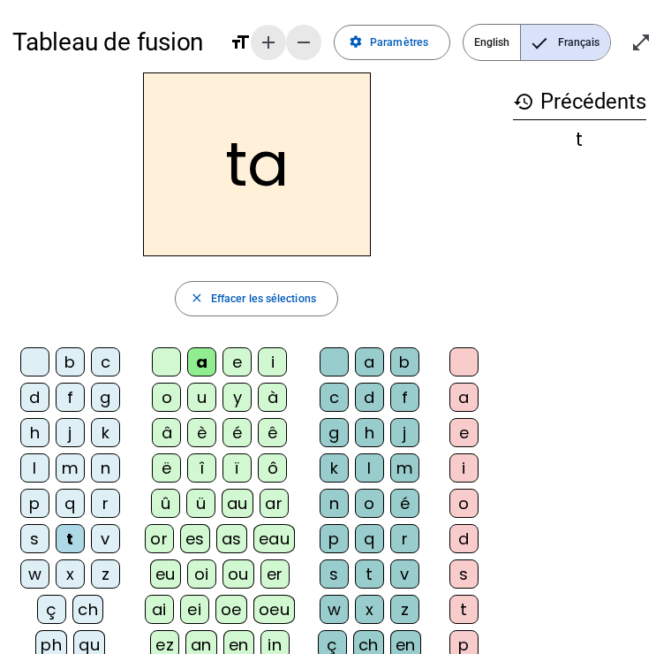
click at [308, 38] on mat-icon "remove" at bounding box center [303, 42] width 21 height 21
click at [279, 48] on mat-icon "add" at bounding box center [268, 42] width 21 height 21
click at [295, 47] on mat-icon "remove" at bounding box center [303, 42] width 21 height 21
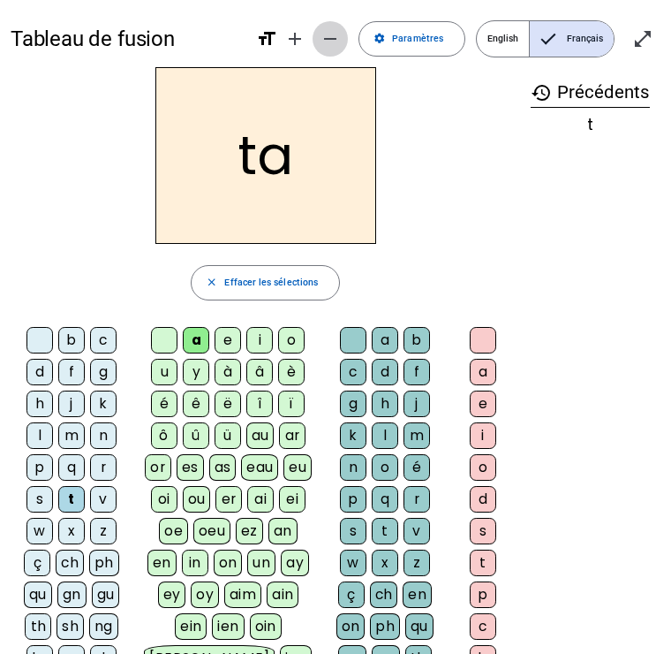
click at [314, 44] on span "Diminuer la taille de la police" at bounding box center [330, 39] width 42 height 42
click at [312, 45] on span "Augmenter la taille de la police" at bounding box center [295, 39] width 42 height 42
click at [303, 47] on mat-icon "add" at bounding box center [294, 38] width 21 height 21
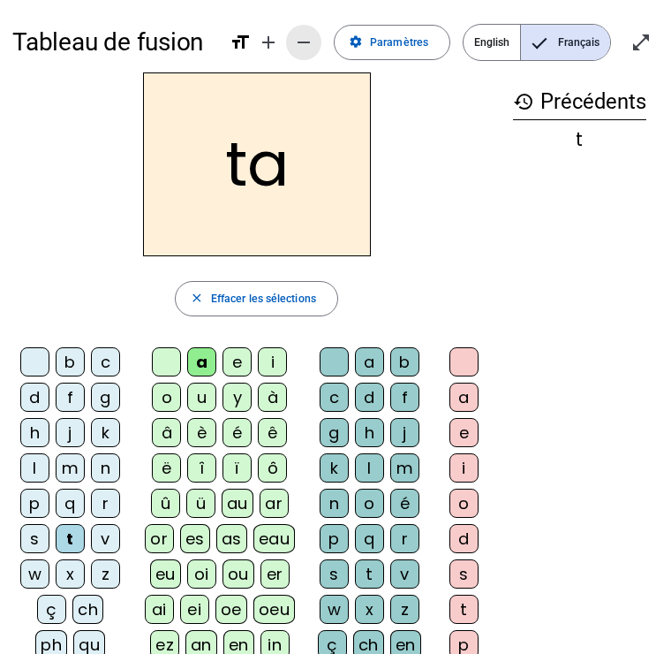
click at [314, 37] on mat-icon "remove" at bounding box center [303, 42] width 21 height 21
click at [279, 39] on mat-icon "add" at bounding box center [268, 42] width 21 height 21
click at [306, 42] on mat-icon "remove" at bounding box center [303, 42] width 21 height 21
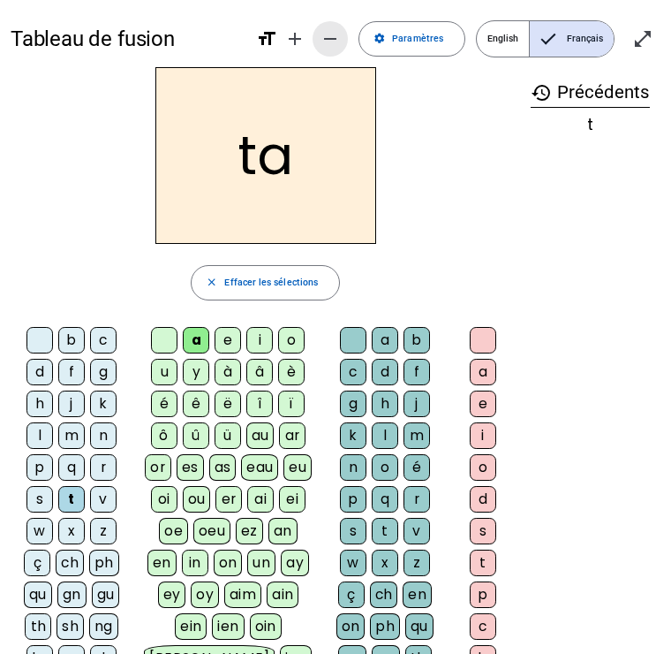
click at [320, 35] on span "Diminuer la taille de la police" at bounding box center [330, 39] width 42 height 42
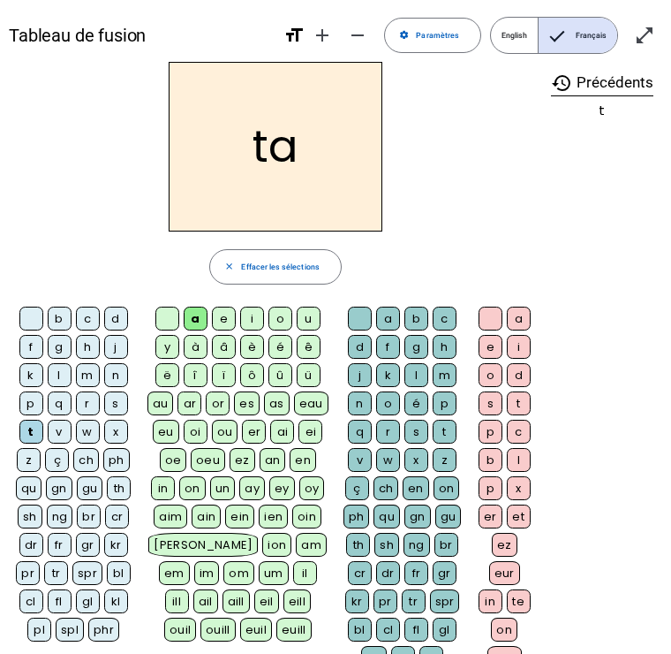
click at [354, 30] on mat-icon "remove" at bounding box center [357, 35] width 21 height 21
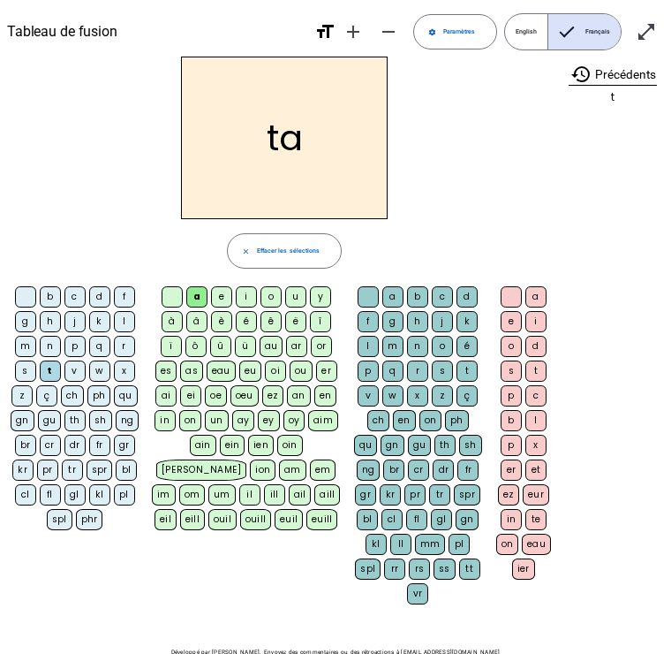
click at [389, 28] on mat-icon "remove" at bounding box center [388, 31] width 21 height 21
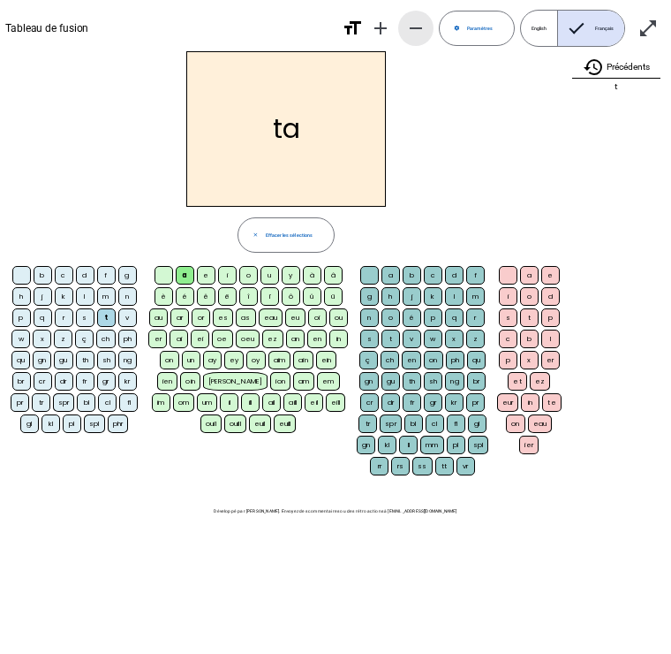
click at [399, 35] on span "Diminuer la taille de la police" at bounding box center [416, 28] width 42 height 42
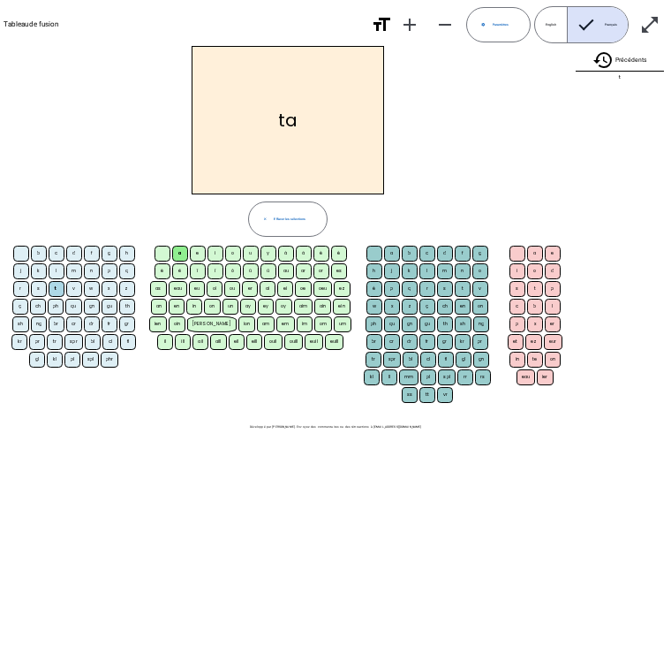
click at [429, 26] on span "Diminuer la taille de la police" at bounding box center [445, 25] width 42 height 42
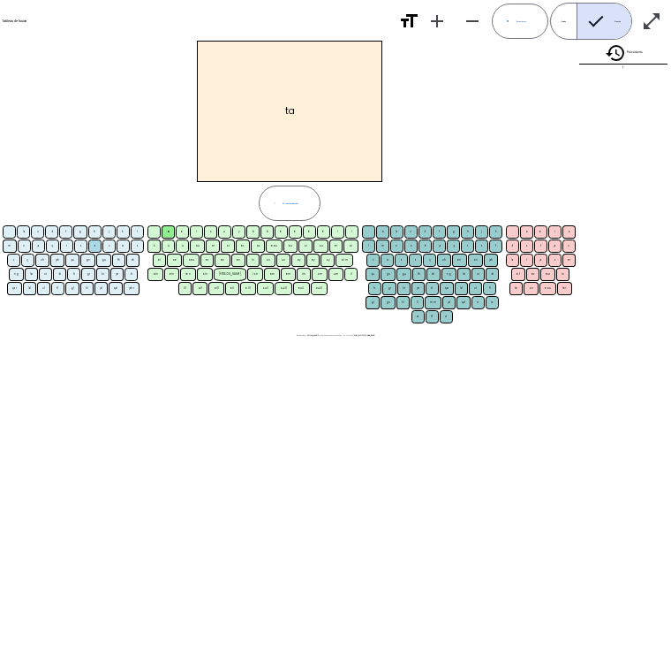
click at [484, 20] on span "Diminuer la taille de la police" at bounding box center [472, 21] width 42 height 42
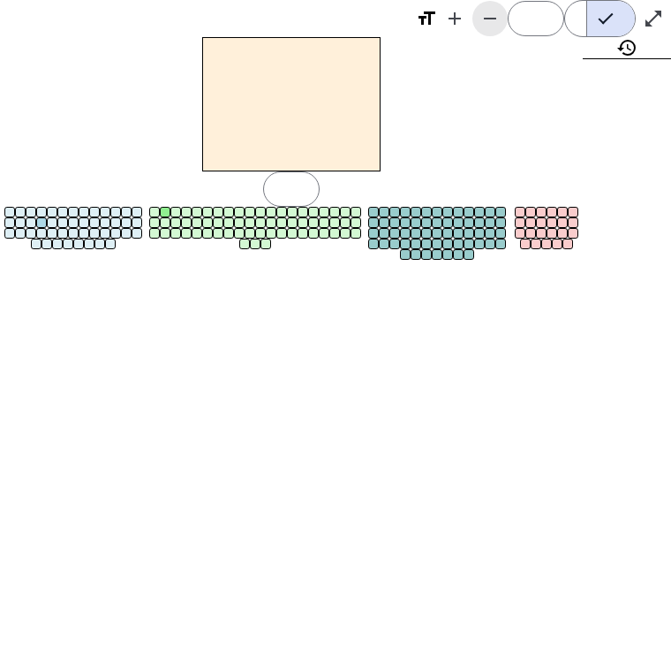
click at [485, 13] on mat-icon "remove" at bounding box center [490, 18] width 21 height 21
click at [487, 15] on mat-icon "remove" at bounding box center [490, 18] width 21 height 21
click at [437, 26] on span "Augmenter la taille de la police" at bounding box center [455, 18] width 42 height 42
click at [470, 18] on span "Diminuer la taille de la police" at bounding box center [490, 18] width 42 height 42
click at [455, 19] on mat-icon "add" at bounding box center [454, 18] width 21 height 21
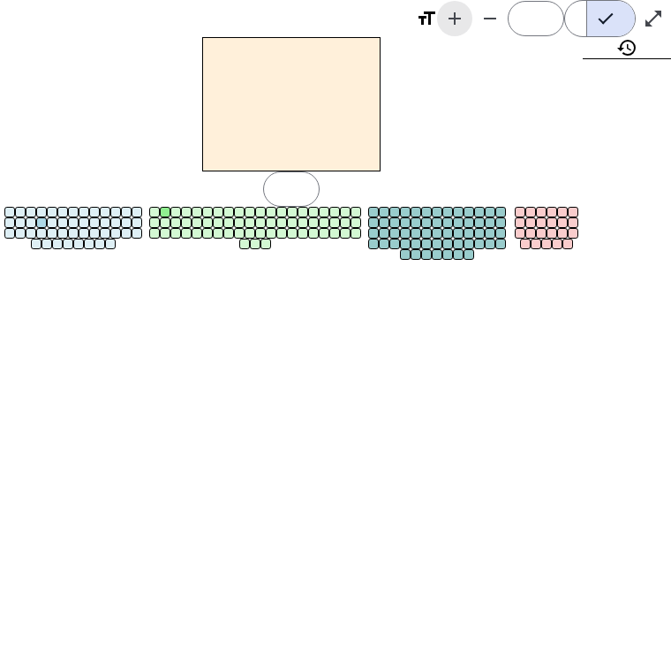
click at [463, 12] on mat-icon "add" at bounding box center [454, 18] width 21 height 21
click at [450, 21] on mat-icon "add" at bounding box center [454, 18] width 21 height 21
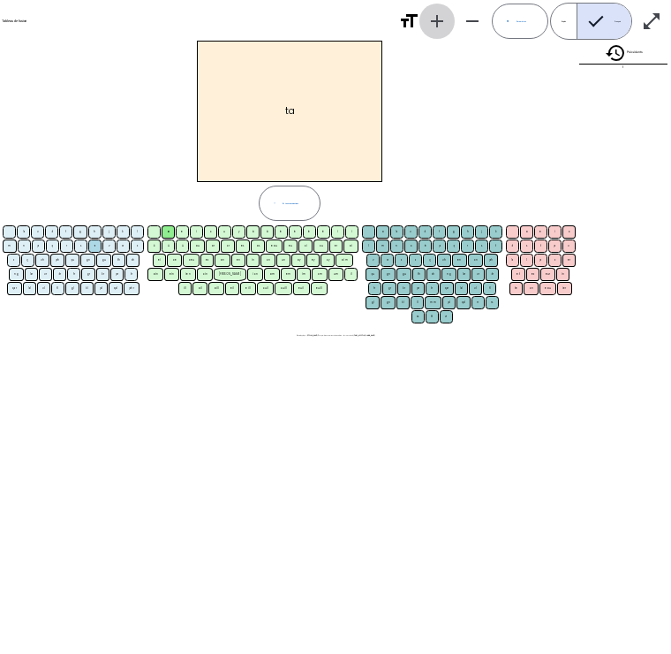
click at [451, 23] on span "Diminuer la taille de la police" at bounding box center [472, 21] width 42 height 42
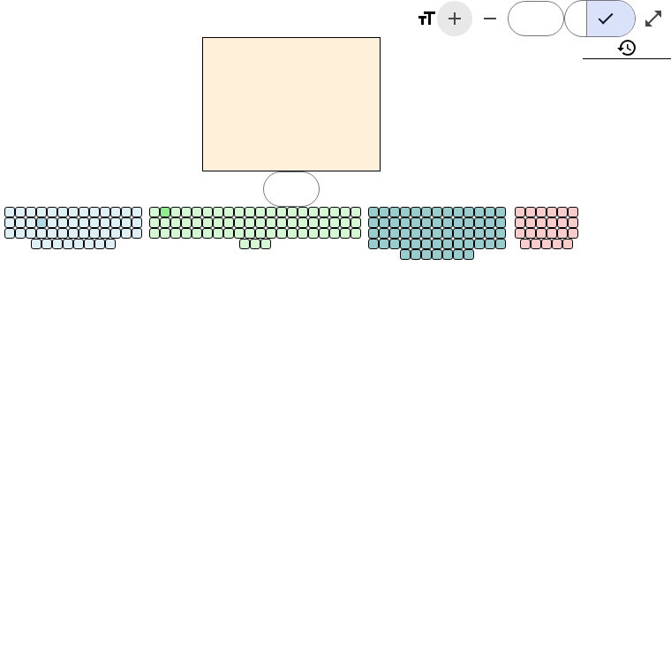
click at [460, 17] on mat-icon "add" at bounding box center [454, 18] width 21 height 21
click at [444, 22] on mat-icon "add" at bounding box center [454, 18] width 21 height 21
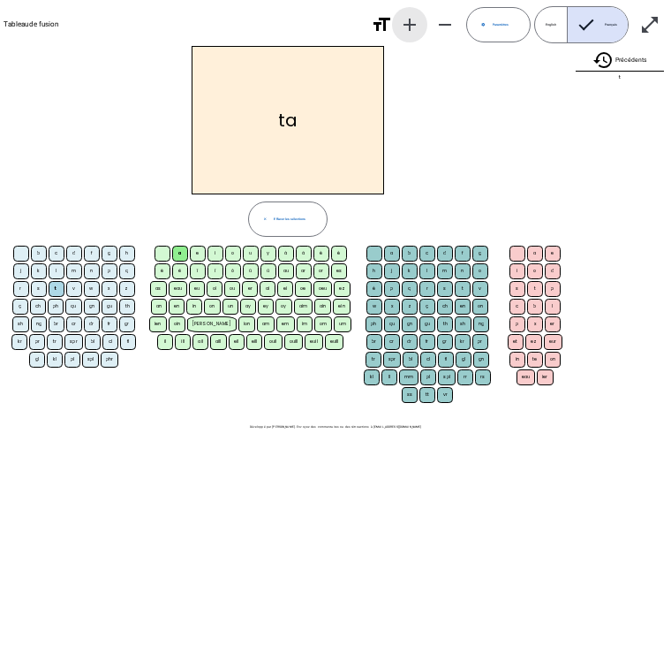
click at [434, 22] on span "Diminuer la taille de la police" at bounding box center [445, 25] width 42 height 42
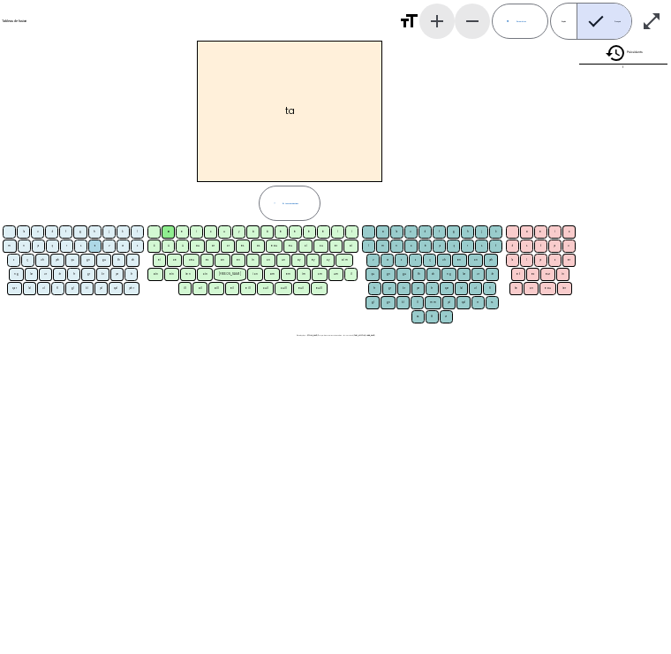
click at [447, 19] on mat-icon "add" at bounding box center [437, 21] width 21 height 21
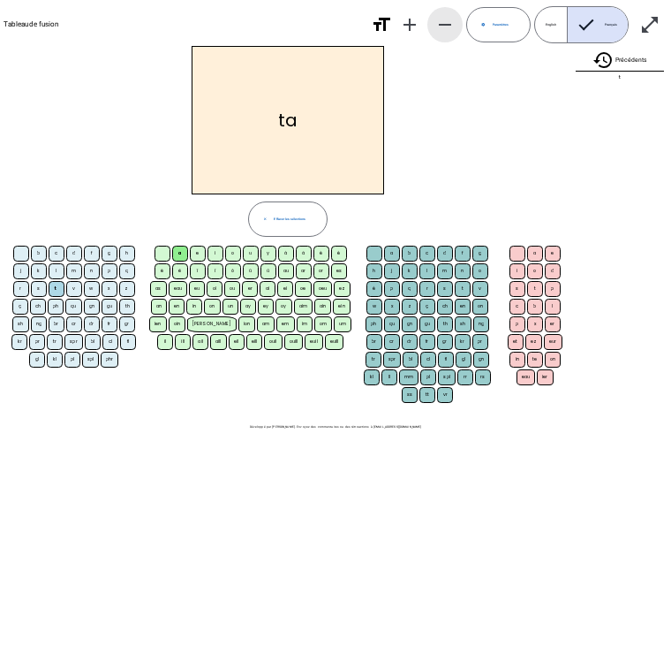
click at [427, 25] on span "Diminuer la taille de la police" at bounding box center [445, 25] width 42 height 42
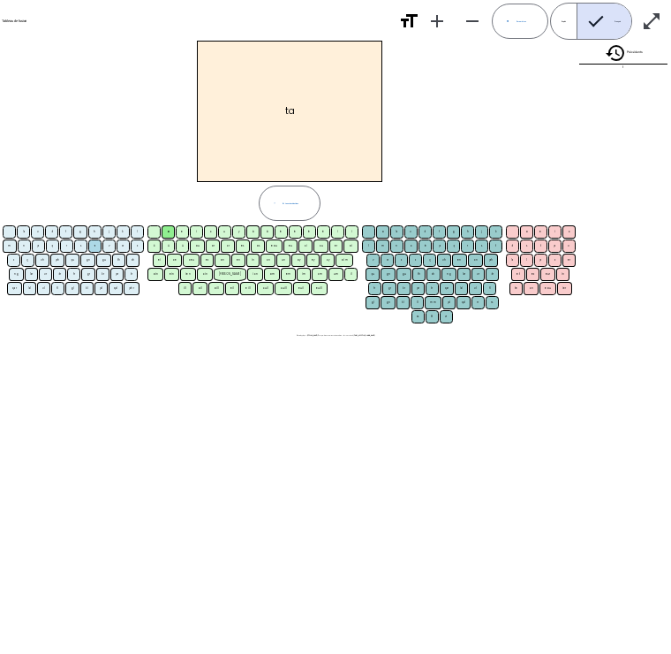
click at [436, 23] on mat-icon "add" at bounding box center [437, 21] width 21 height 21
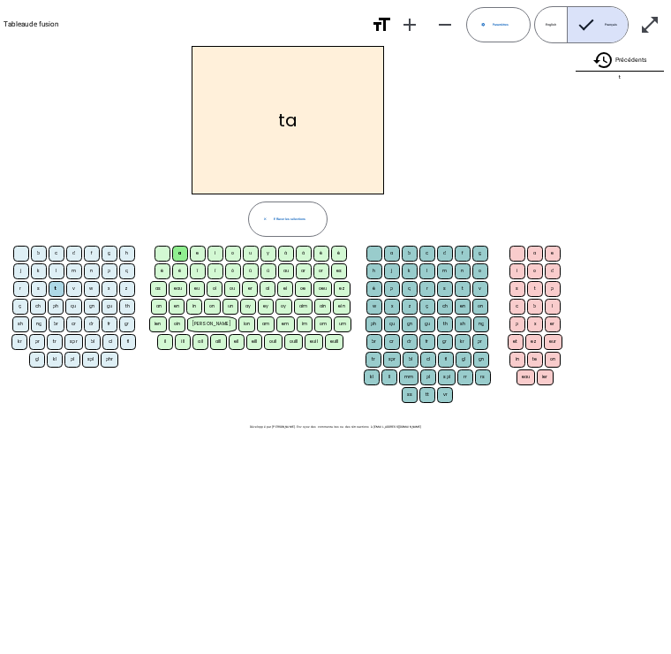
click at [420, 26] on mat-icon "add" at bounding box center [409, 24] width 21 height 21
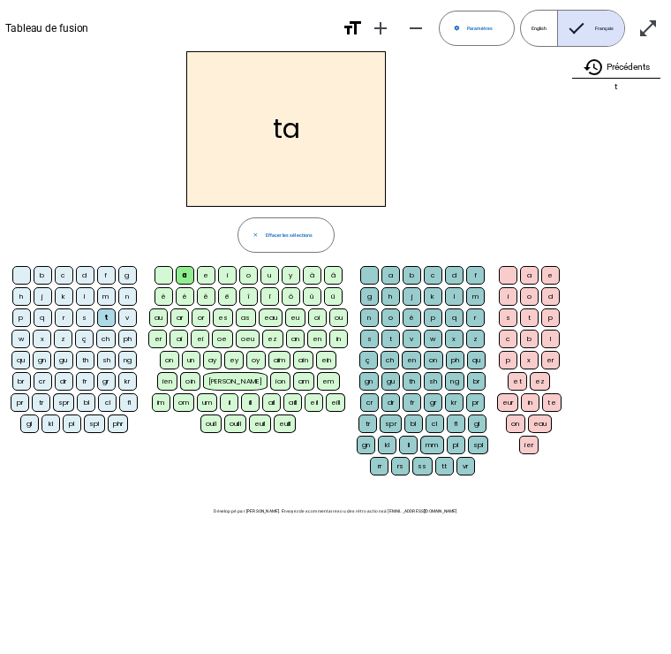
click at [374, 26] on mat-icon "add" at bounding box center [380, 28] width 21 height 21
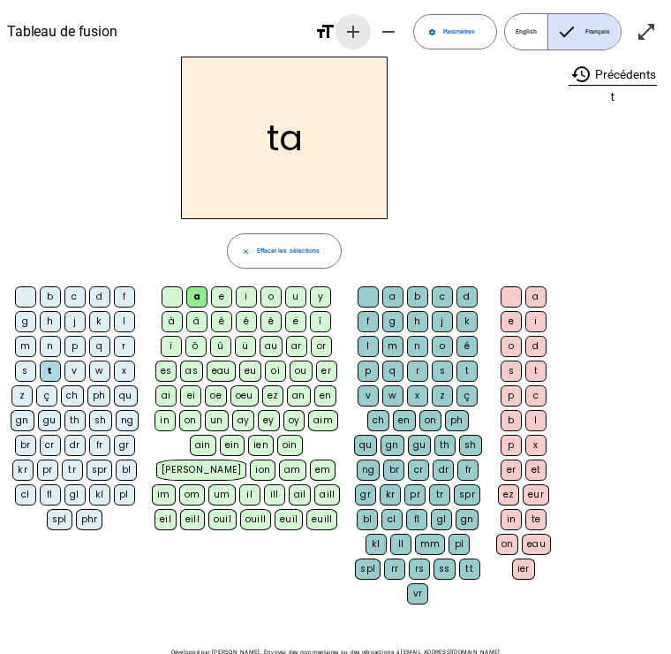
click at [346, 28] on mat-icon "add" at bounding box center [353, 31] width 21 height 21
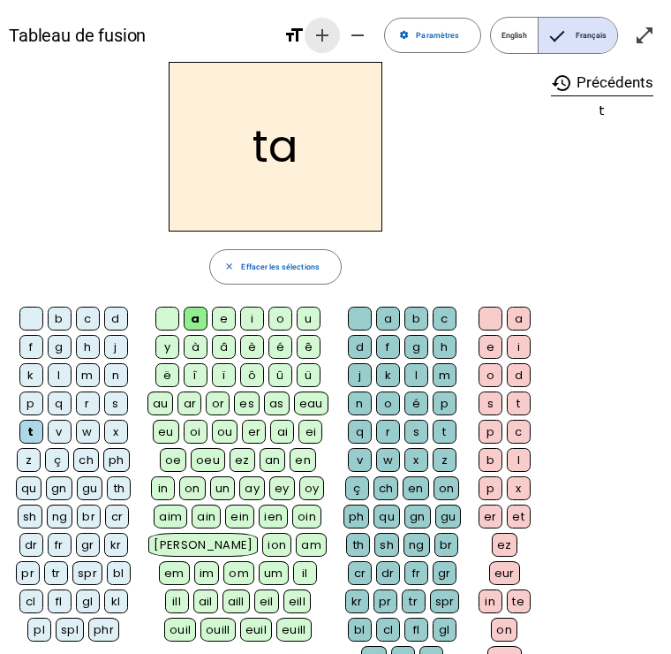
click at [320, 44] on mat-icon "add" at bounding box center [322, 35] width 21 height 21
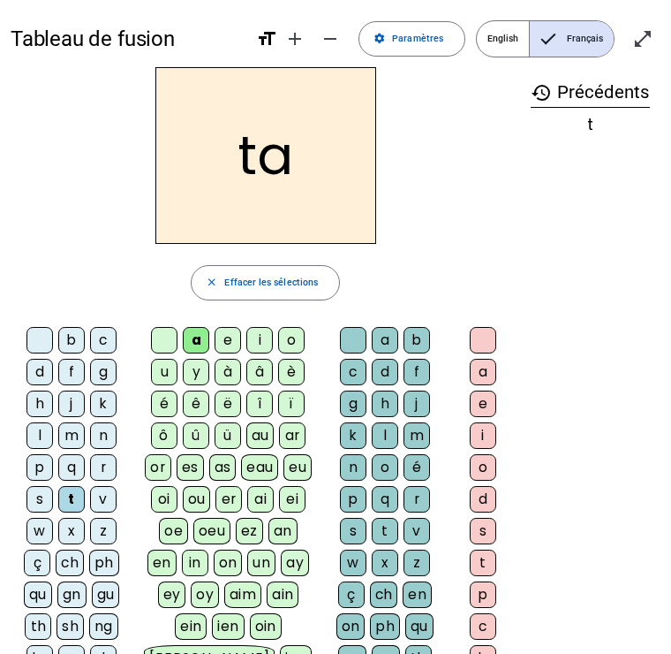
click at [278, 45] on span "Augmenter la taille de la police" at bounding box center [295, 39] width 42 height 42
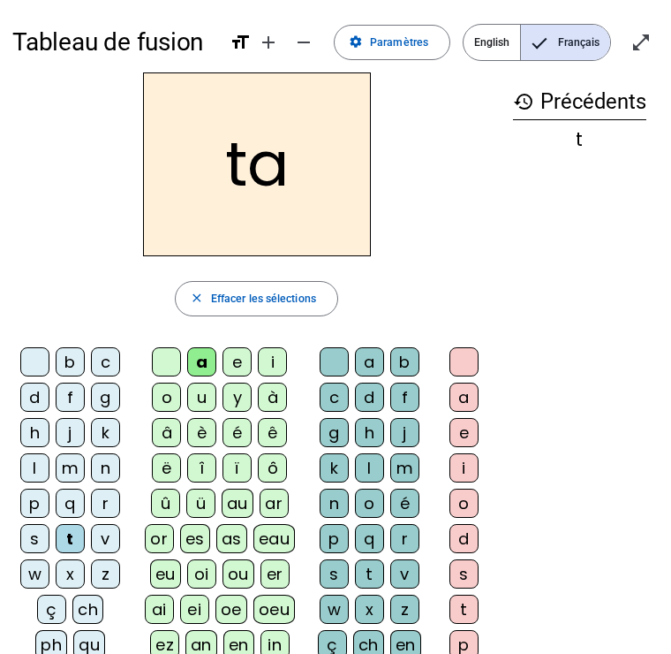
click at [270, 48] on mat-icon "add" at bounding box center [268, 42] width 21 height 21
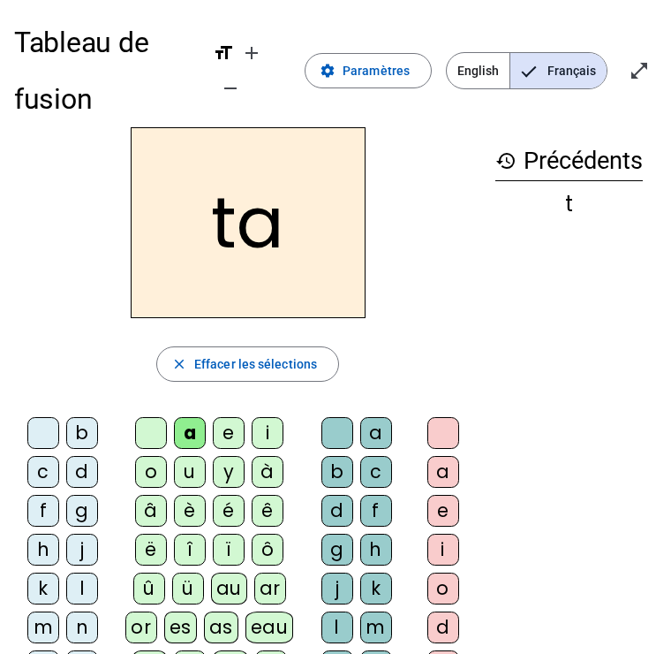
click at [250, 55] on mat-icon "add" at bounding box center [251, 52] width 21 height 21
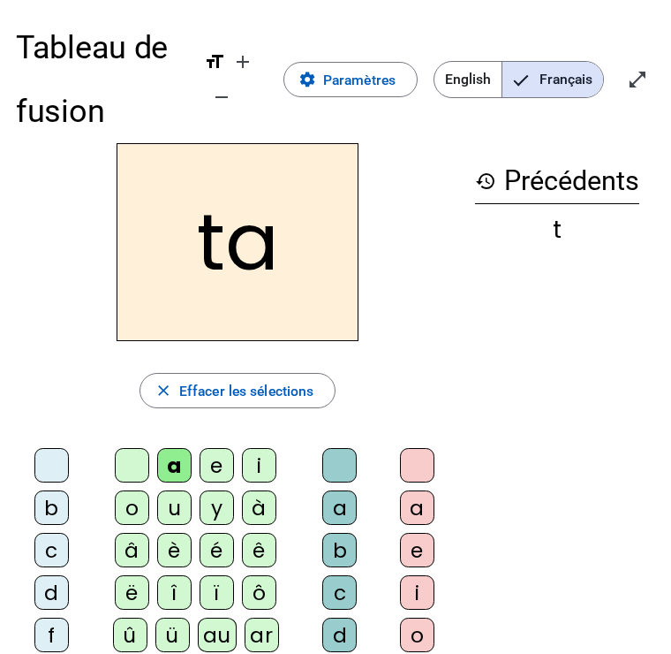
click at [246, 60] on mat-icon "add" at bounding box center [242, 61] width 21 height 21
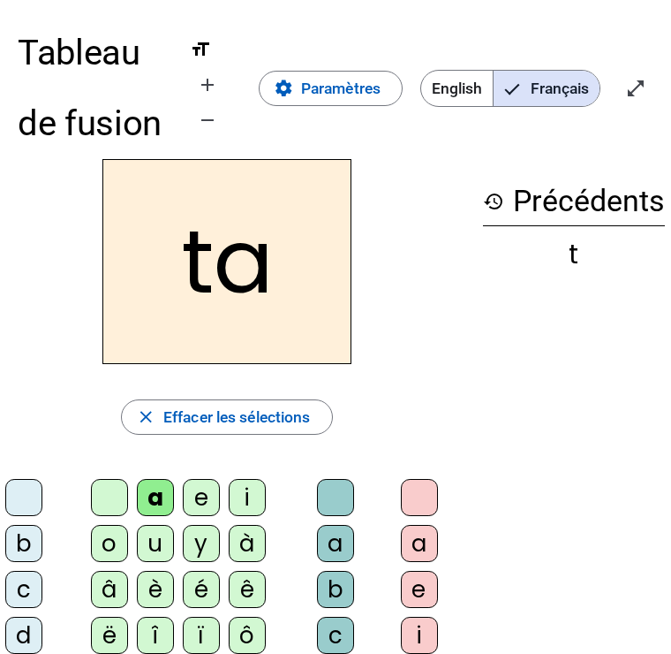
click at [210, 82] on mat-icon "add" at bounding box center [207, 84] width 21 height 21
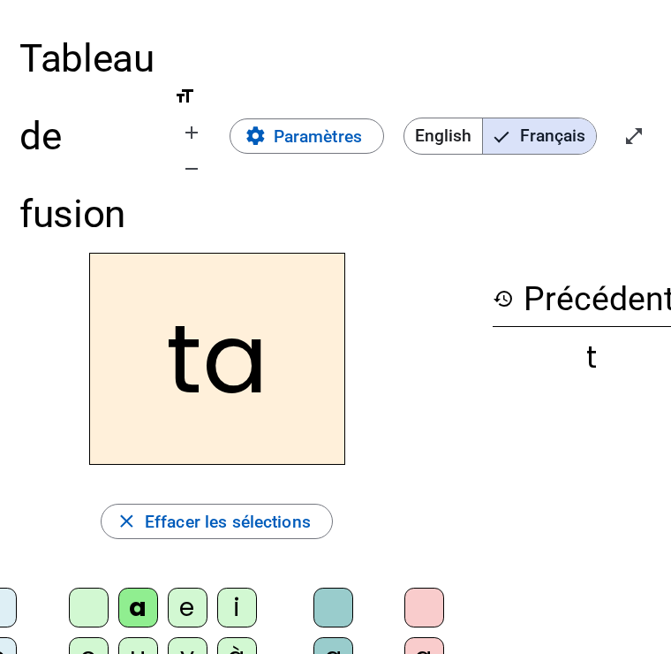
click at [204, 94] on div "format_size add remove" at bounding box center [192, 137] width 36 height 102
click at [197, 132] on mat-icon "add" at bounding box center [191, 132] width 21 height 21
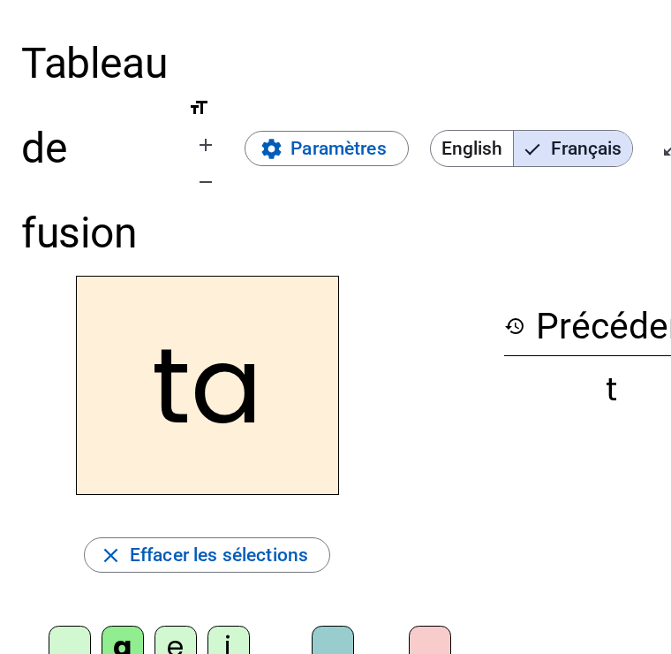
click at [194, 145] on span "Augmenter la taille de la police" at bounding box center [206, 145] width 42 height 42
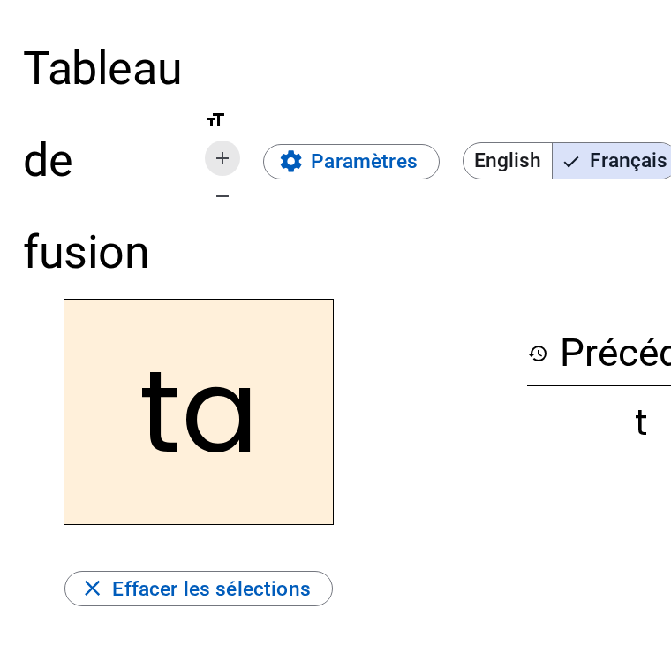
click at [230, 154] on mat-icon "add" at bounding box center [222, 157] width 21 height 21
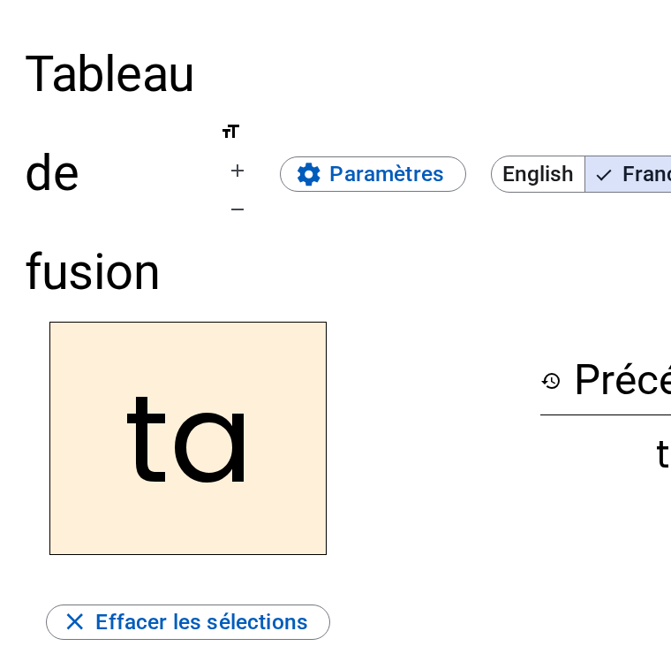
click at [250, 157] on span "Augmenter la taille de la police" at bounding box center [237, 170] width 42 height 42
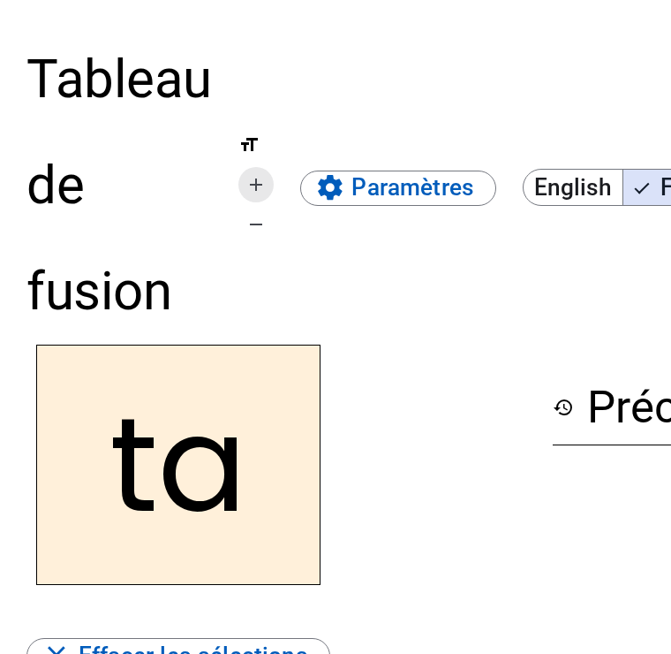
click at [253, 181] on mat-icon "add" at bounding box center [256, 184] width 21 height 21
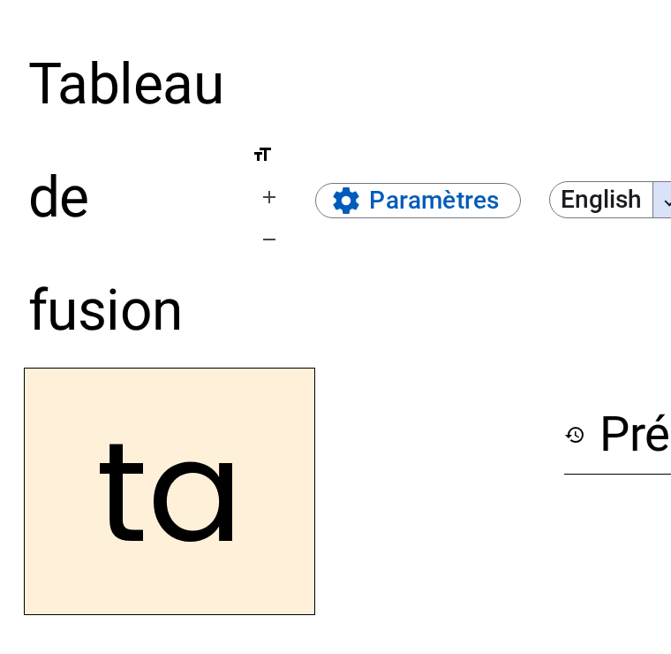
click at [275, 190] on mat-icon "add" at bounding box center [269, 196] width 21 height 21
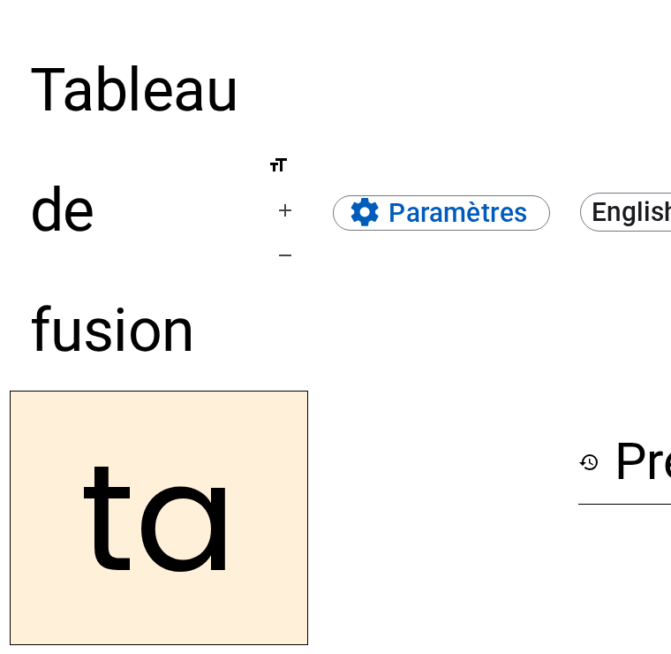
click at [293, 191] on span "Augmenter la taille de la police" at bounding box center [285, 210] width 42 height 42
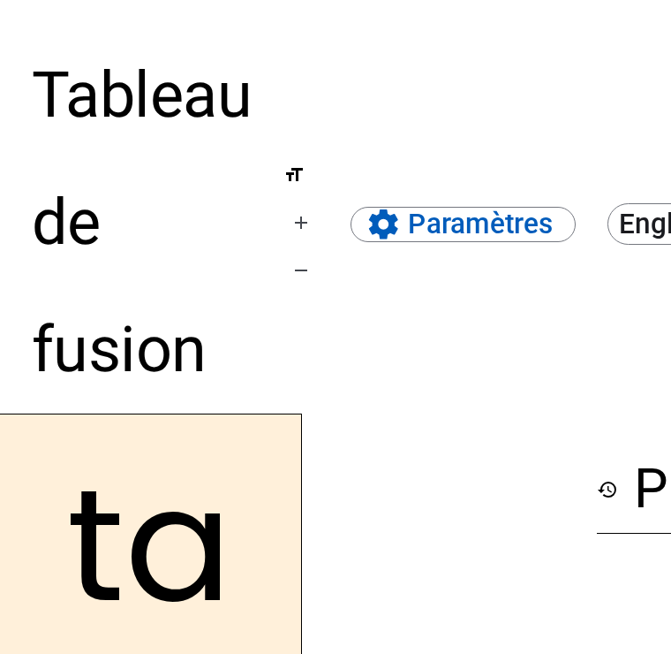
click at [298, 208] on span "Augmenter la taille de la police" at bounding box center [301, 222] width 42 height 42
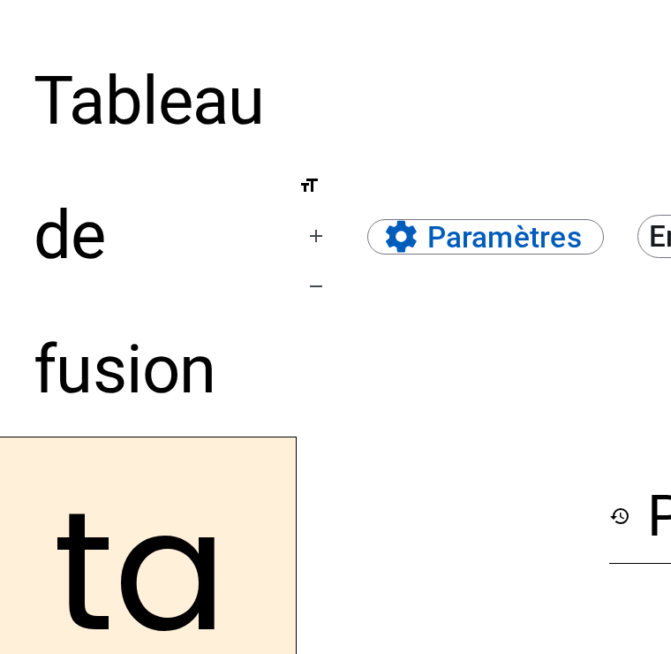
click at [309, 232] on mat-icon "add" at bounding box center [316, 235] width 21 height 21
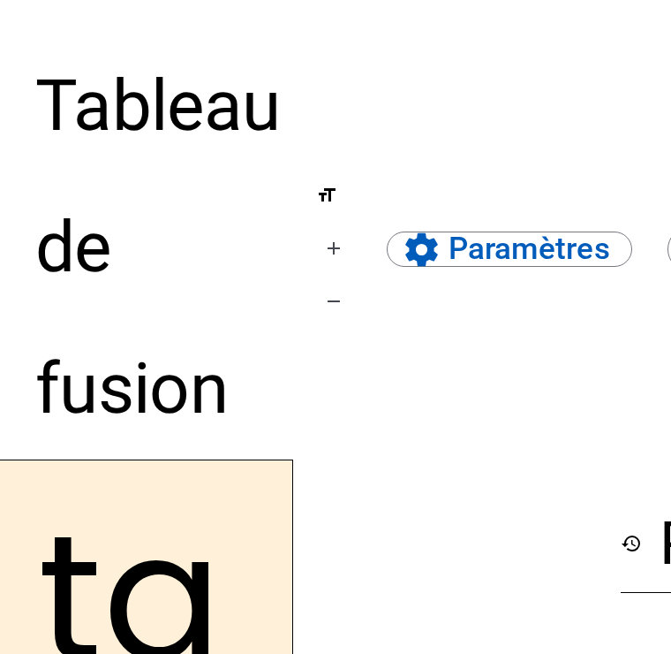
click at [336, 242] on mat-icon "add" at bounding box center [333, 248] width 21 height 21
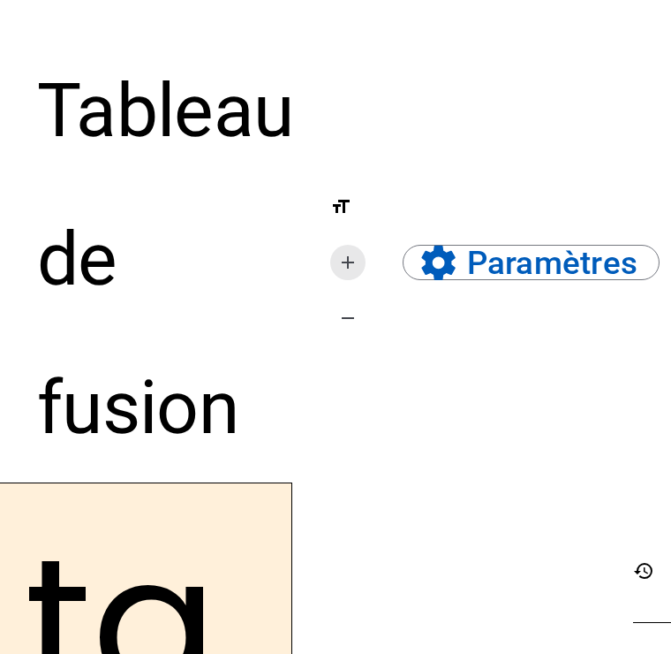
click at [341, 243] on span "Augmenter la taille de la police" at bounding box center [348, 262] width 42 height 42
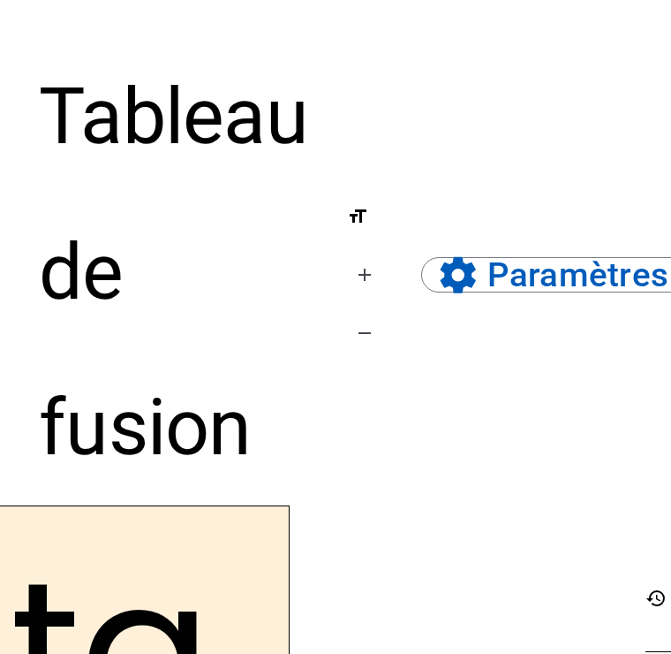
click at [350, 250] on span "format_size add remove" at bounding box center [364, 272] width 35 height 162
click at [378, 277] on span "Augmenter la taille de la police" at bounding box center [365, 274] width 42 height 42
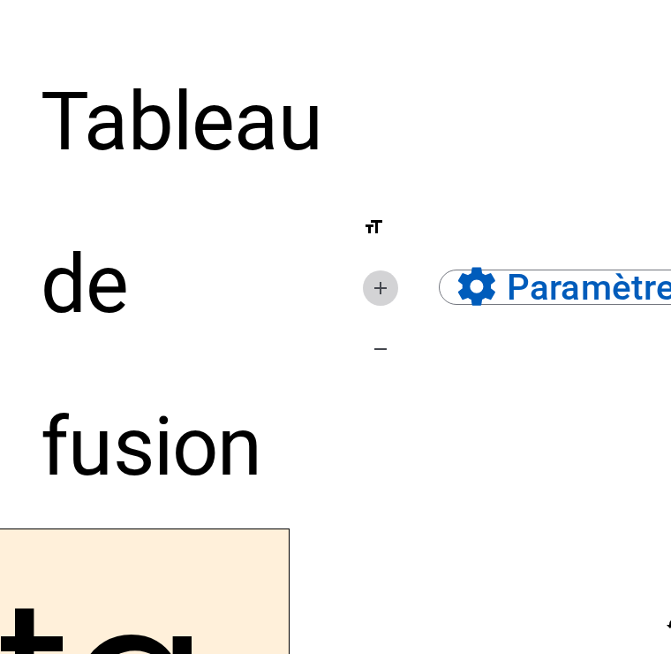
click at [379, 268] on span "Augmenter la taille de la police" at bounding box center [380, 288] width 42 height 42
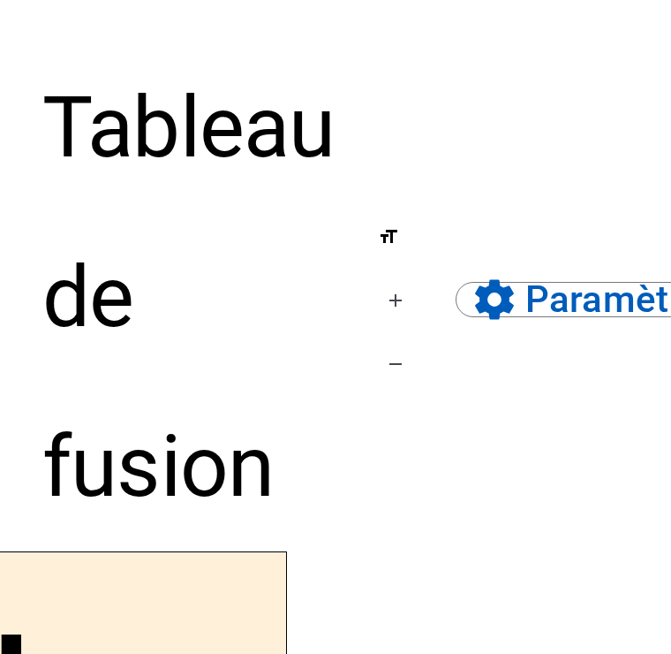
click at [414, 291] on span "Augmenter la taille de la police" at bounding box center [395, 300] width 42 height 42
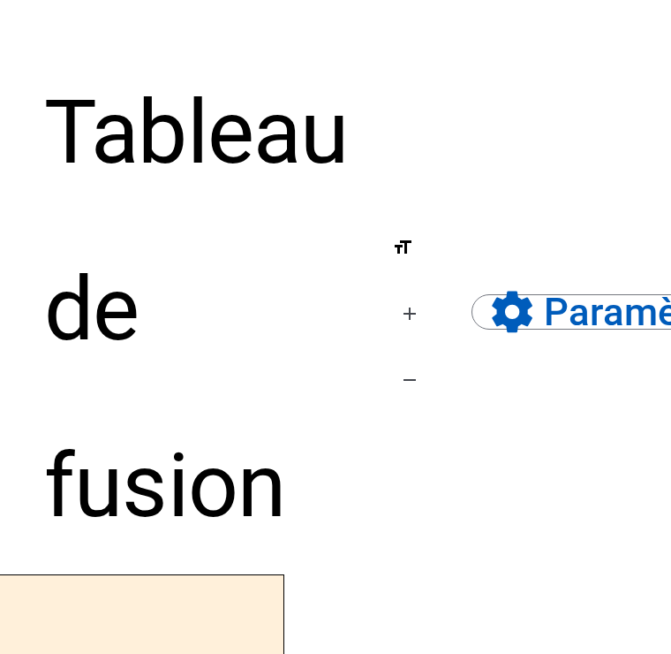
click at [412, 309] on mat-icon "add" at bounding box center [409, 313] width 21 height 21
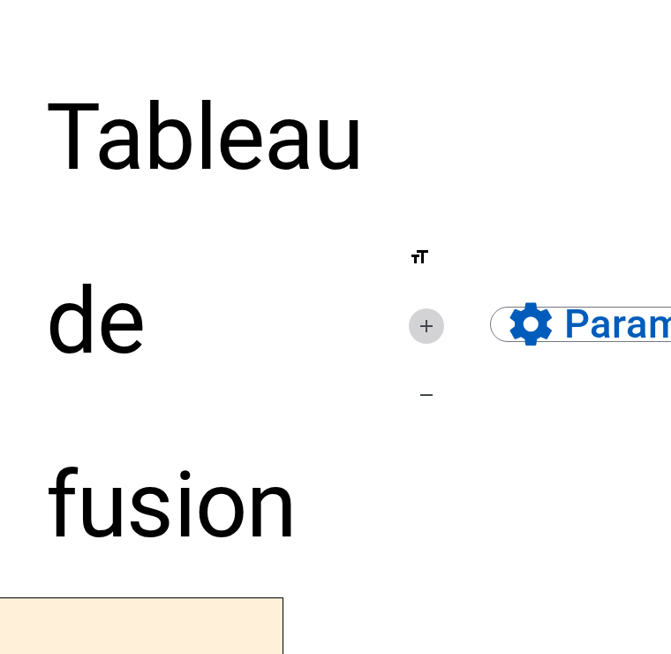
click at [411, 309] on span "Augmenter la taille de la police" at bounding box center [426, 326] width 42 height 42
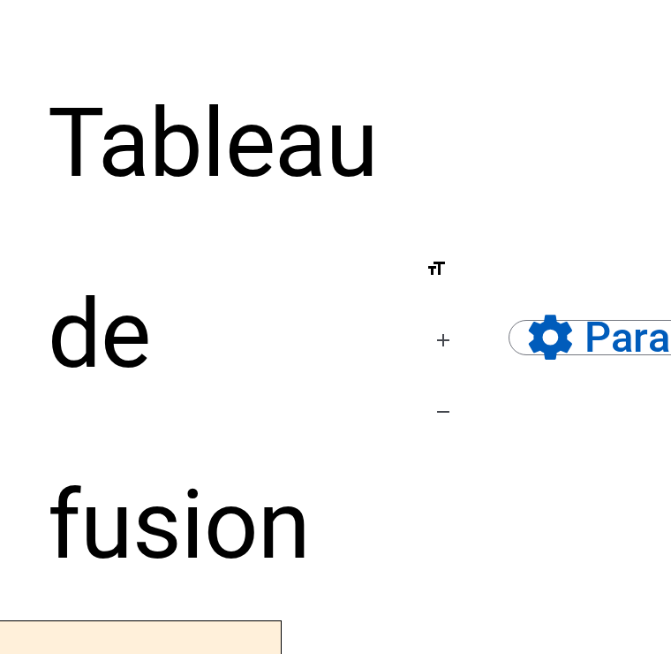
click at [430, 340] on span "Augmenter la taille de la police" at bounding box center [443, 340] width 42 height 42
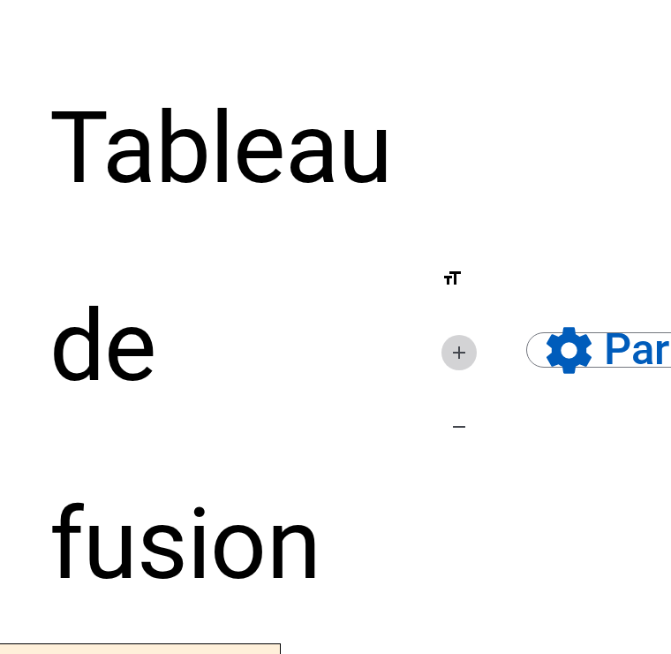
click at [445, 346] on span "Augmenter la taille de la police" at bounding box center [459, 352] width 42 height 42
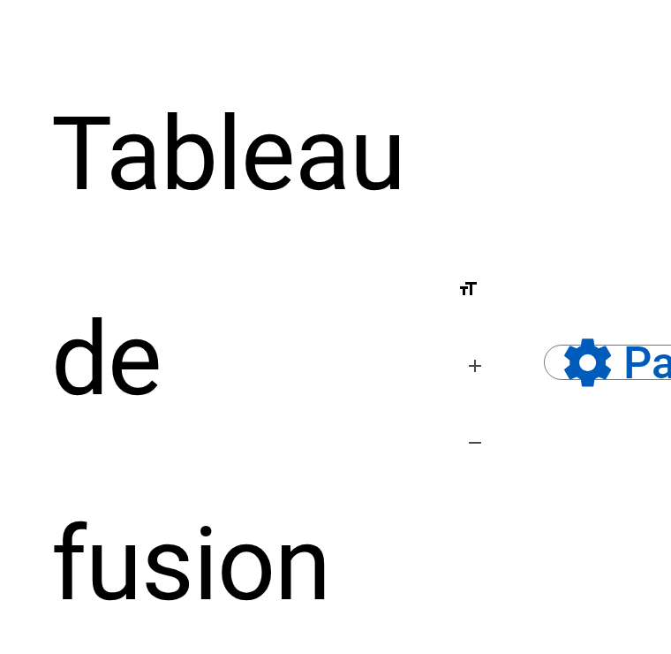
click at [473, 350] on span "Augmenter la taille de la police" at bounding box center [475, 365] width 42 height 42
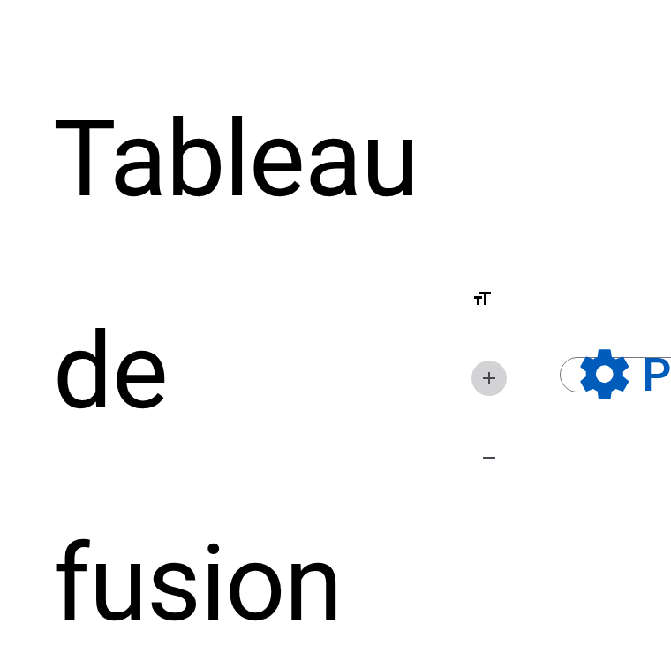
click at [491, 359] on span "Augmenter la taille de la police" at bounding box center [489, 378] width 42 height 42
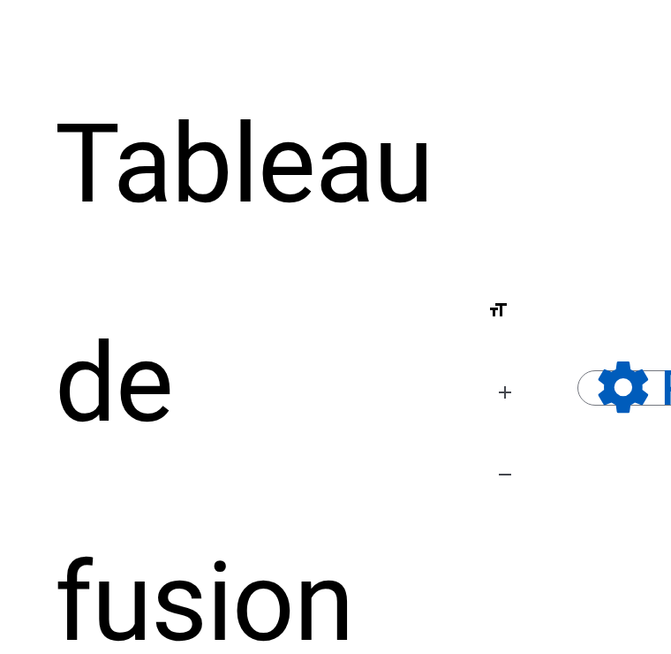
click at [504, 465] on mat-icon "remove" at bounding box center [505, 474] width 21 height 21
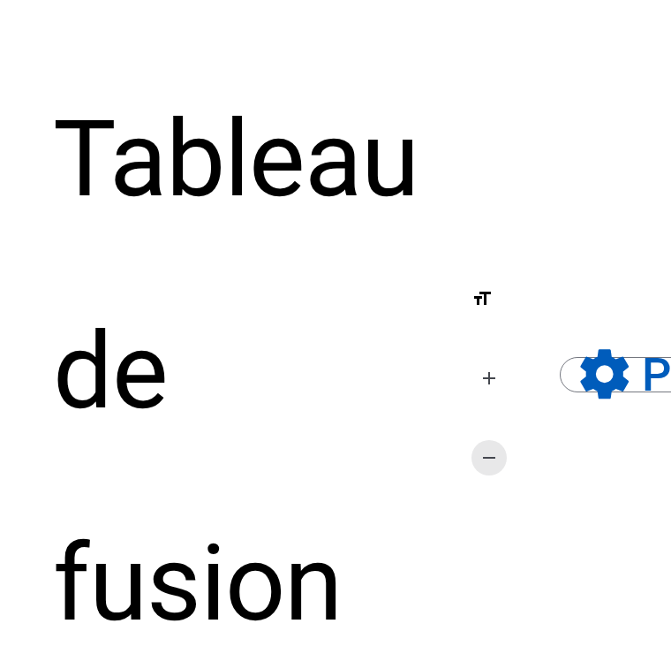
click at [510, 472] on span "Diminuer la taille de la police" at bounding box center [489, 457] width 42 height 42
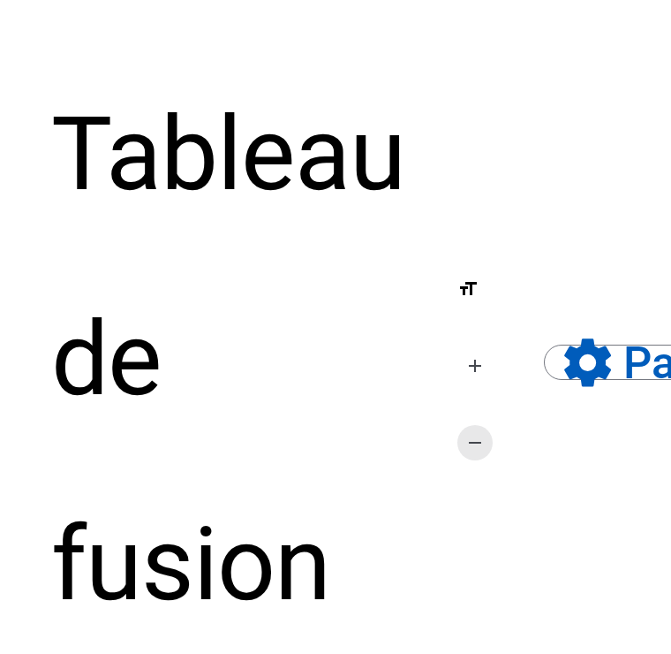
click at [493, 457] on span "Diminuer la taille de la police" at bounding box center [475, 442] width 42 height 42
click at [478, 434] on span "Diminuer la taille de la police" at bounding box center [475, 442] width 42 height 42
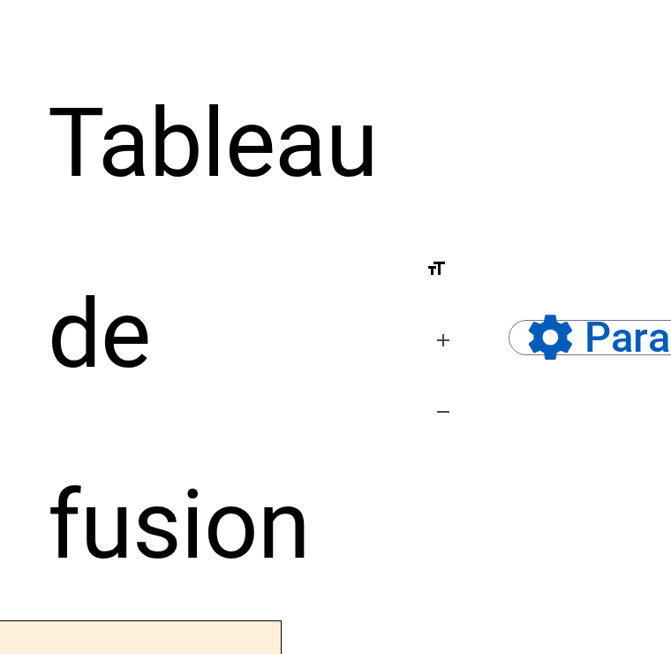
click at [464, 465] on div "Tableau de fusion format_size add remove settings Paramètres English Français o…" at bounding box center [336, 334] width 576 height 572
click at [464, 397] on span "Diminuer la taille de la police" at bounding box center [443, 411] width 42 height 42
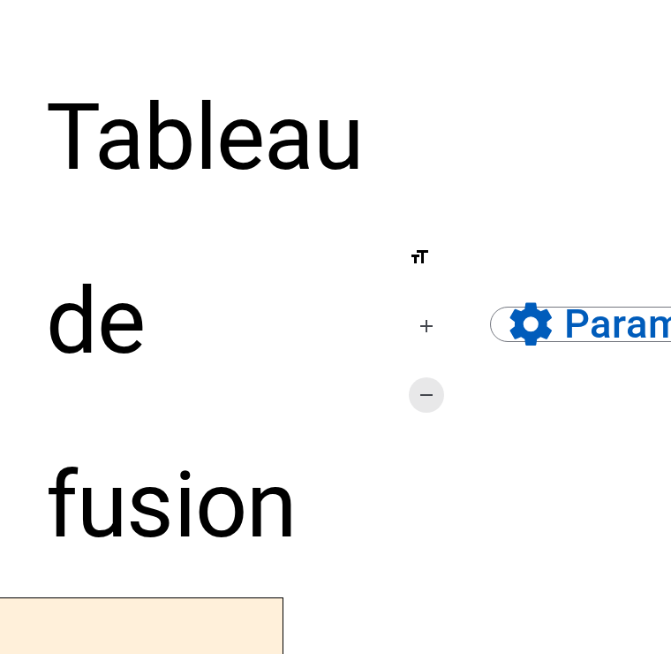
click at [435, 411] on span "Diminuer la taille de la police" at bounding box center [426, 395] width 42 height 42
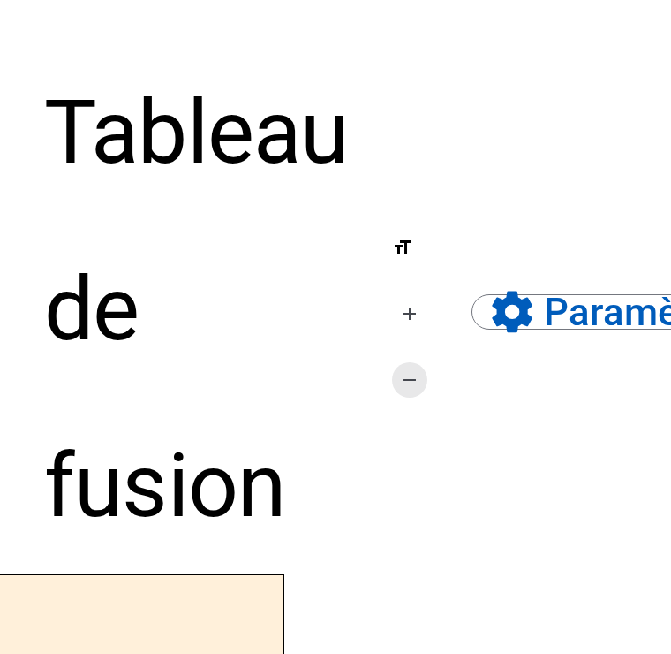
click at [419, 400] on span "Diminuer la taille de la police" at bounding box center [410, 380] width 42 height 42
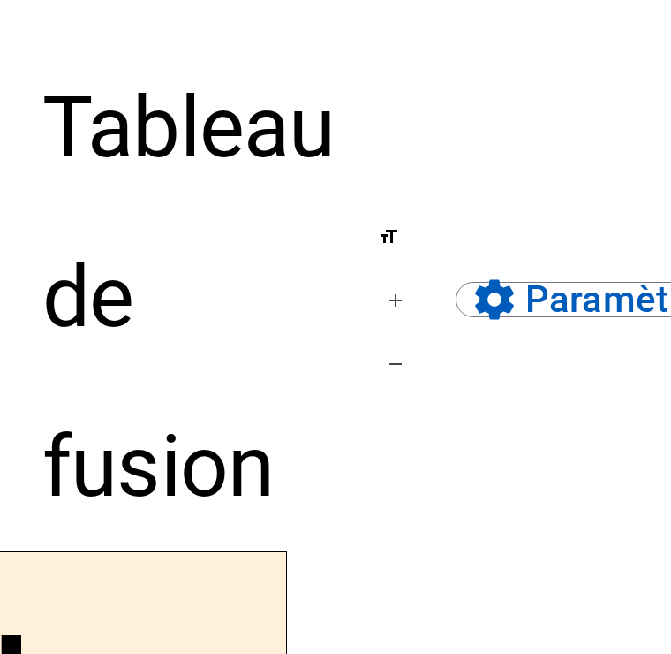
click at [431, 407] on div "Tableau de fusion format_size add remove settings Paramètres English Français o…" at bounding box center [335, 296] width 586 height 509
click at [439, 387] on div "Tableau de fusion format_size add remove settings Paramètres English Français o…" at bounding box center [335, 296] width 586 height 509
click at [404, 367] on mat-icon "remove" at bounding box center [395, 363] width 21 height 21
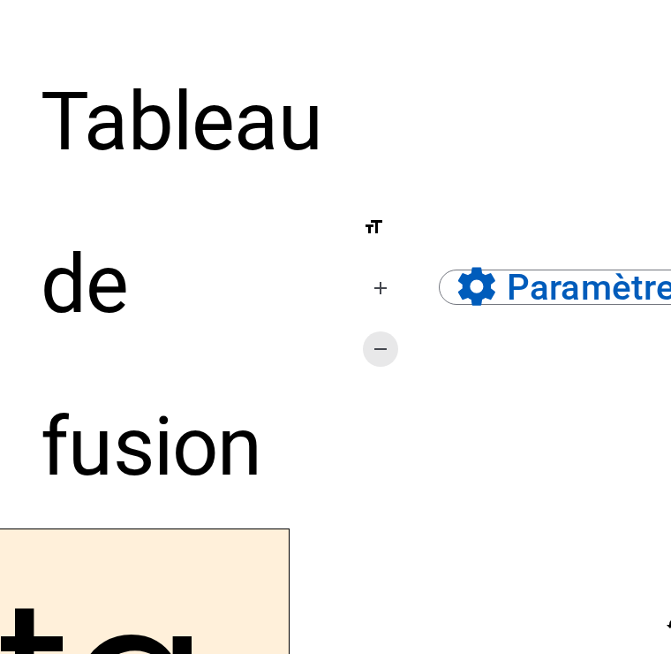
click at [389, 369] on span "Diminuer la taille de la police" at bounding box center [380, 349] width 42 height 42
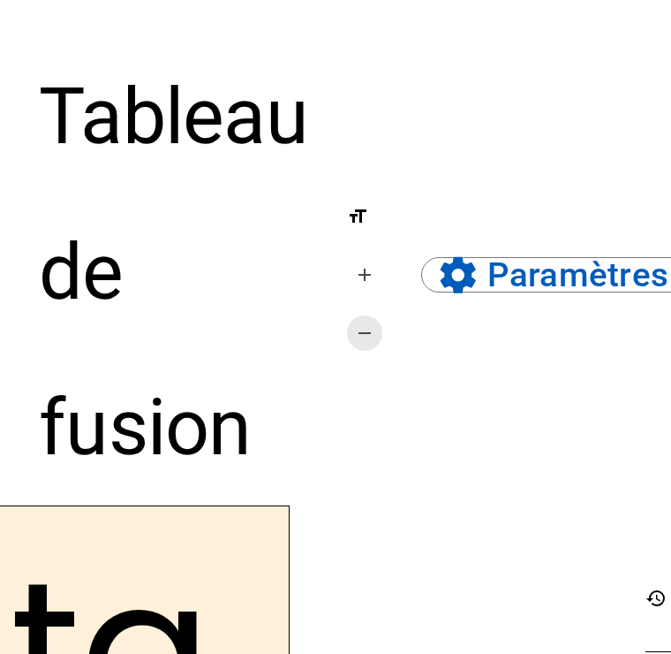
click at [376, 351] on span "Diminuer la taille de la police" at bounding box center [365, 333] width 42 height 42
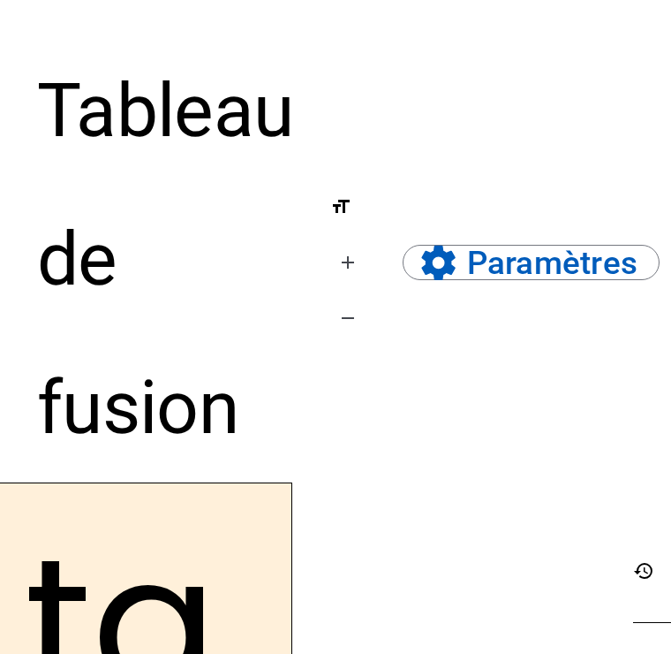
click at [369, 332] on span "Diminuer la taille de la police" at bounding box center [348, 318] width 42 height 42
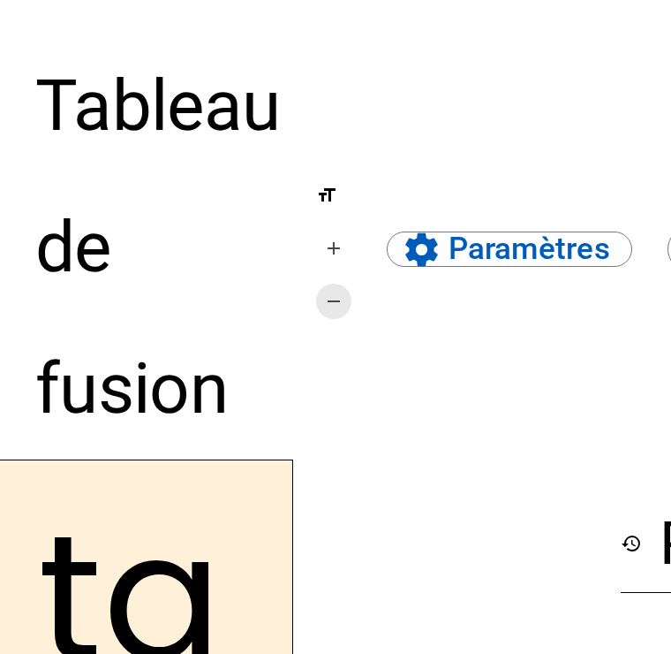
click at [349, 312] on span "Diminuer la taille de la police" at bounding box center [334, 301] width 42 height 42
click at [335, 301] on span "Diminuer la taille de la police" at bounding box center [334, 301] width 42 height 42
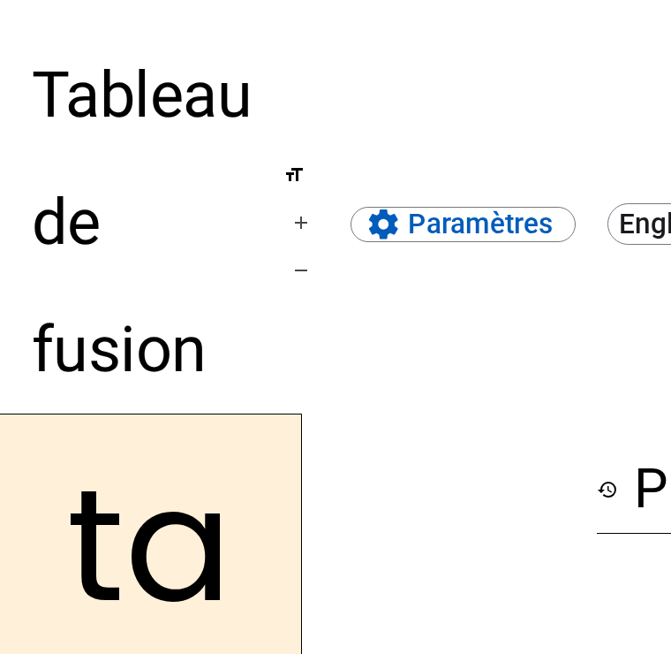
click at [313, 288] on span "Diminuer la taille de la police" at bounding box center [301, 270] width 42 height 42
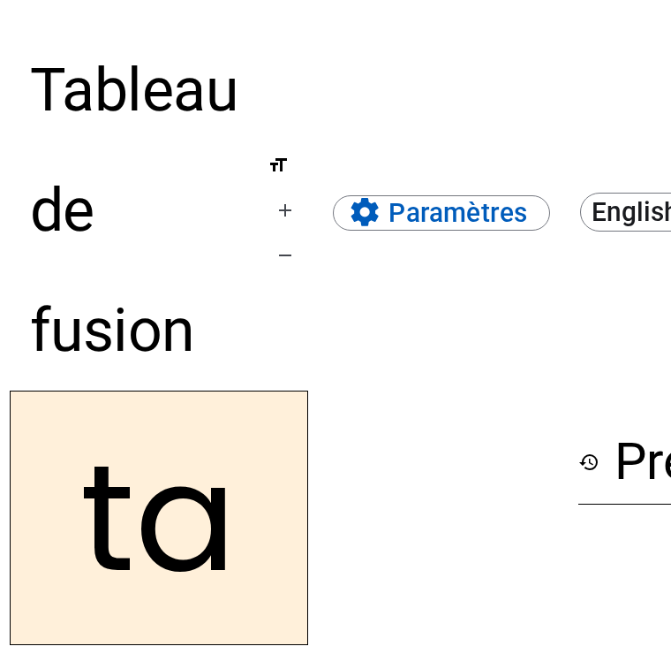
click at [295, 275] on span "Diminuer la taille de la police" at bounding box center [285, 255] width 42 height 42
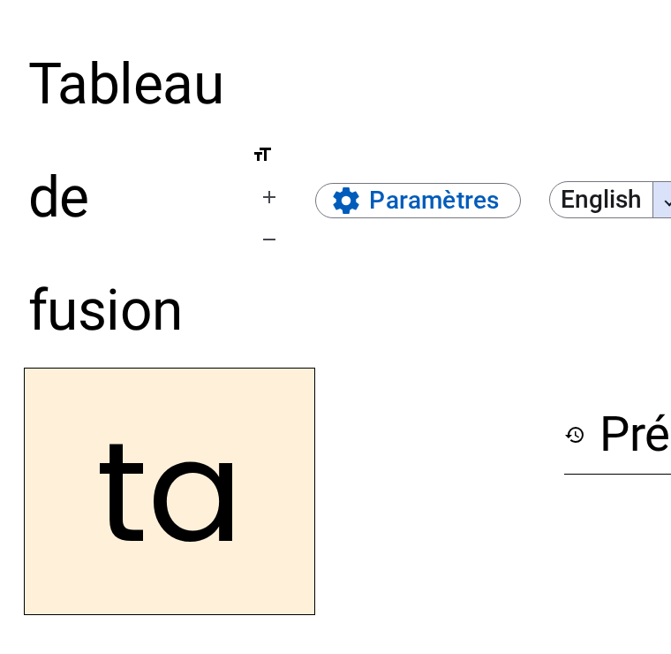
click at [290, 238] on span "Diminuer la taille de la police" at bounding box center [269, 239] width 42 height 42
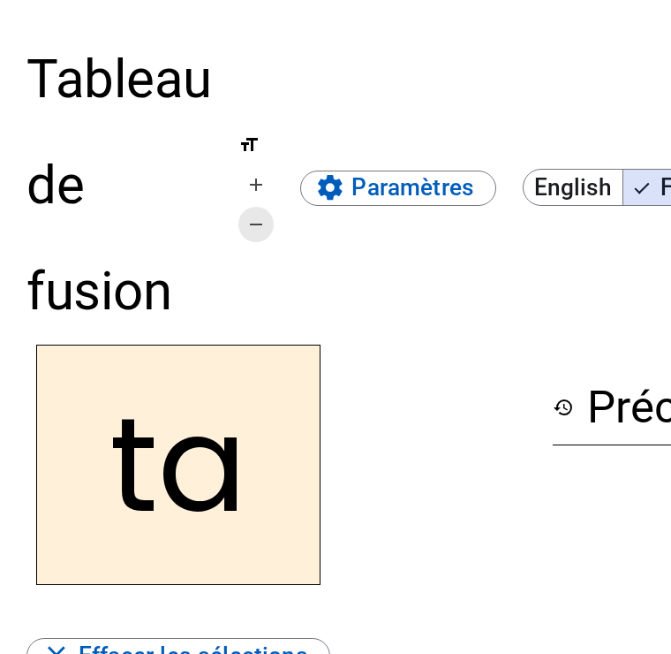
click at [269, 242] on span "Diminuer la taille de la police" at bounding box center [256, 224] width 42 height 42
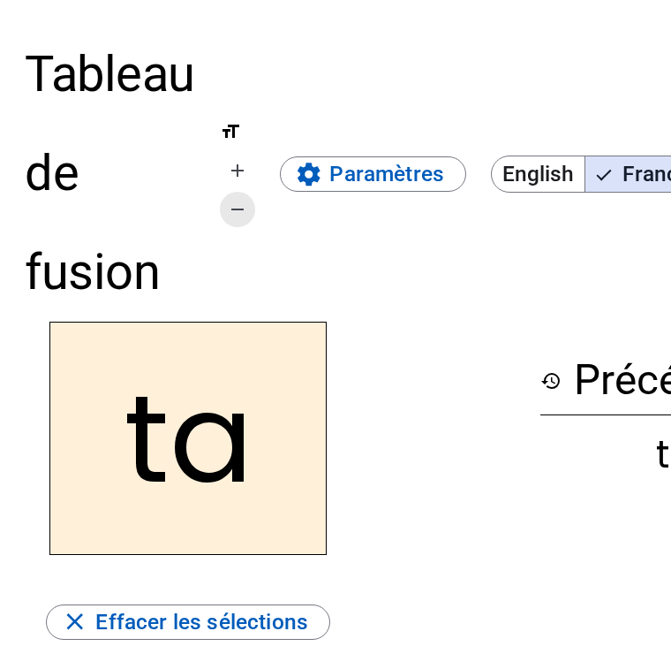
click at [249, 215] on span "Diminuer la taille de la police" at bounding box center [237, 209] width 42 height 42
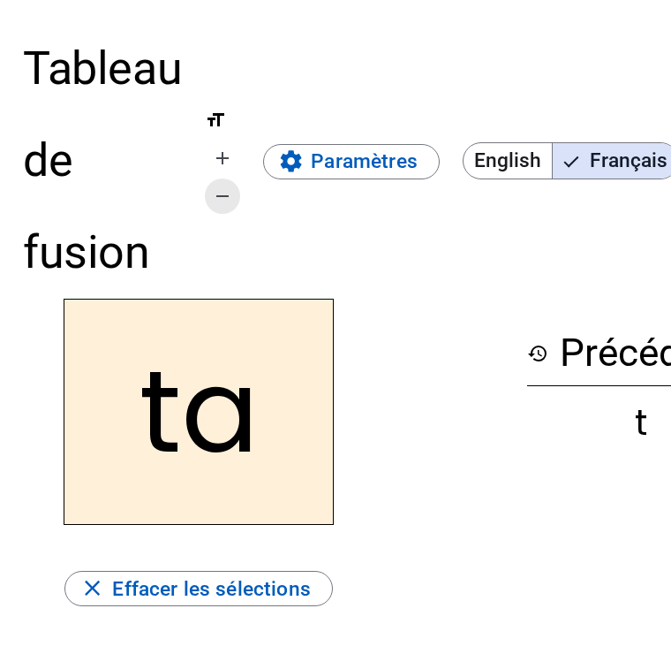
click at [240, 208] on span "Diminuer la taille de la police" at bounding box center [222, 196] width 42 height 42
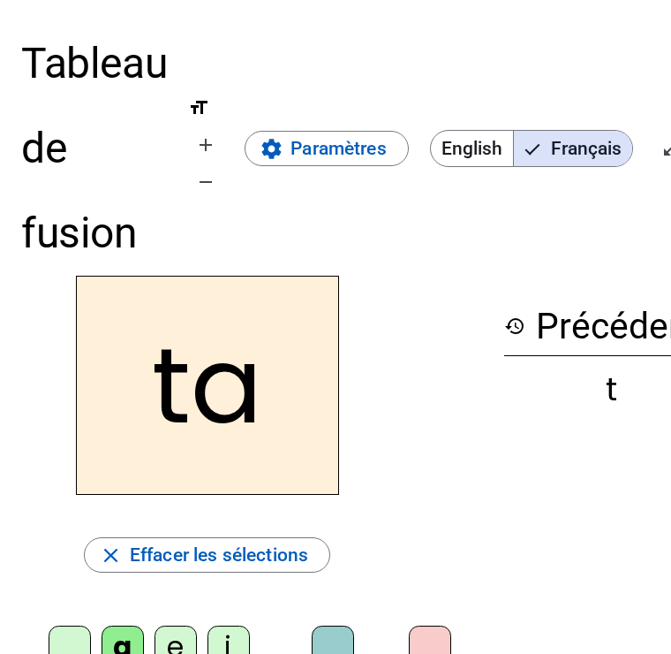
click at [245, 213] on div "Tableau de fusion format_size add remove settings Paramètres English Français o…" at bounding box center [335, 148] width 629 height 254
click at [223, 194] on span "Diminuer la taille de la police" at bounding box center [206, 182] width 42 height 42
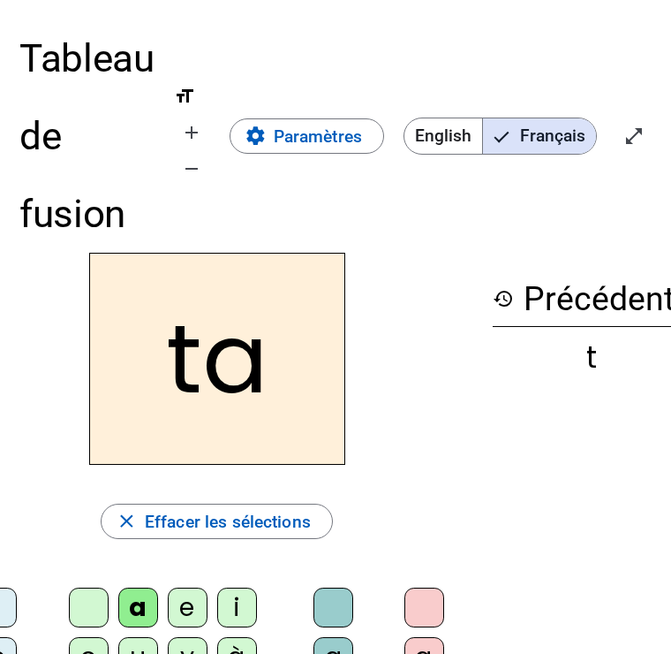
click at [209, 183] on span "Diminuer la taille de la police" at bounding box center [191, 168] width 42 height 42
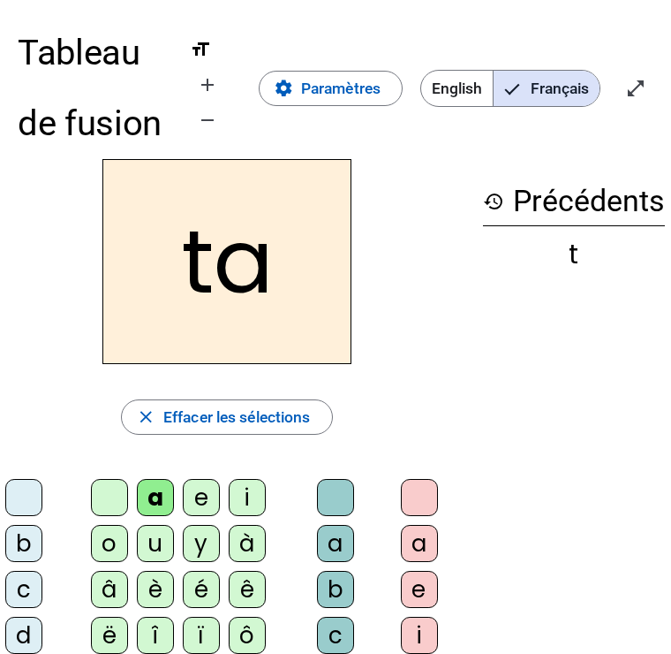
click at [217, 195] on h2 "ta" at bounding box center [226, 261] width 249 height 205
click at [194, 158] on div "Tableau de fusion format_size add remove settings Paramètres English Français o…" at bounding box center [336, 88] width 636 height 141
click at [224, 117] on span "Diminuer la taille de la police" at bounding box center [207, 120] width 42 height 42
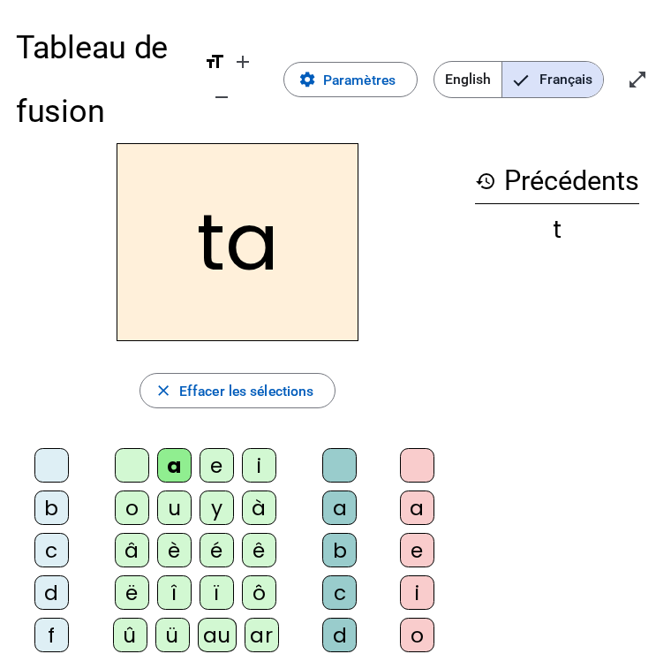
click at [208, 125] on div "Tableau de fusion format_size add remove settings Paramètres English Français o…" at bounding box center [335, 79] width 639 height 127
click at [232, 106] on span "Diminuer la taille de la police" at bounding box center [221, 97] width 42 height 42
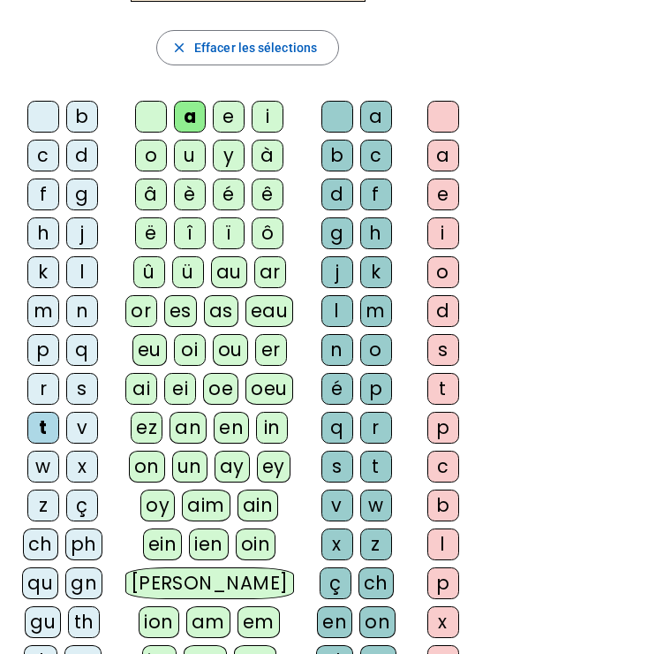
scroll to position [315, 0]
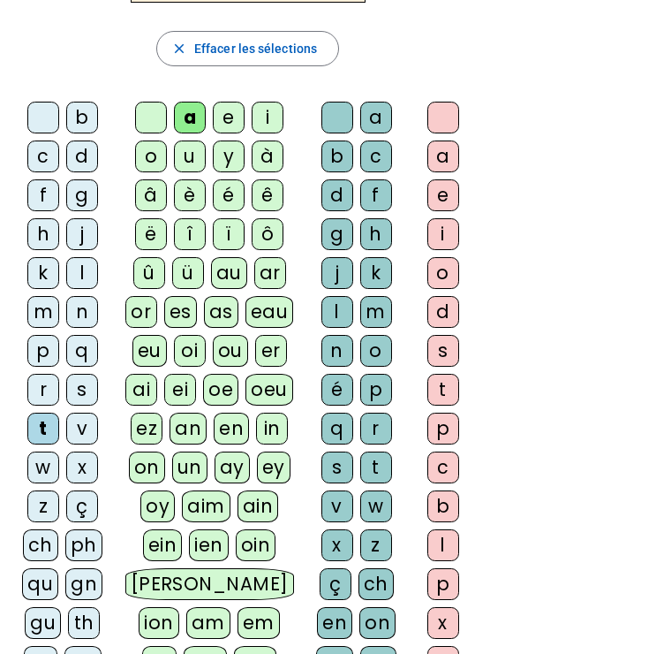
click at [94, 283] on div "l" at bounding box center [82, 273] width 32 height 32
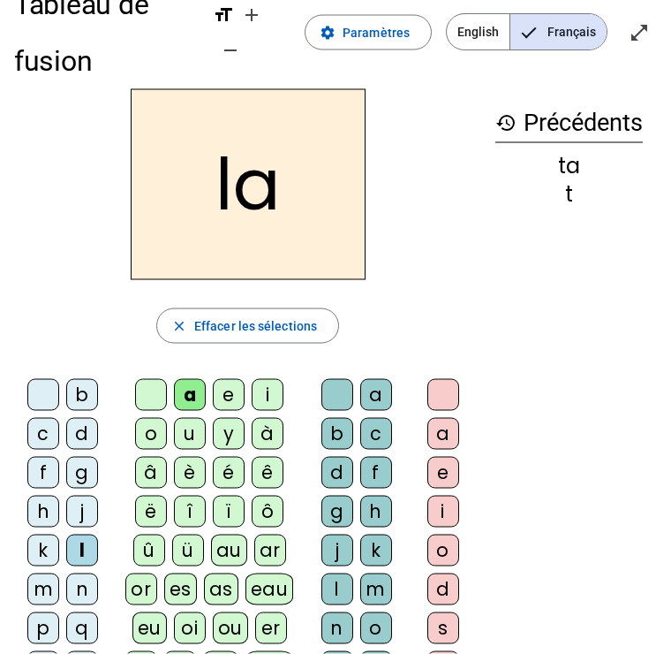
scroll to position [46, 0]
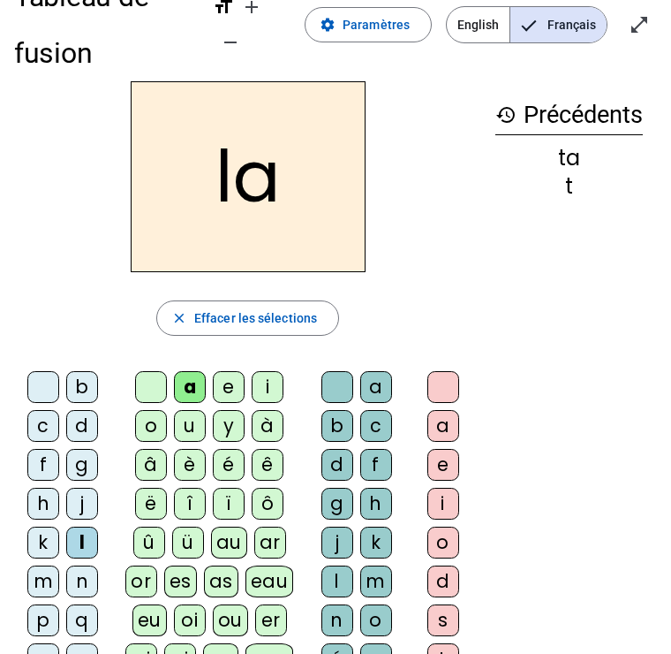
click at [344, 10] on span at bounding box center [368, 25] width 125 height 42
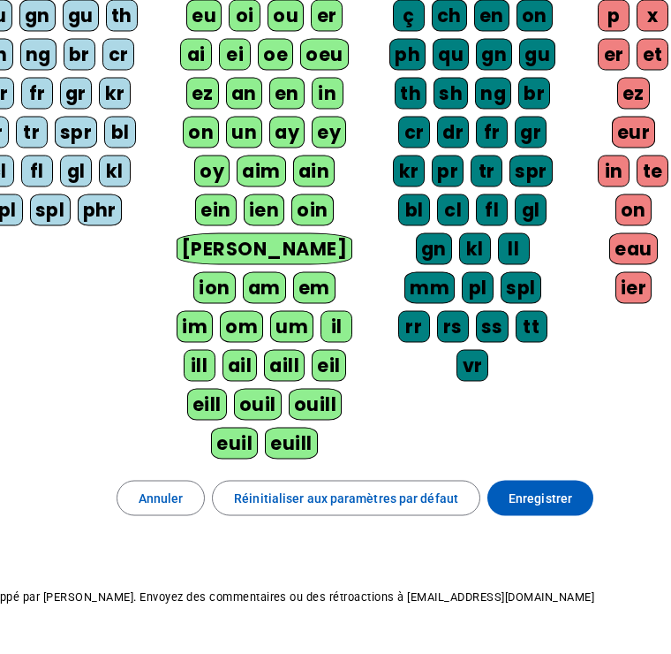
scroll to position [515, 57]
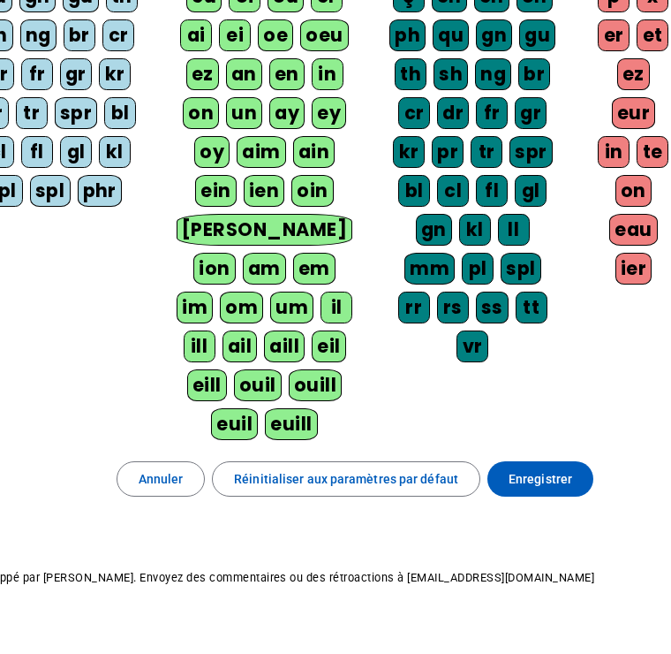
click at [518, 458] on span at bounding box center [540, 479] width 106 height 42
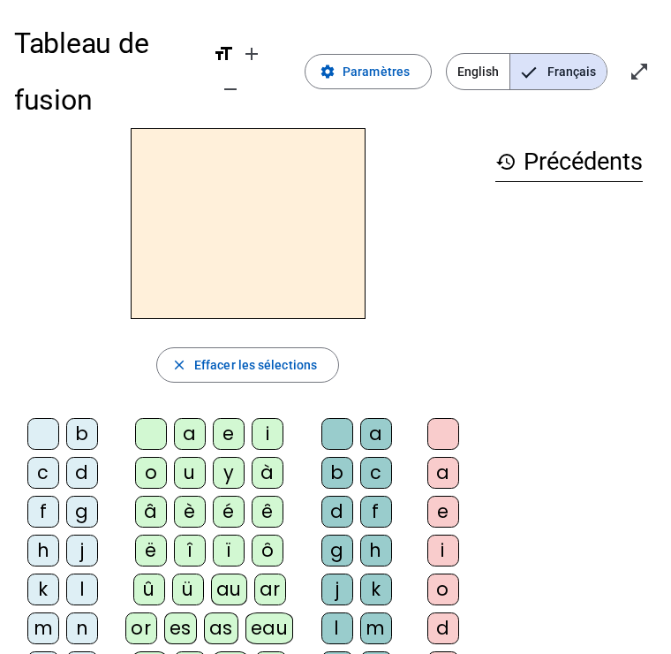
click at [228, 75] on span "Diminuer la taille de la police" at bounding box center [230, 88] width 42 height 42
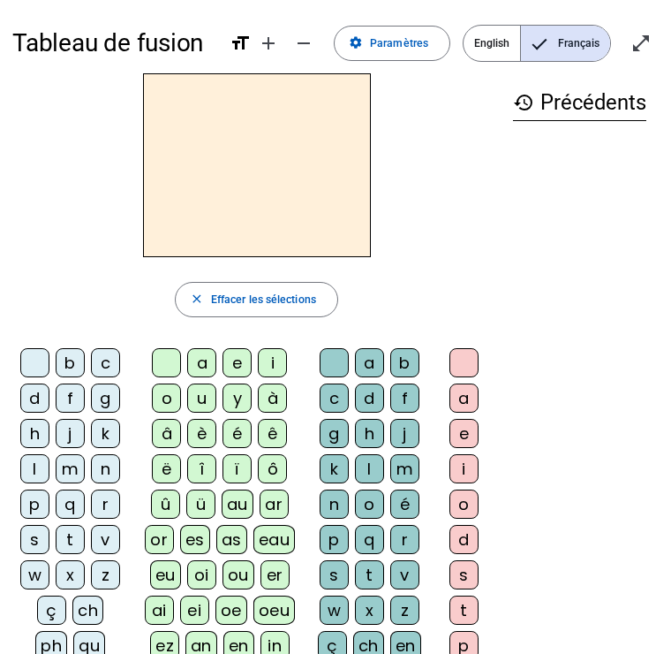
click at [313, 37] on mat-icon "remove" at bounding box center [303, 42] width 21 height 21
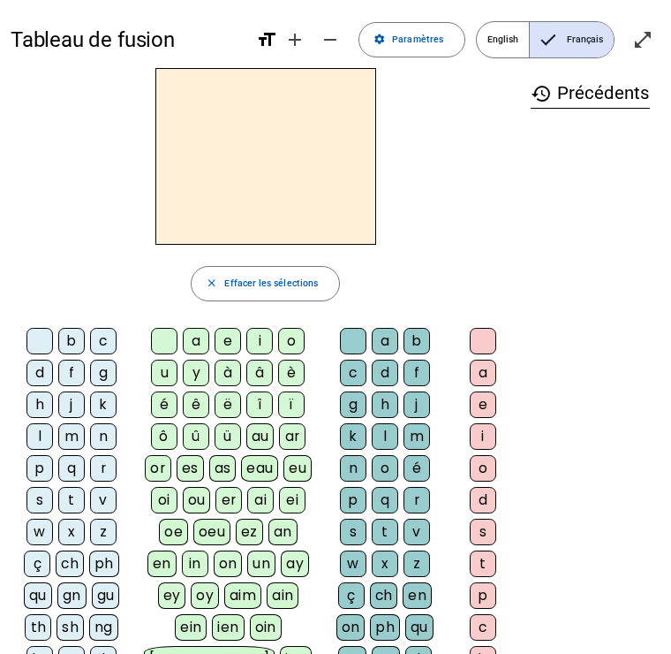
click at [339, 31] on mat-icon "remove" at bounding box center [330, 38] width 21 height 21
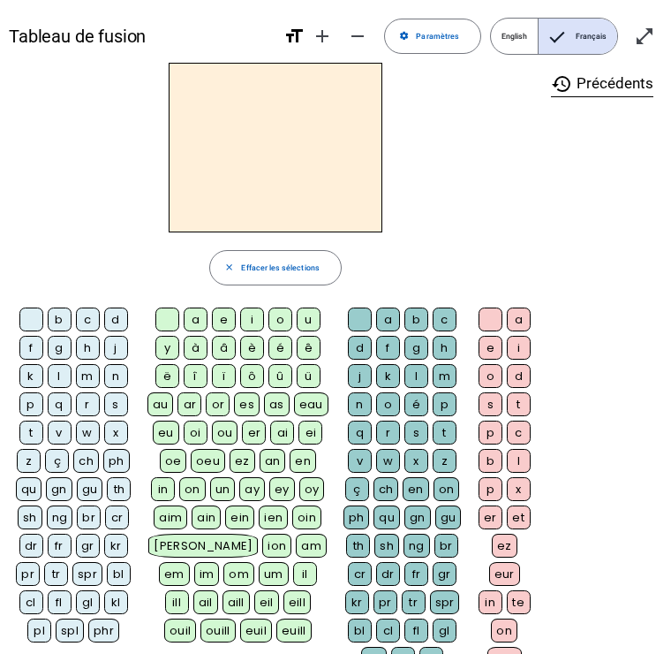
click at [112, 406] on div "s" at bounding box center [116, 403] width 24 height 24
click at [192, 314] on div "a" at bounding box center [196, 318] width 24 height 24
click at [420, 367] on div "l" at bounding box center [416, 375] width 24 height 24
click at [333, 29] on mat-icon "add" at bounding box center [322, 35] width 21 height 21
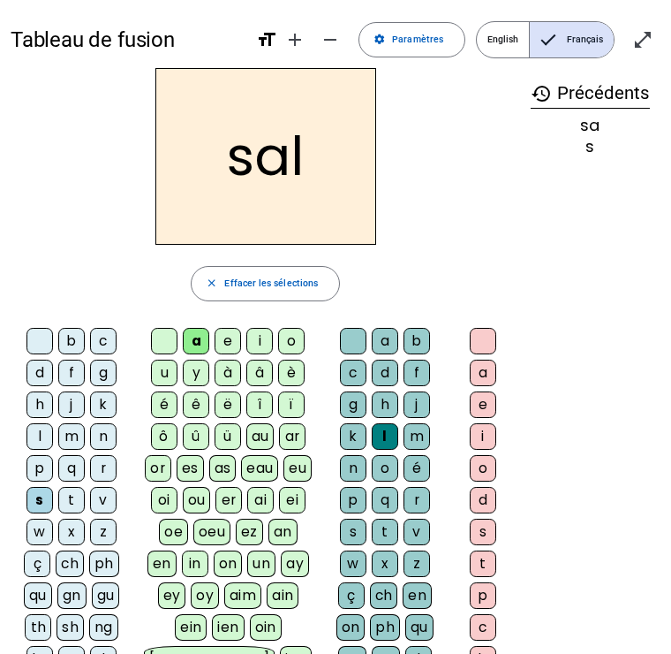
click at [64, 329] on div "b" at bounding box center [71, 340] width 26 height 26
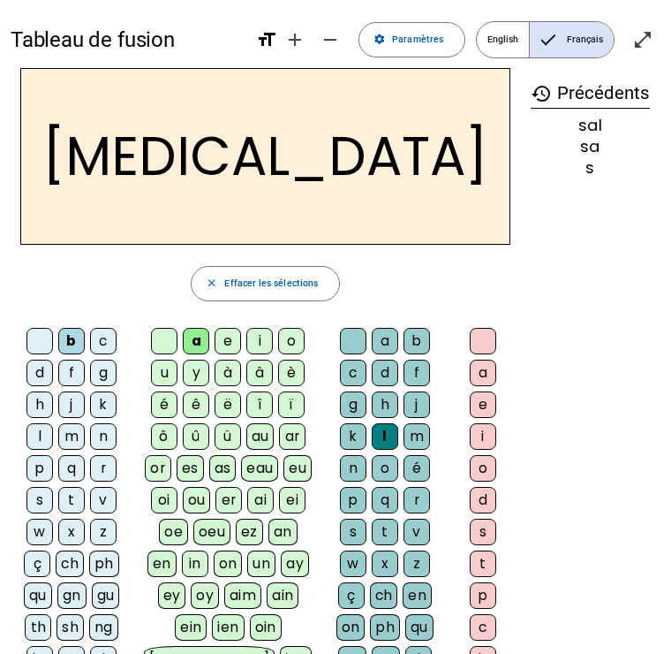
click at [62, 423] on div "m" at bounding box center [71, 435] width 26 height 26
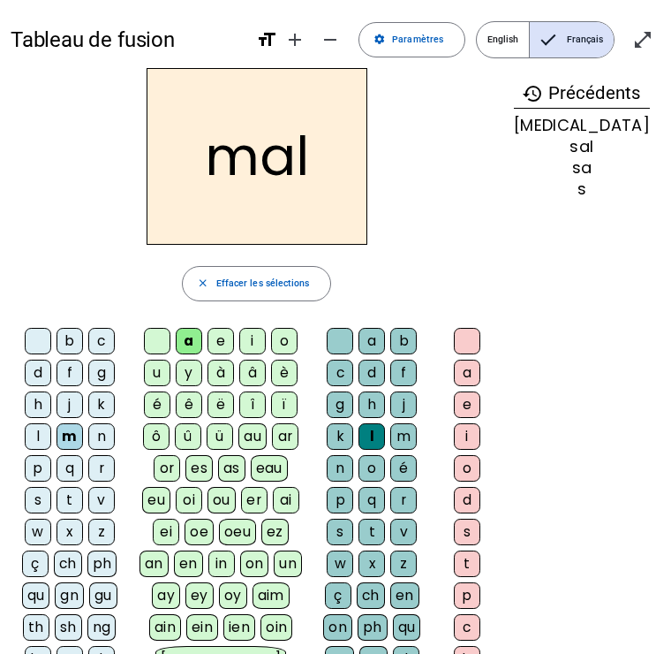
click at [252, 331] on div "i" at bounding box center [252, 340] width 26 height 26
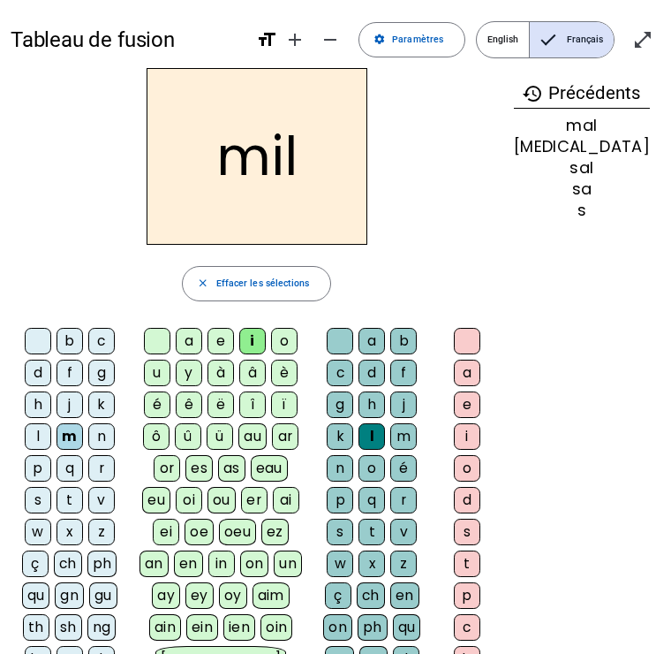
click at [44, 497] on div "s" at bounding box center [38, 499] width 26 height 26
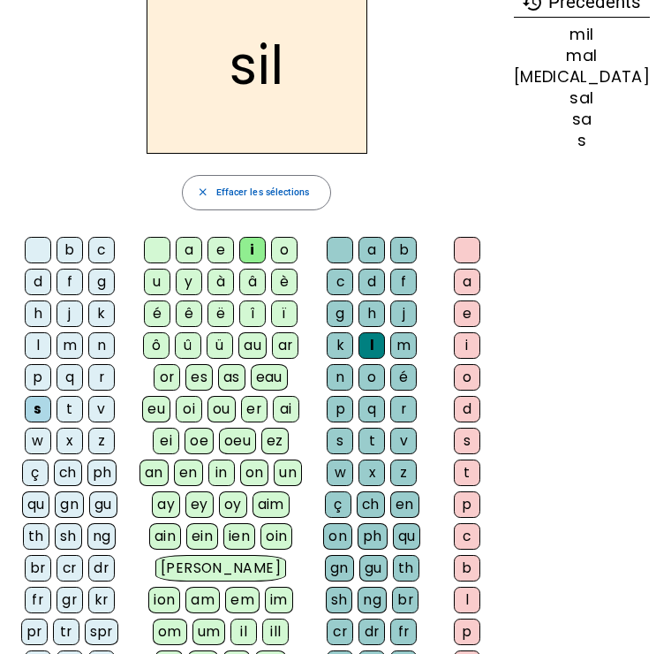
scroll to position [94, 0]
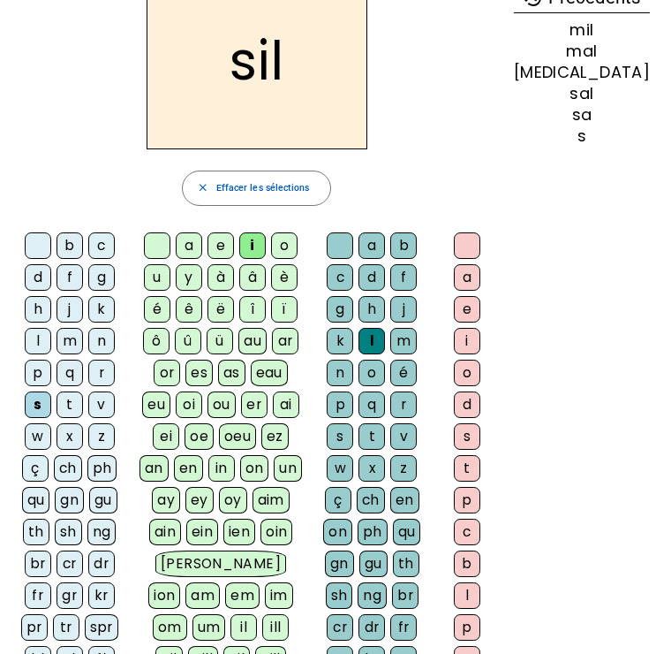
click at [480, 593] on div "l" at bounding box center [467, 595] width 26 height 26
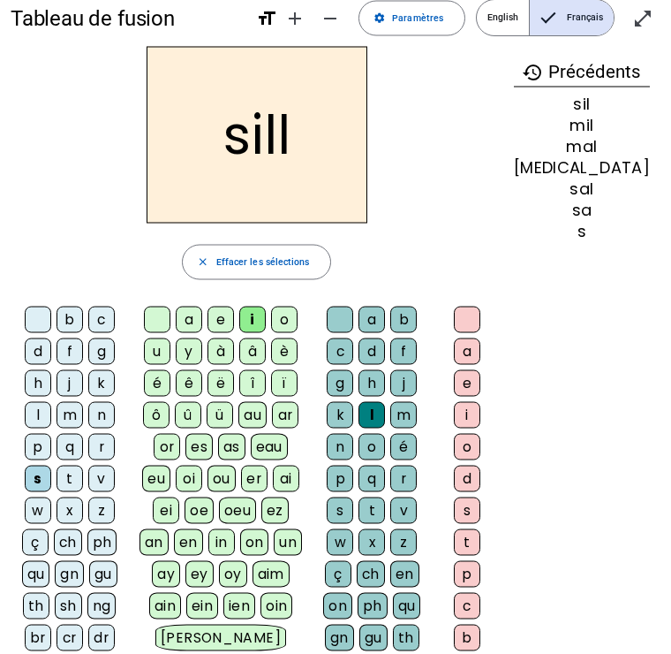
scroll to position [19, 0]
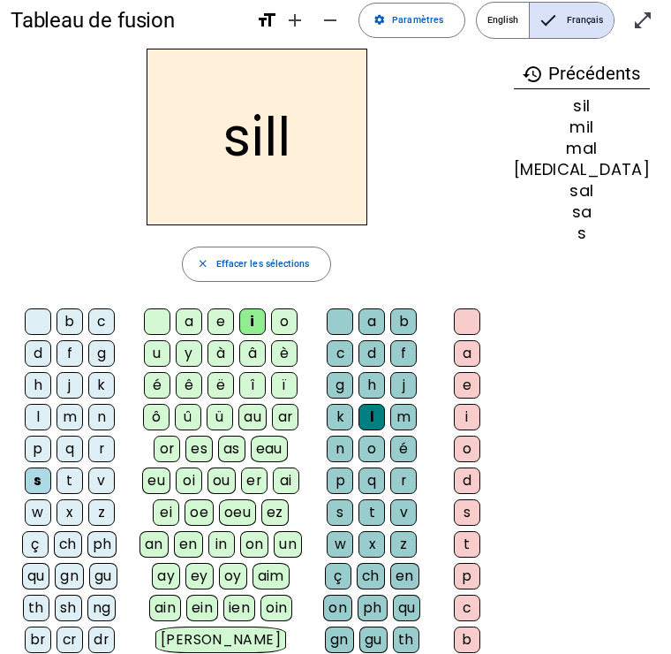
click at [480, 315] on div at bounding box center [467, 321] width 26 height 26
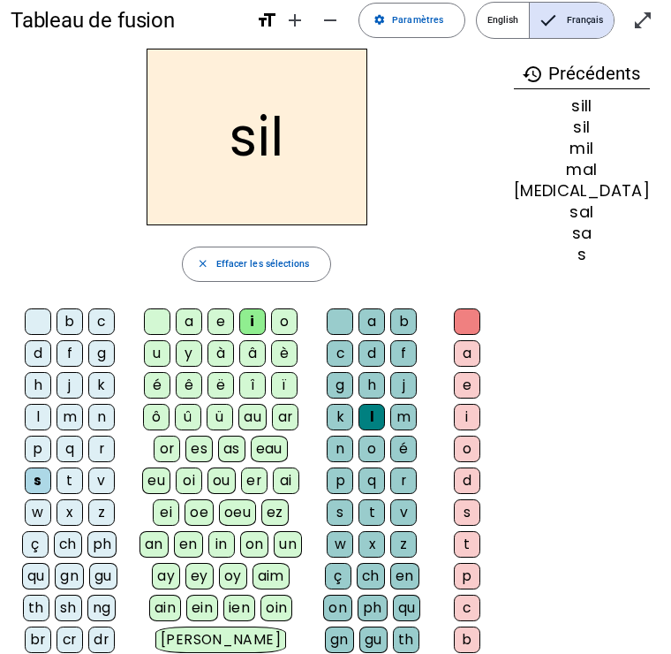
click at [359, 309] on letter-bubble at bounding box center [343, 324] width 32 height 32
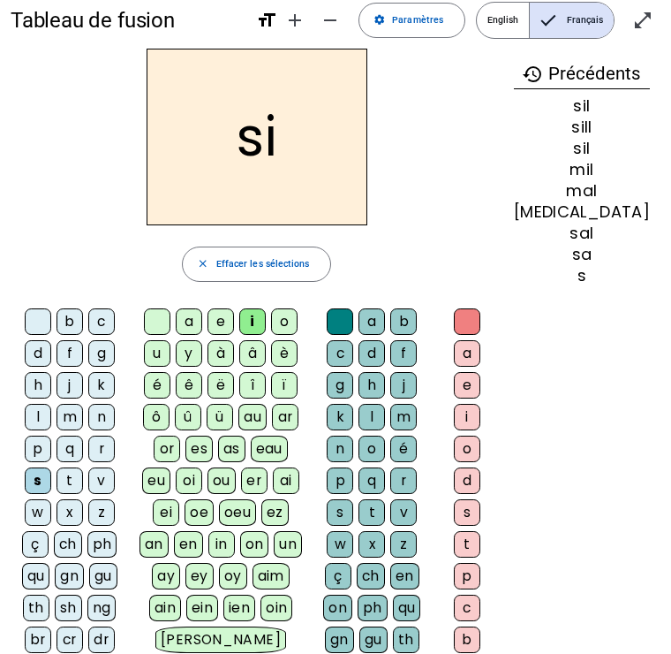
click at [234, 324] on div "e" at bounding box center [221, 321] width 26 height 26
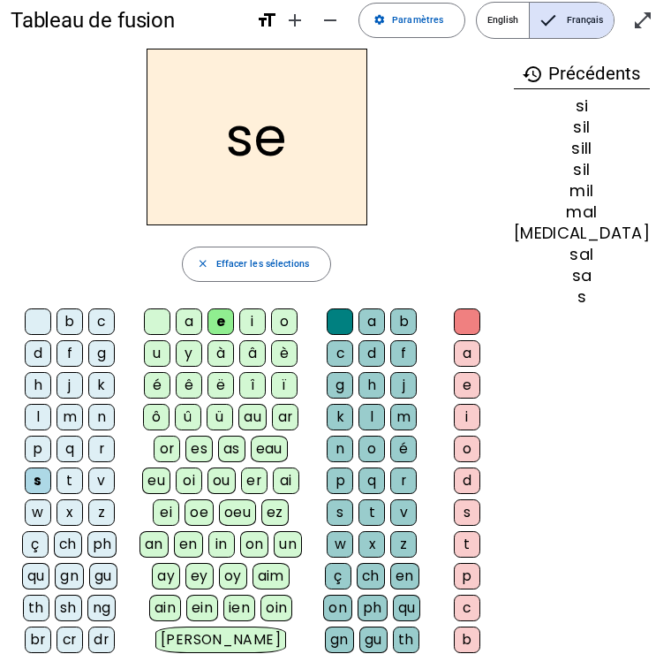
click at [163, 343] on div "u" at bounding box center [157, 353] width 26 height 26
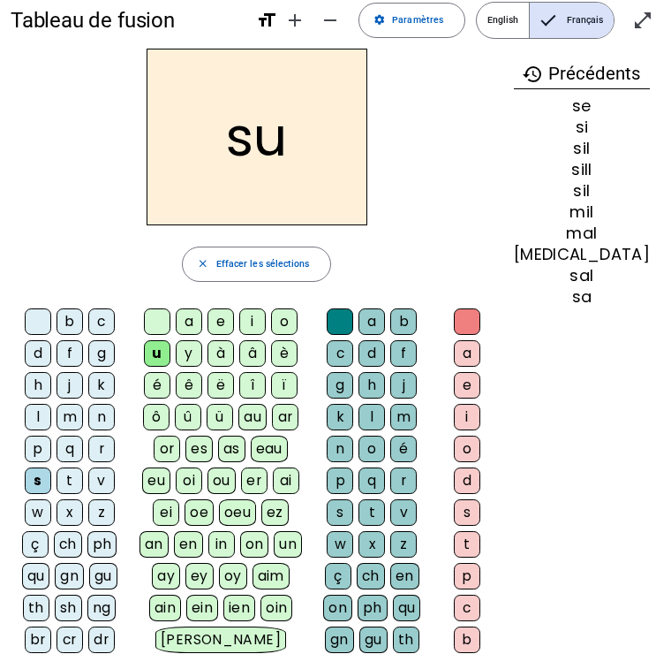
click at [480, 404] on div "i" at bounding box center [467, 417] width 26 height 26
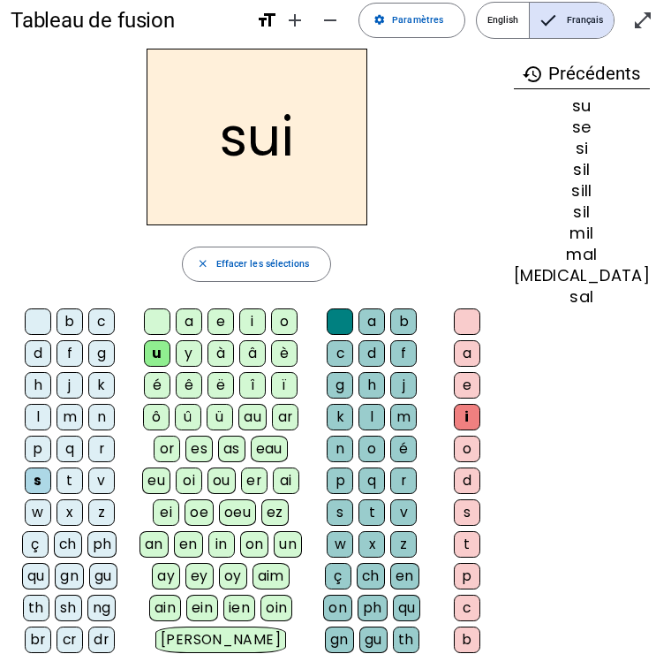
click at [417, 475] on div "r" at bounding box center [403, 480] width 26 height 26
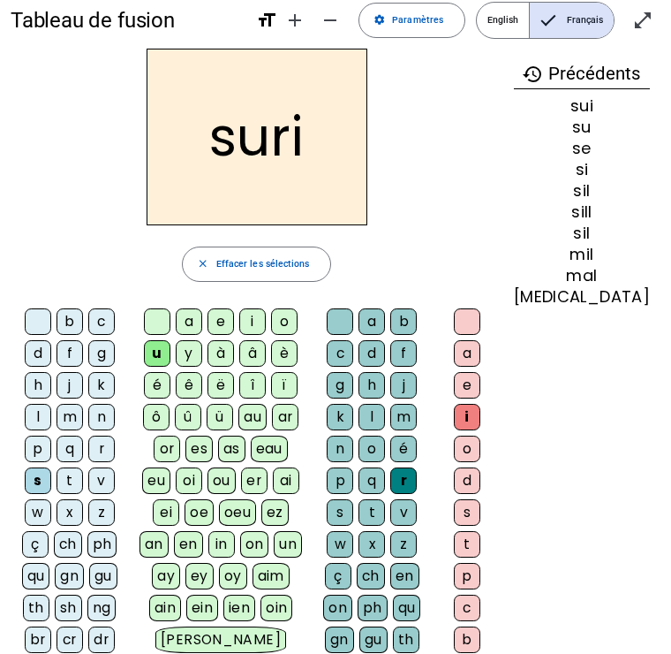
click at [477, 327] on div at bounding box center [467, 321] width 26 height 26
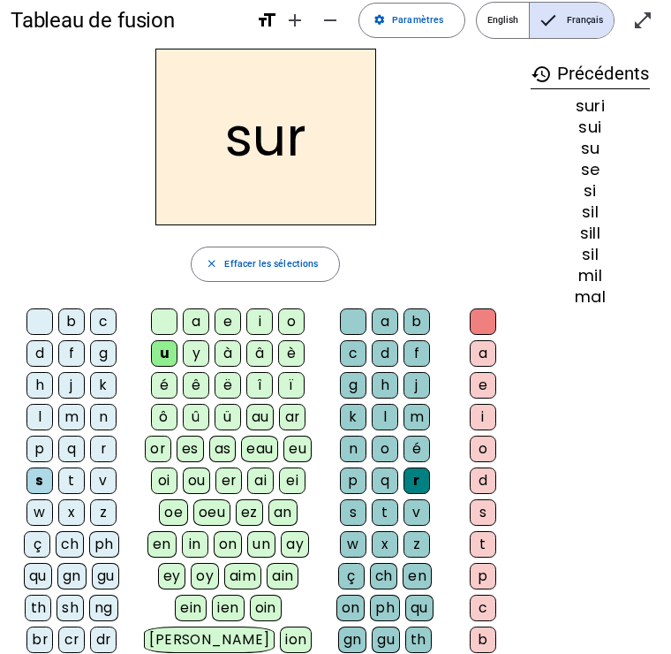
click at [19, 352] on div "b c d f g h j k l m n p q r s t v w x z ç ch ph qu gn gu th sh ng br cr dr fr g…" at bounding box center [74, 562] width 117 height 509
click at [40, 349] on div "d" at bounding box center [39, 353] width 26 height 26
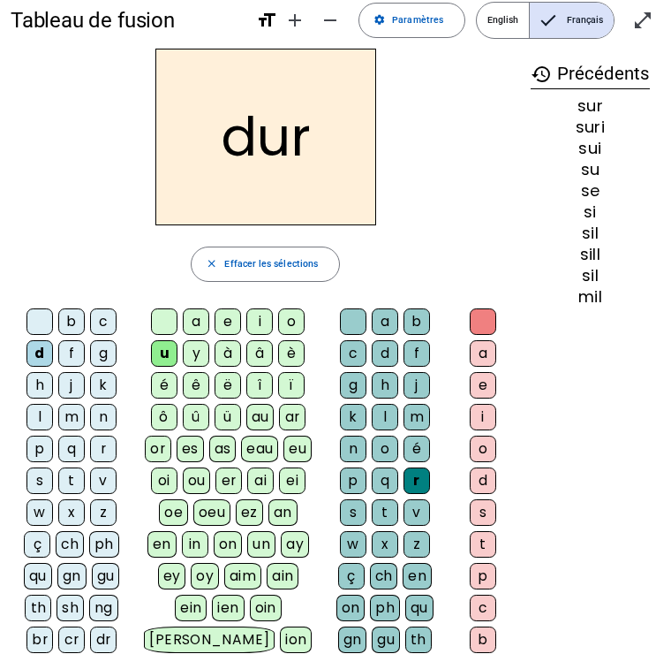
click at [363, 324] on div at bounding box center [353, 321] width 26 height 26
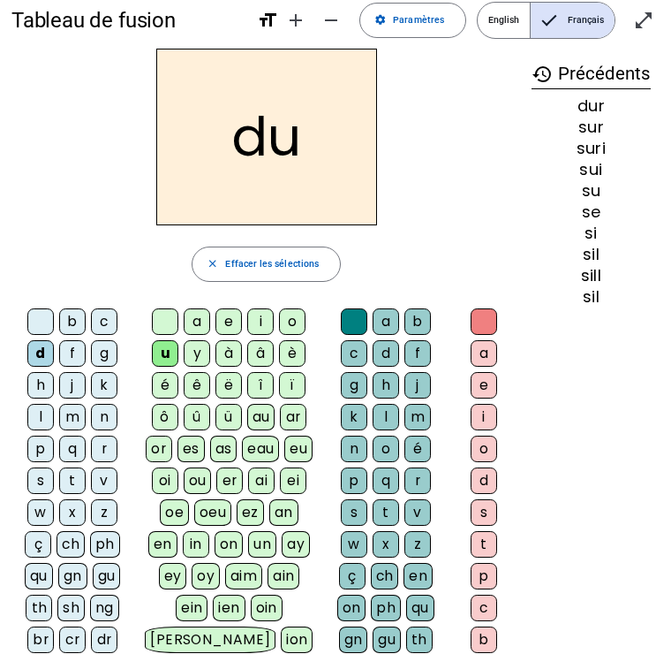
click at [68, 324] on div "b" at bounding box center [71, 321] width 26 height 26
click at [385, 449] on div "o" at bounding box center [385, 448] width 26 height 26
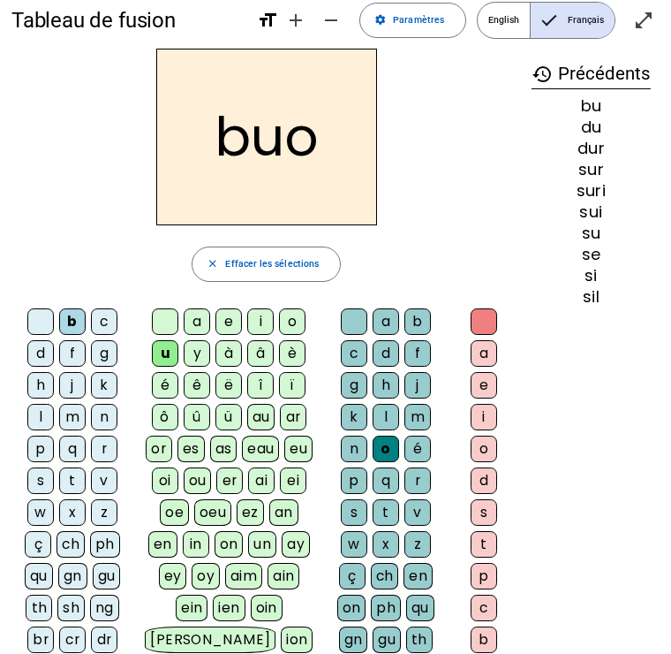
click at [494, 541] on div "t" at bounding box center [483, 544] width 26 height 26
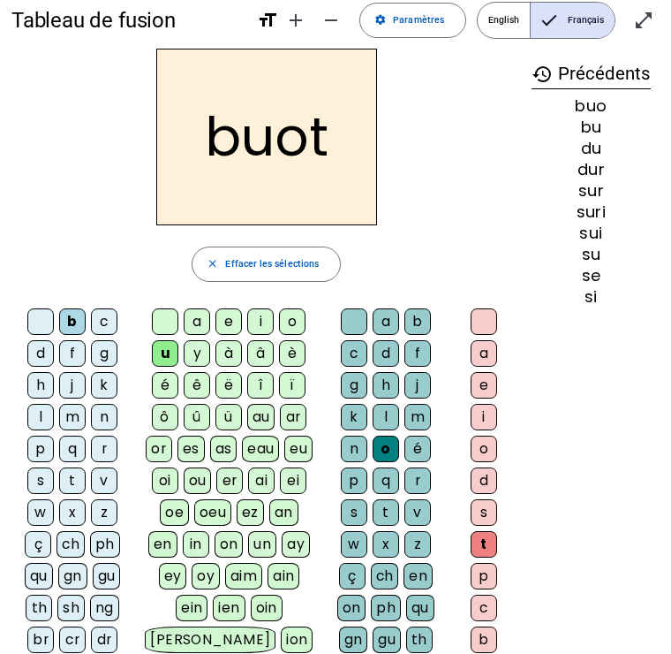
click at [487, 314] on div at bounding box center [483, 321] width 26 height 26
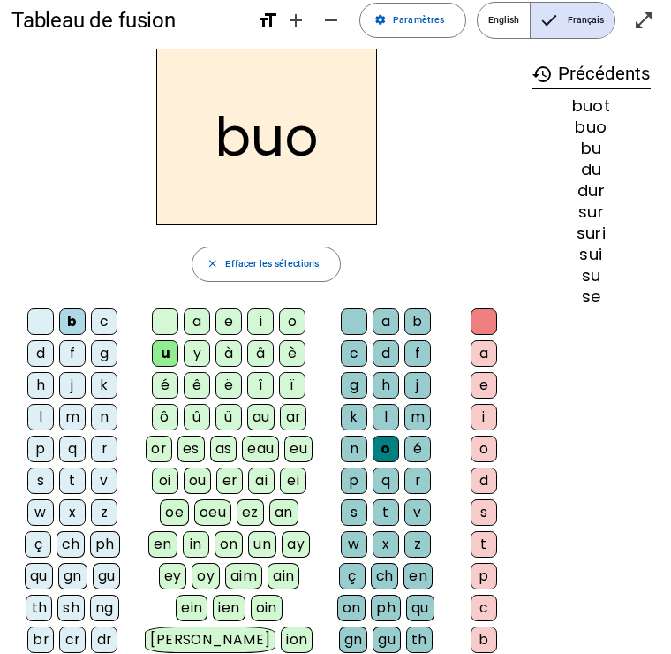
click at [360, 309] on div at bounding box center [353, 321] width 26 height 26
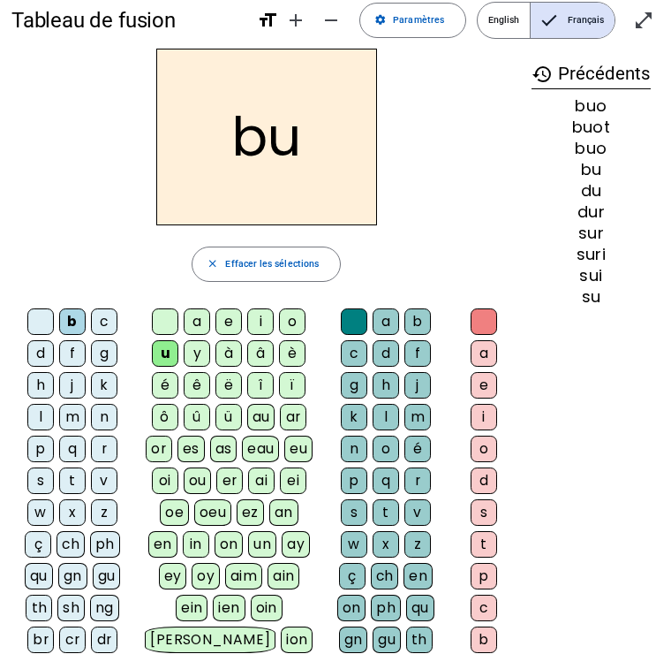
click at [143, 306] on div "a e i o u y à â è é ê ë î ï ô û ü au ar or es as eau eu oi ou er ai ei oe oeu e…" at bounding box center [230, 546] width 185 height 487
click at [183, 311] on letter-bubble at bounding box center [167, 324] width 32 height 32
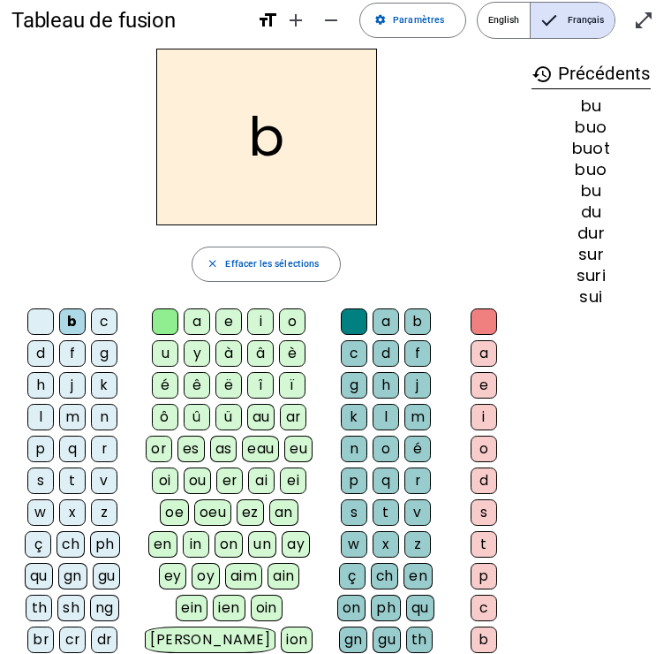
click at [49, 309] on div at bounding box center [39, 321] width 26 height 26
click at [72, 314] on div "b" at bounding box center [71, 321] width 26 height 26
click at [273, 329] on div "i" at bounding box center [259, 321] width 26 height 26
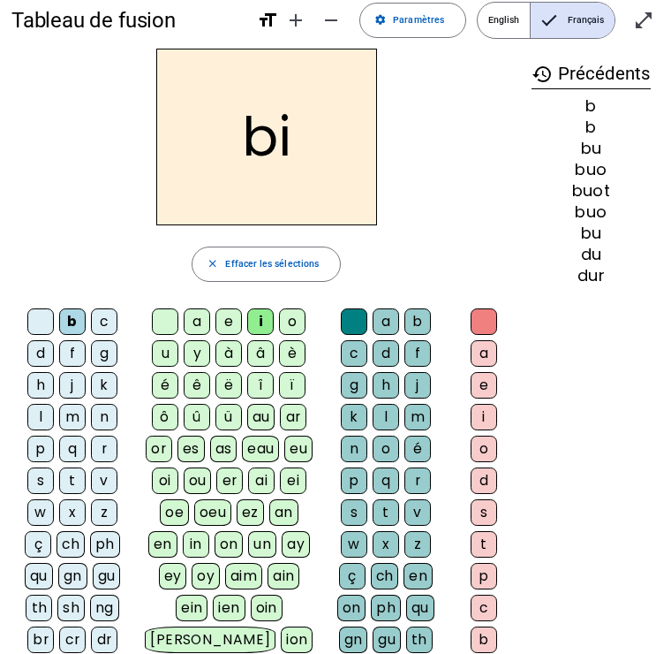
click at [293, 317] on div "o" at bounding box center [291, 321] width 26 height 26
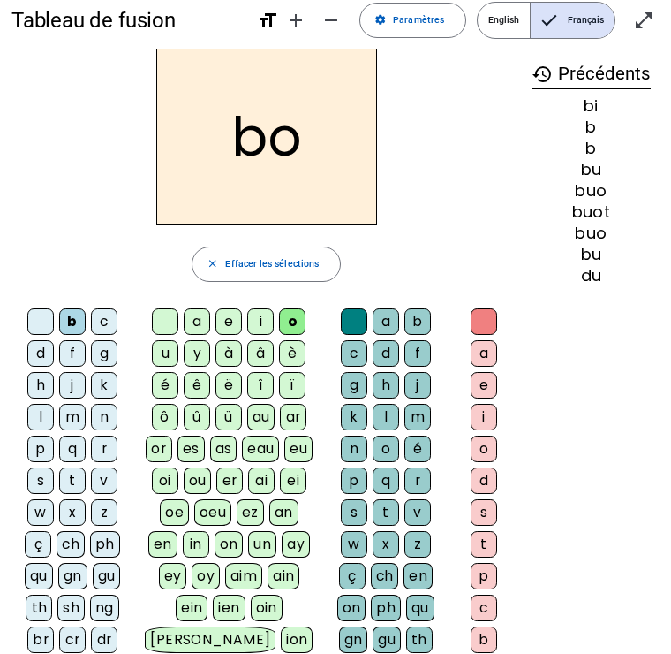
click at [392, 442] on div "o" at bounding box center [385, 448] width 26 height 26
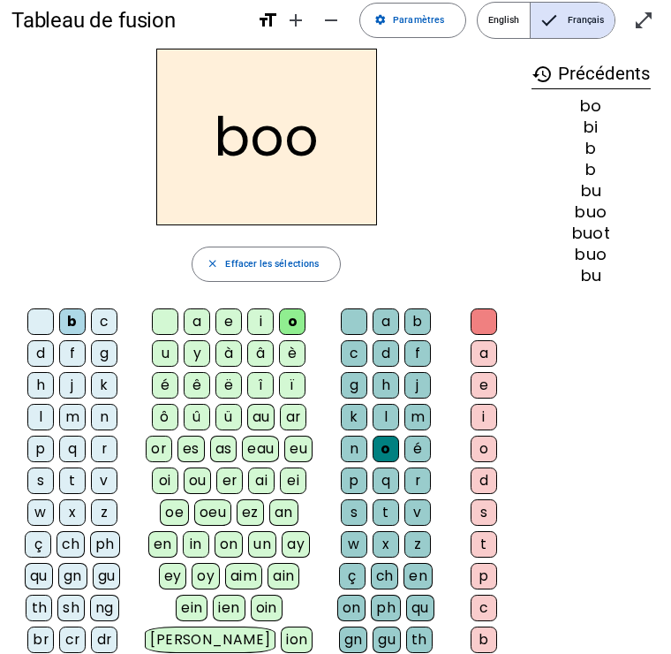
click at [482, 451] on div "o" at bounding box center [483, 448] width 26 height 26
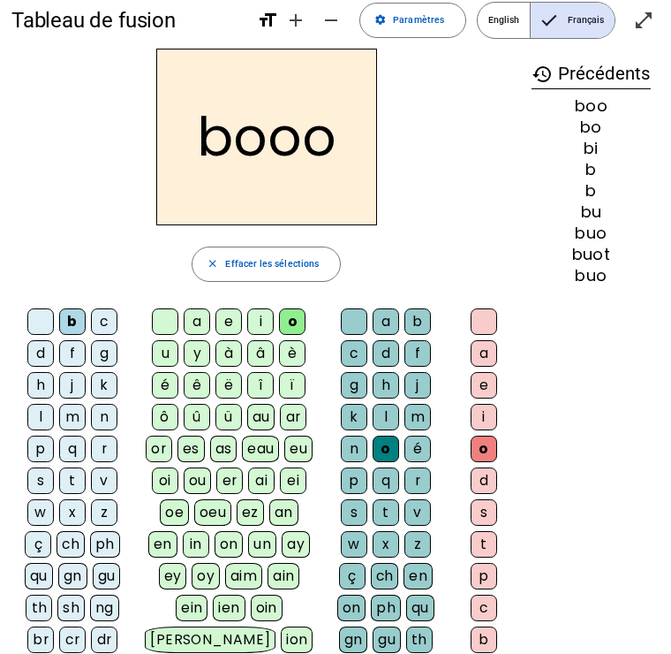
click at [343, 336] on letter-bubble at bounding box center [356, 324] width 32 height 32
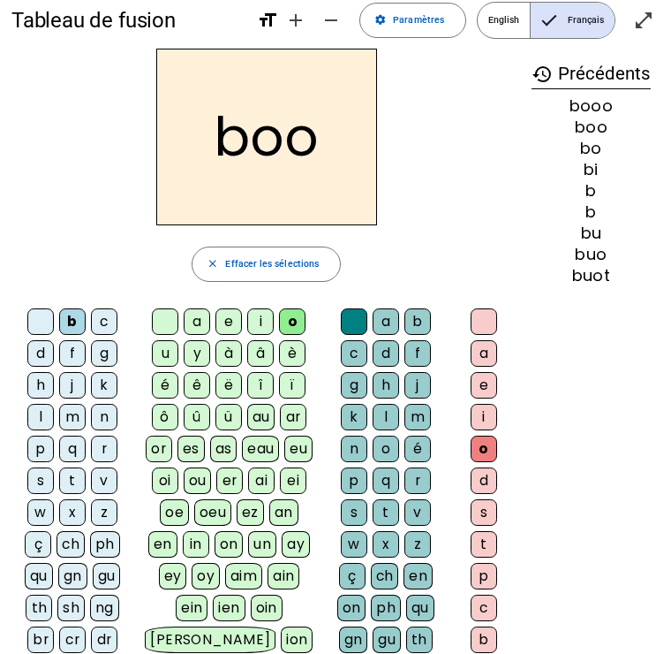
click at [477, 321] on div at bounding box center [483, 321] width 26 height 26
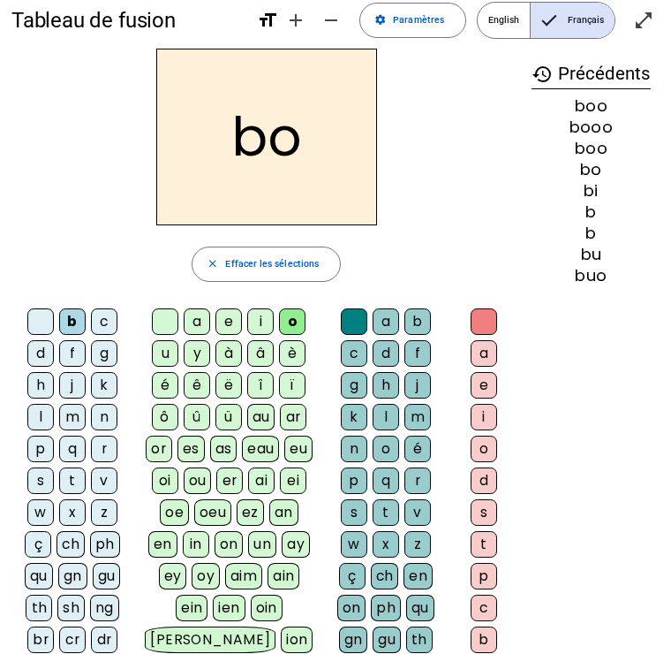
click at [160, 323] on div at bounding box center [164, 321] width 26 height 26
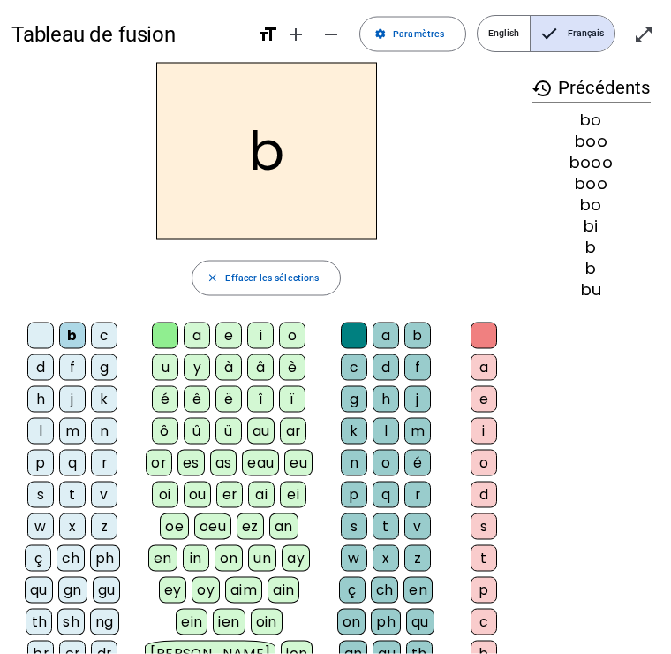
scroll to position [0, 0]
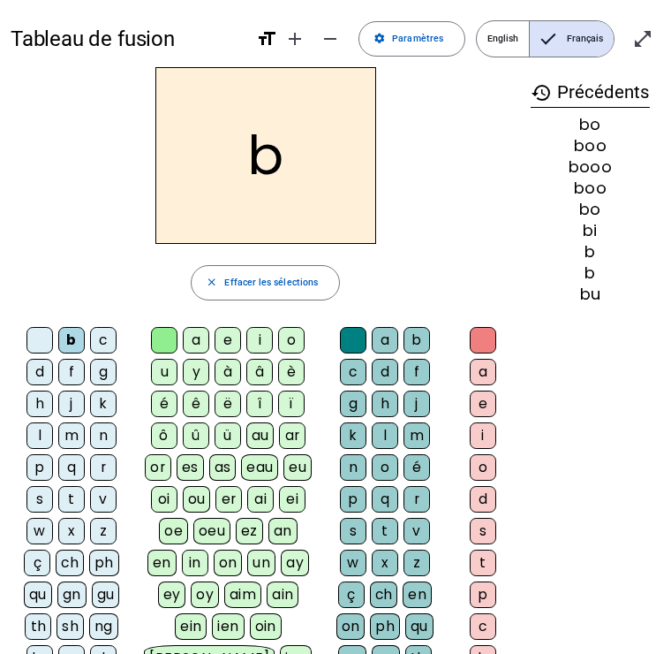
click at [406, 31] on span "Paramètres" at bounding box center [417, 39] width 51 height 16
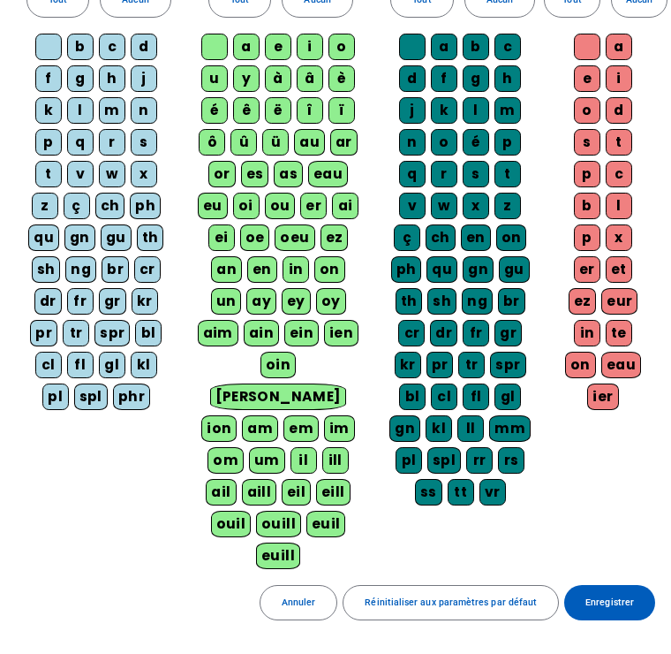
scroll to position [161, 0]
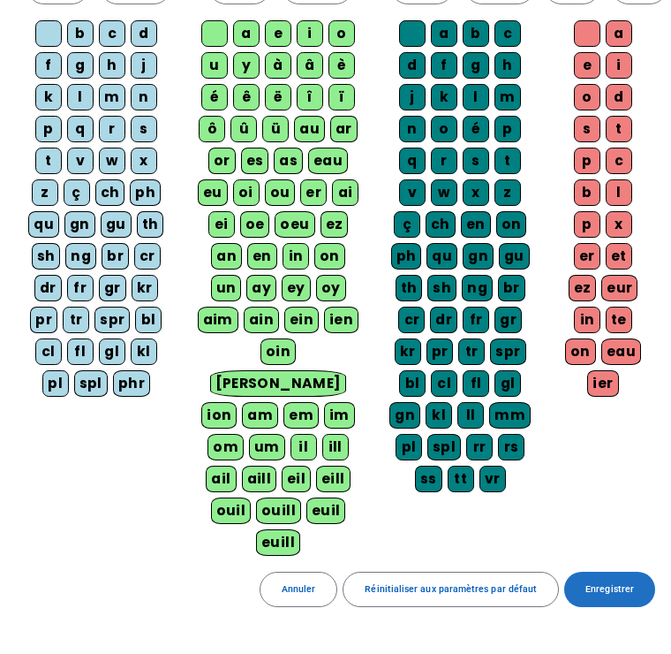
click at [612, 582] on span "Enregistrer" at bounding box center [610, 590] width 49 height 16
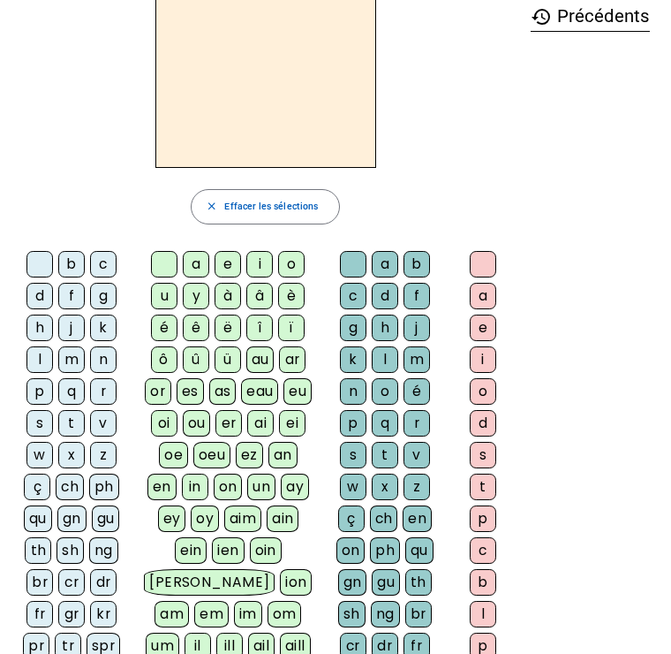
scroll to position [75, 0]
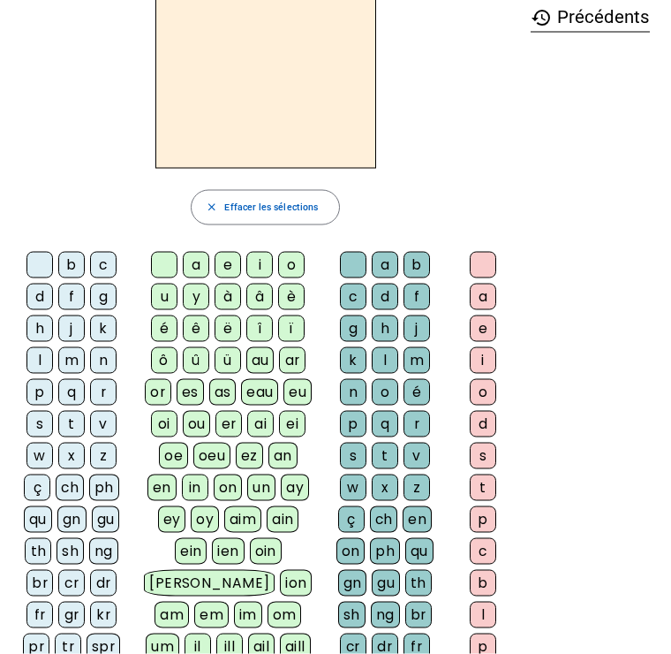
click at [69, 416] on div "t" at bounding box center [71, 424] width 26 height 26
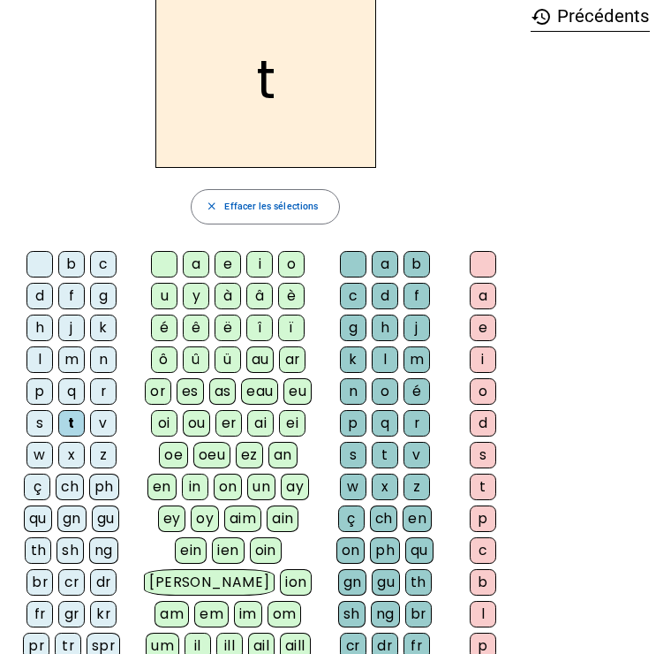
click at [240, 256] on div "e" at bounding box center [228, 264] width 26 height 26
click at [44, 361] on div "l" at bounding box center [39, 359] width 26 height 26
click at [267, 211] on span "Effacer les sélections" at bounding box center [271, 207] width 94 height 16
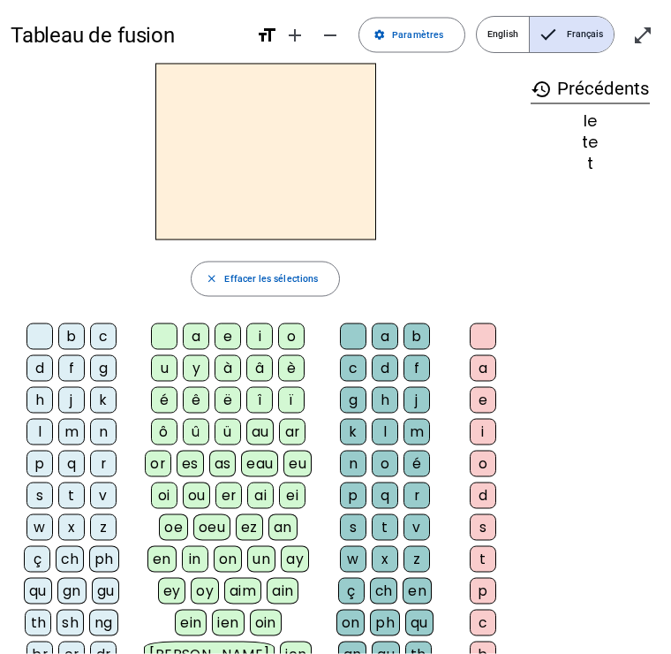
scroll to position [0, 0]
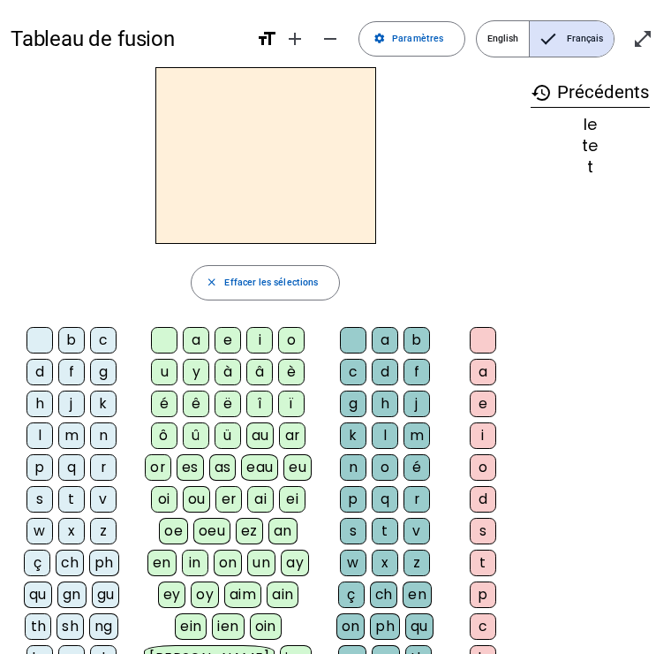
click at [419, 44] on span "Paramètres" at bounding box center [417, 39] width 51 height 16
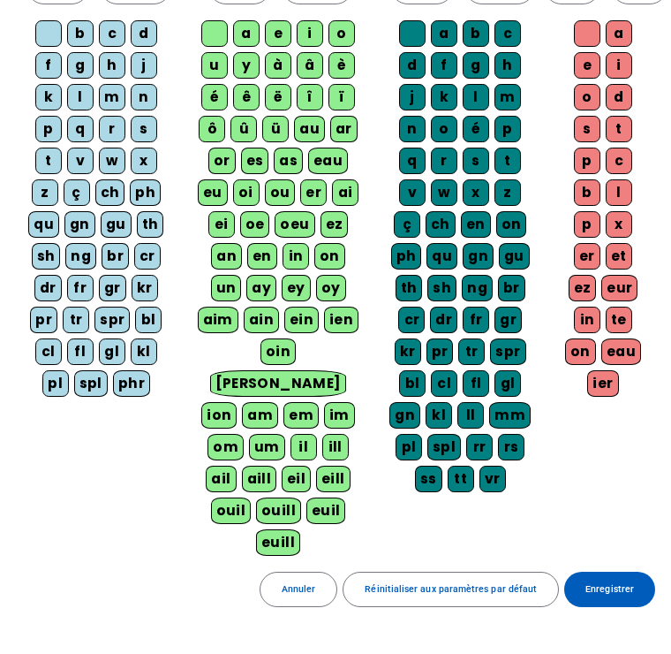
click at [619, 582] on span "Enregistrer" at bounding box center [610, 590] width 49 height 16
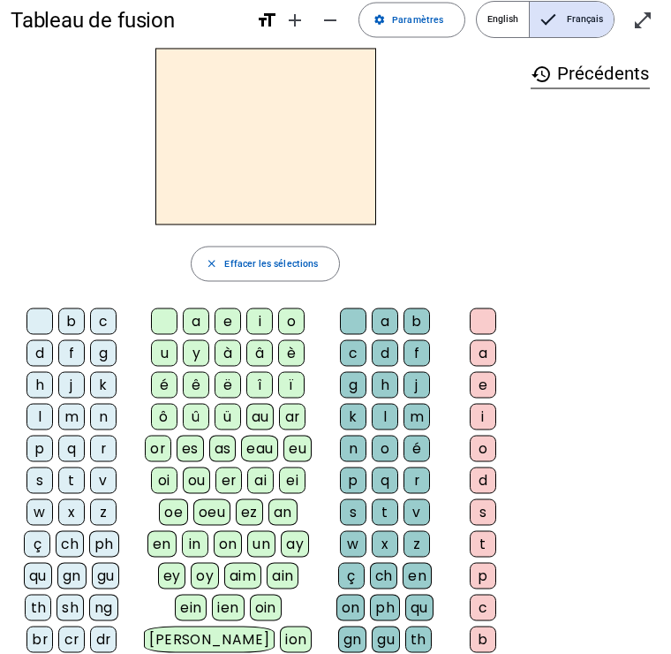
scroll to position [24, 0]
